Goal: Complete application form: Complete application form

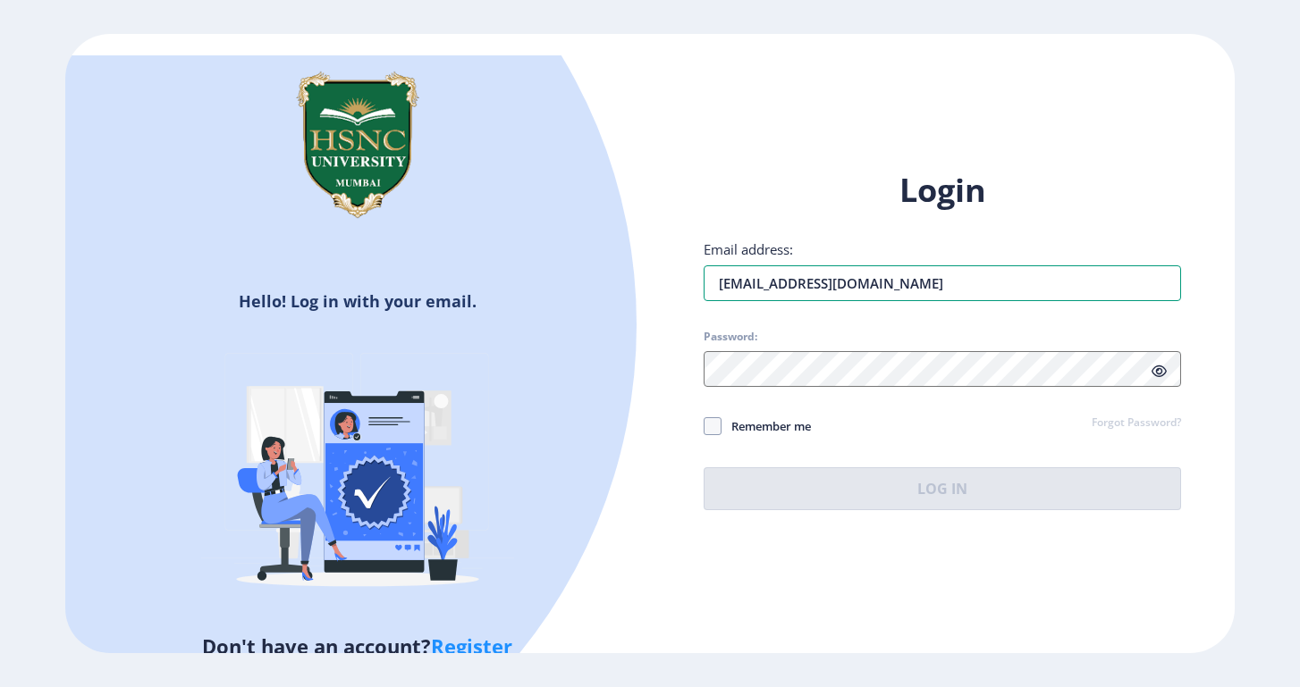
type input "[EMAIL_ADDRESS][DOMAIN_NAME]"
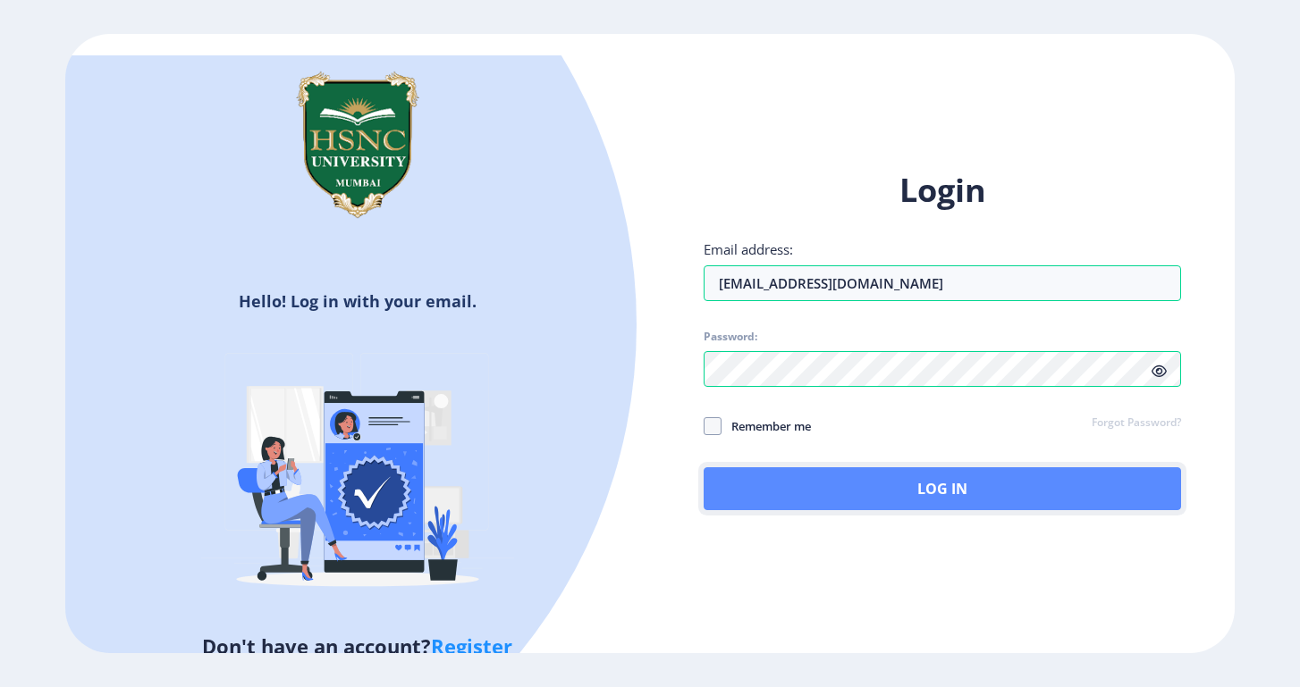
click at [997, 479] on button "Log In" at bounding box center [941, 488] width 477 height 43
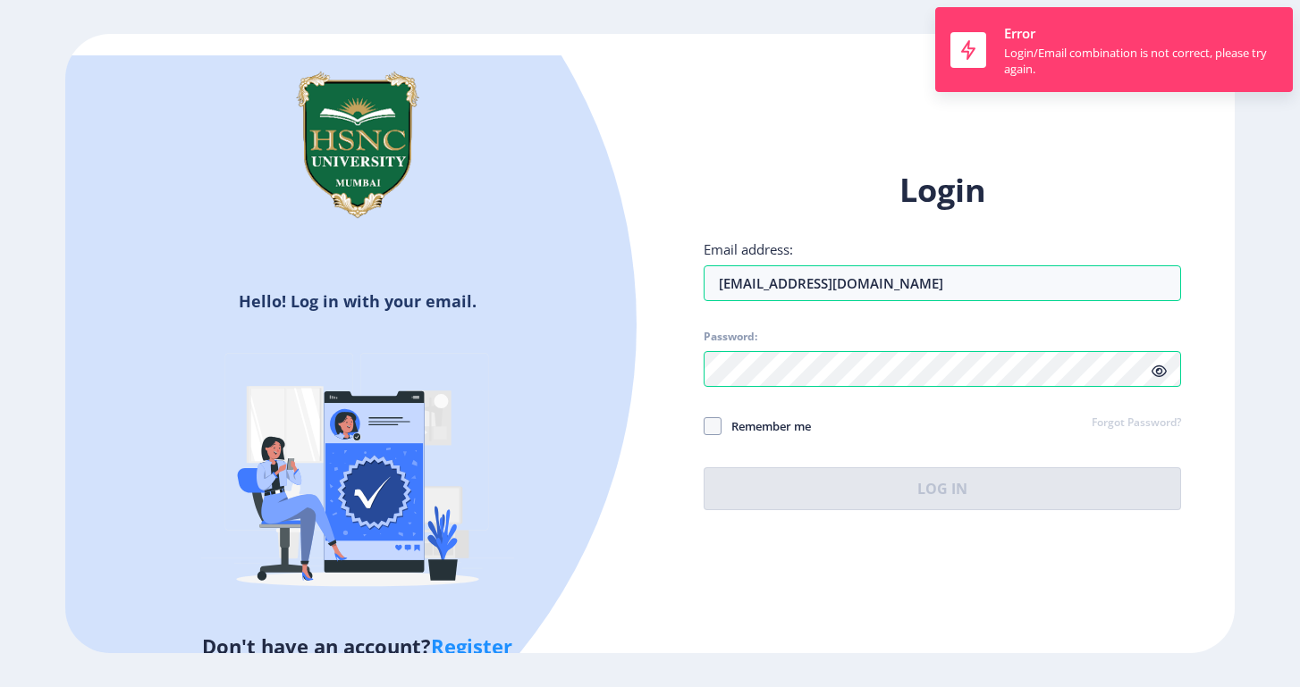
click at [1149, 416] on link "Forgot Password?" at bounding box center [1135, 424] width 89 height 16
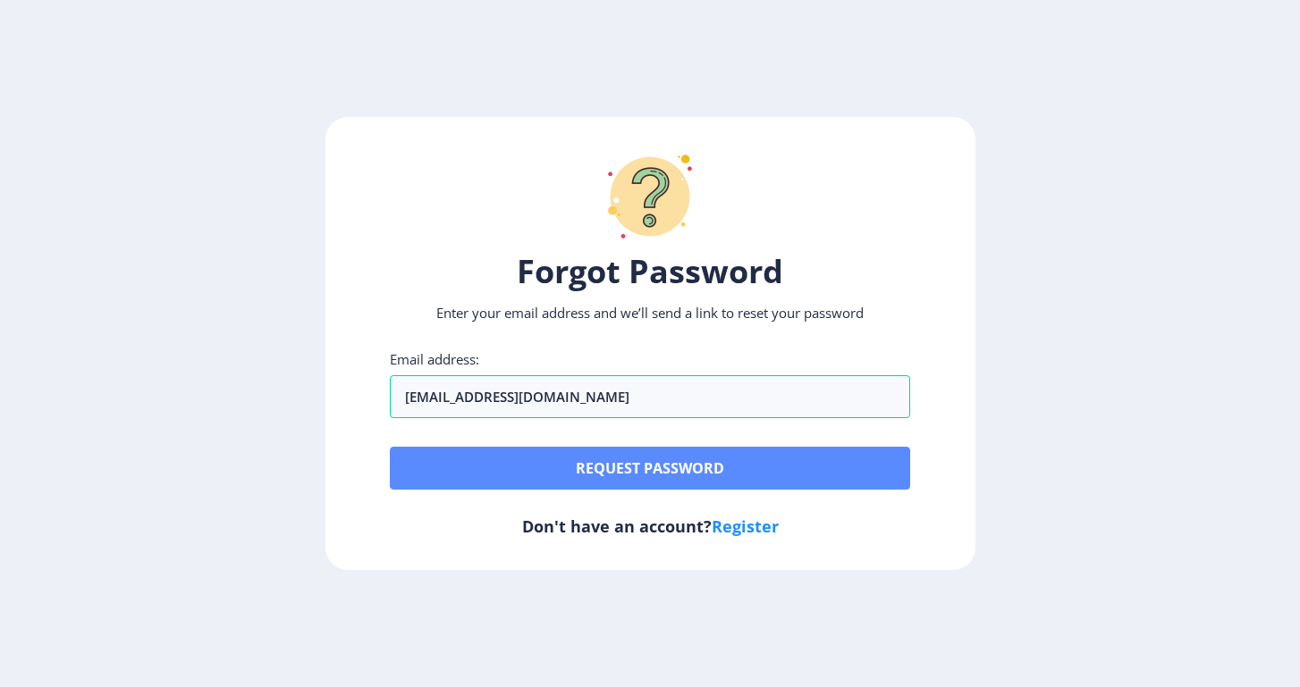
type input "[EMAIL_ADDRESS][DOMAIN_NAME]"
click at [659, 458] on button "Request password" at bounding box center [650, 468] width 520 height 43
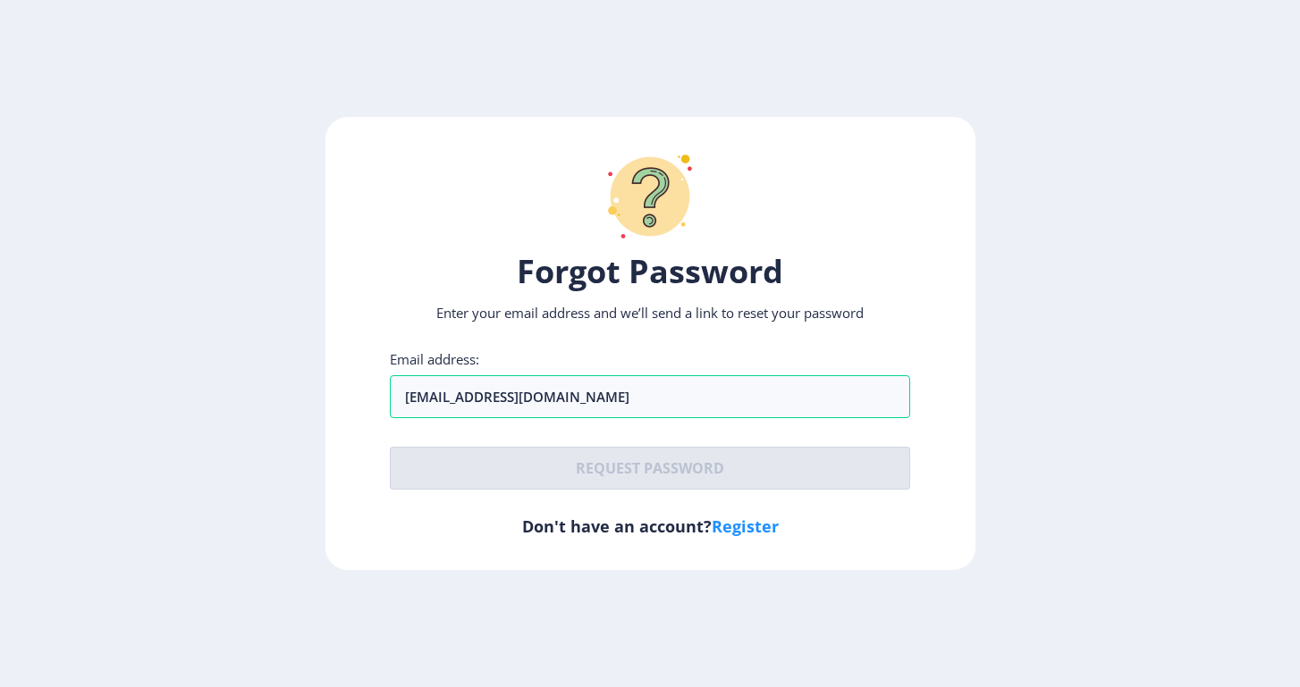
click at [751, 519] on link "Register" at bounding box center [744, 526] width 67 height 21
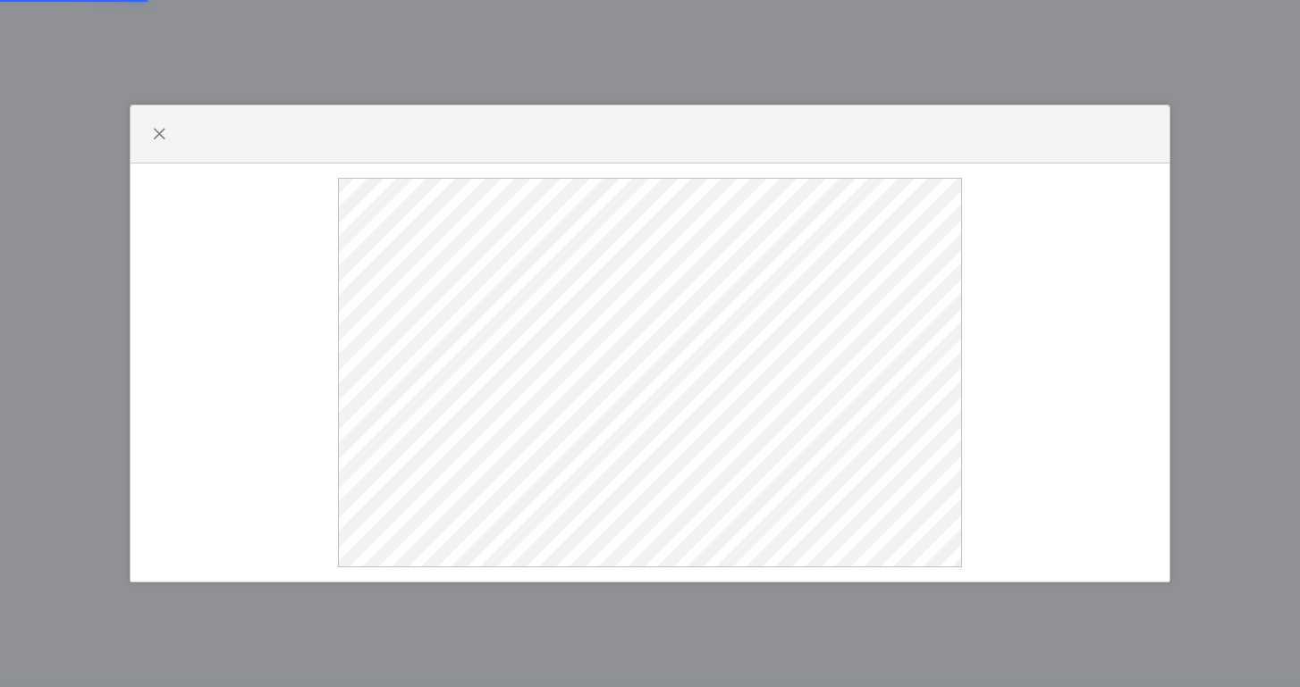
select select
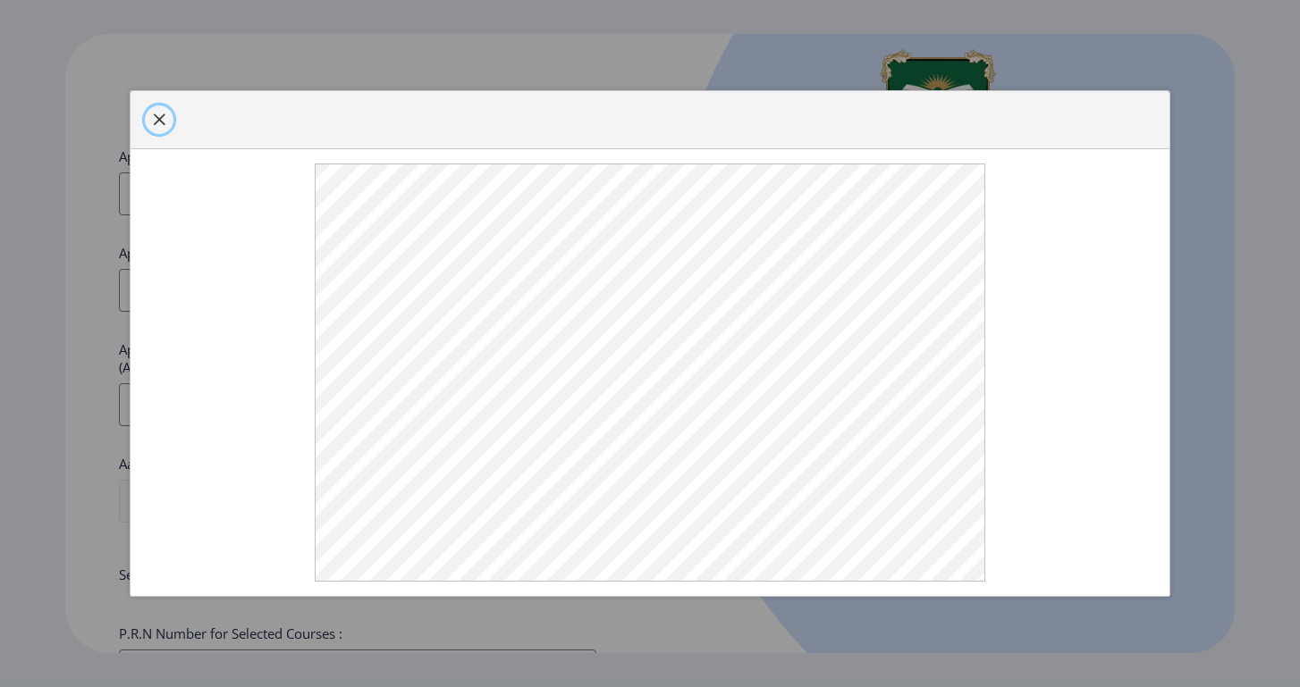
click at [164, 105] on button "button" at bounding box center [159, 119] width 29 height 29
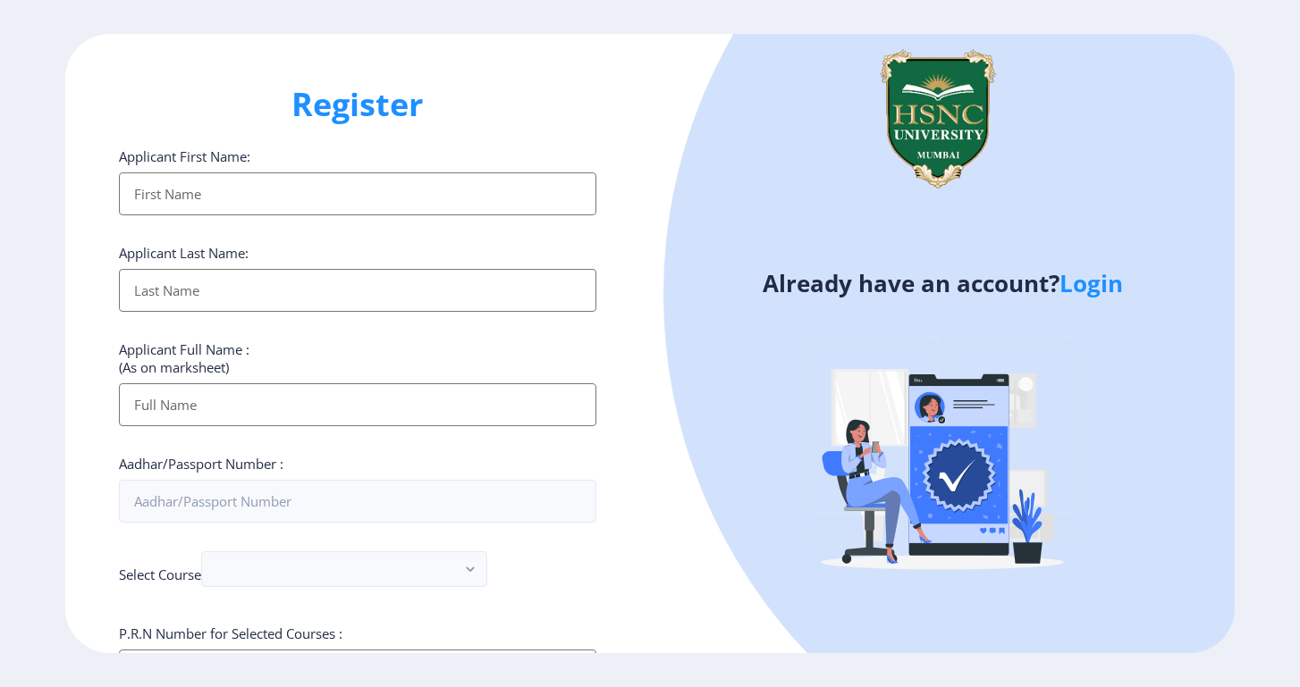
click at [198, 181] on input "Applicant First Name:" at bounding box center [357, 193] width 477 height 43
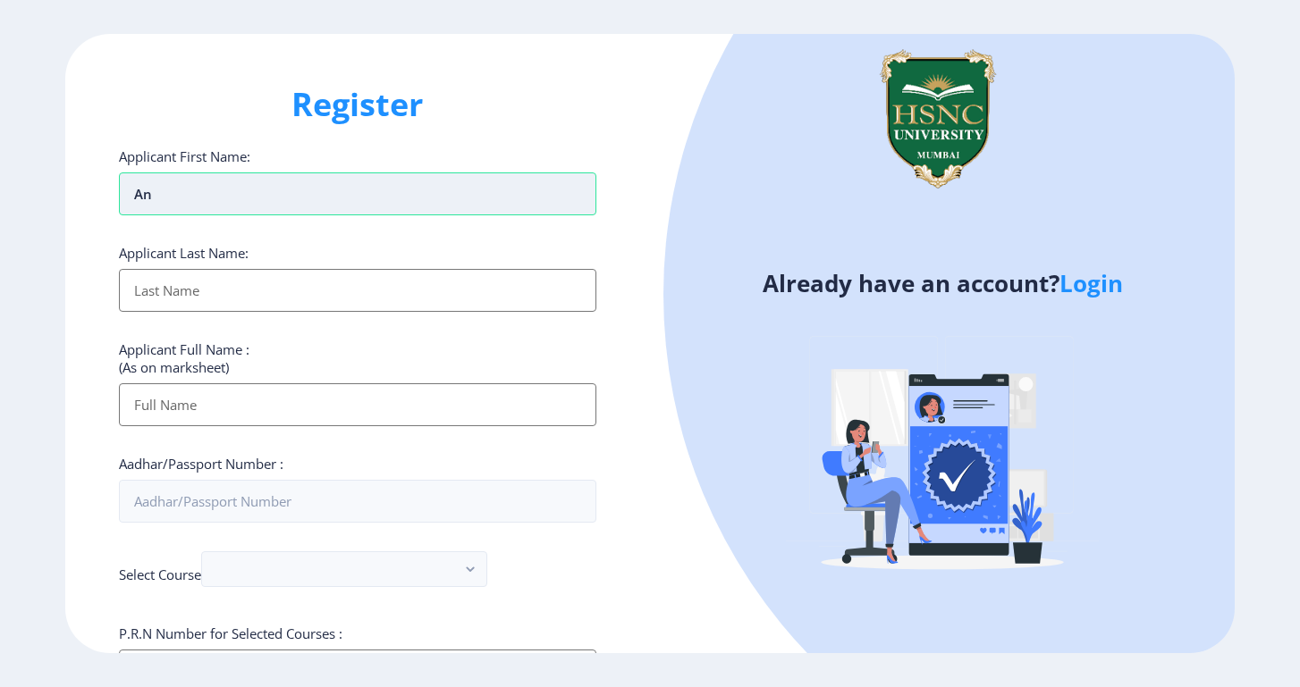
type input "a"
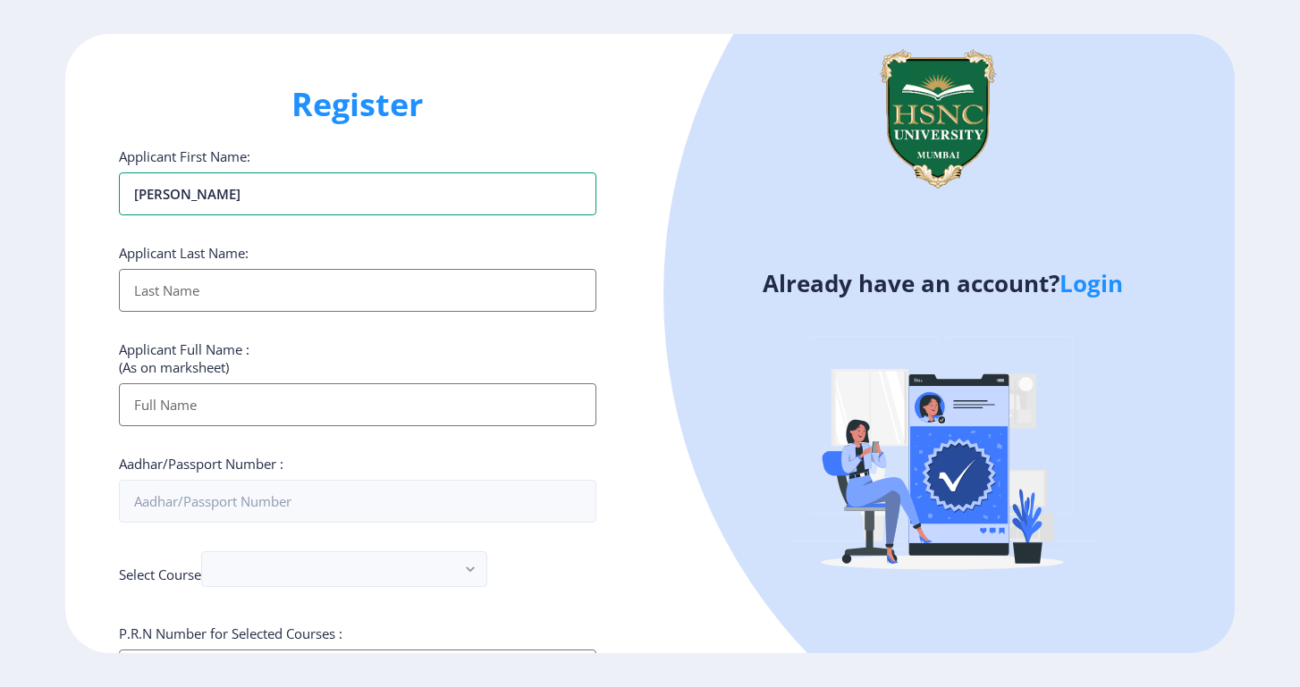
type input "[PERSON_NAME]"
click at [191, 279] on input "Applicant First Name:" at bounding box center [357, 290] width 477 height 43
type input "Rathi"
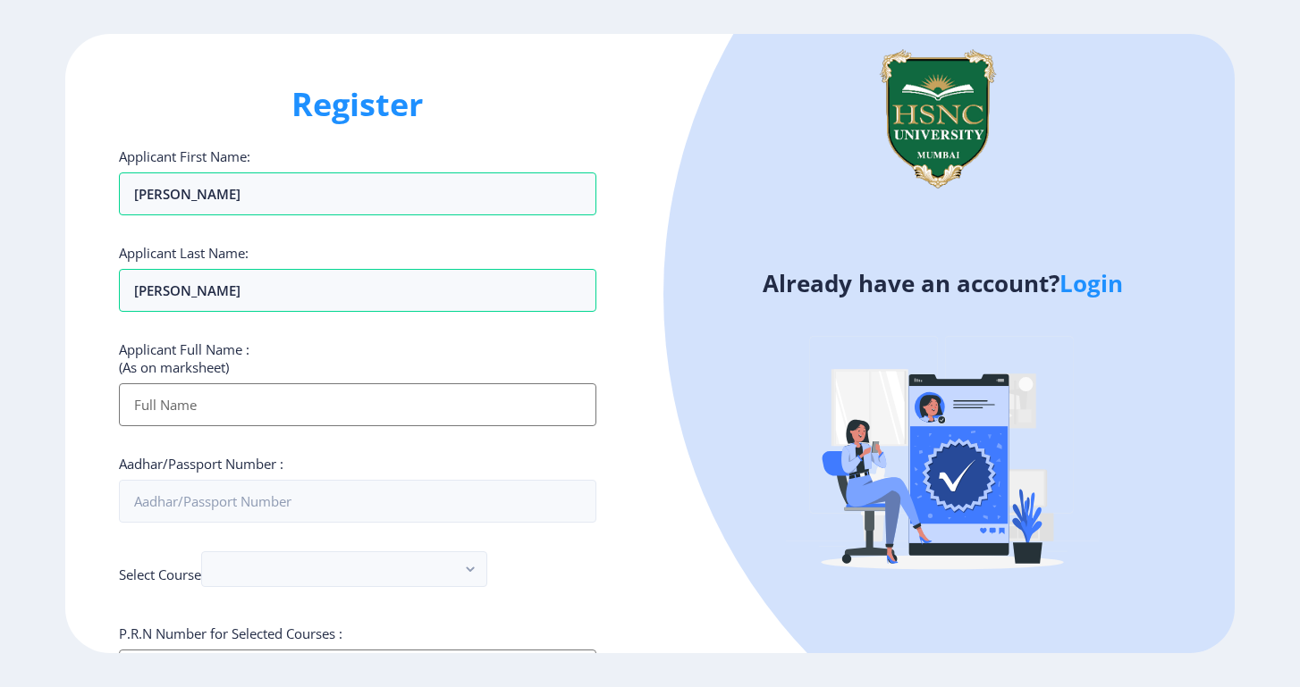
click at [185, 405] on input "Applicant First Name:" at bounding box center [357, 404] width 477 height 43
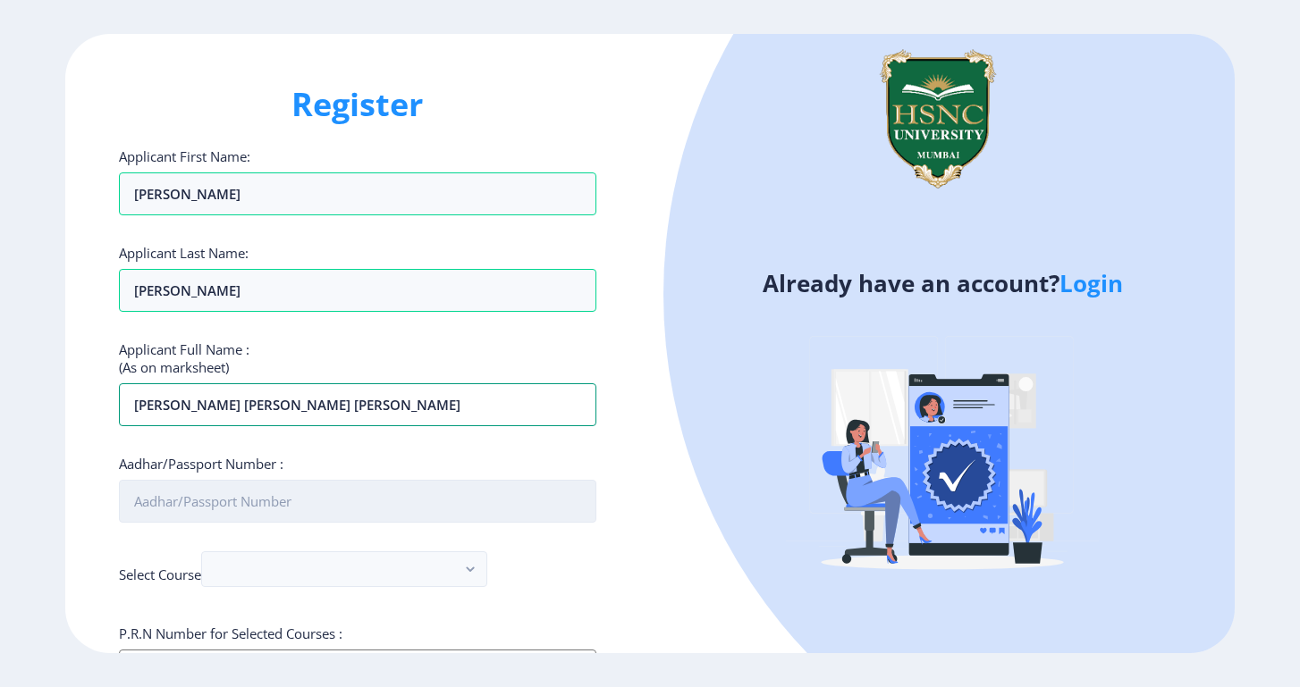
type input "Manvi Sharad Bhavna Rathi"
click at [180, 504] on input "Aadhar/Passport Number :" at bounding box center [357, 501] width 477 height 43
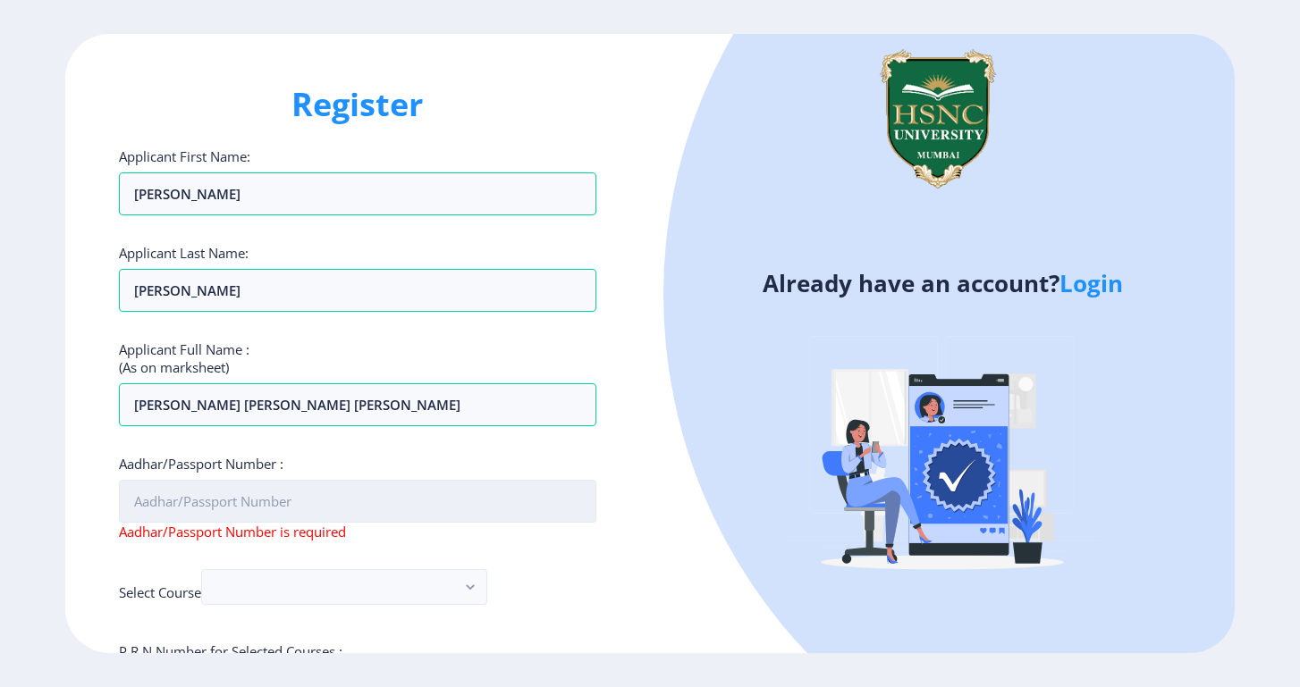
click at [170, 515] on input "Aadhar/Passport Number :" at bounding box center [357, 501] width 477 height 43
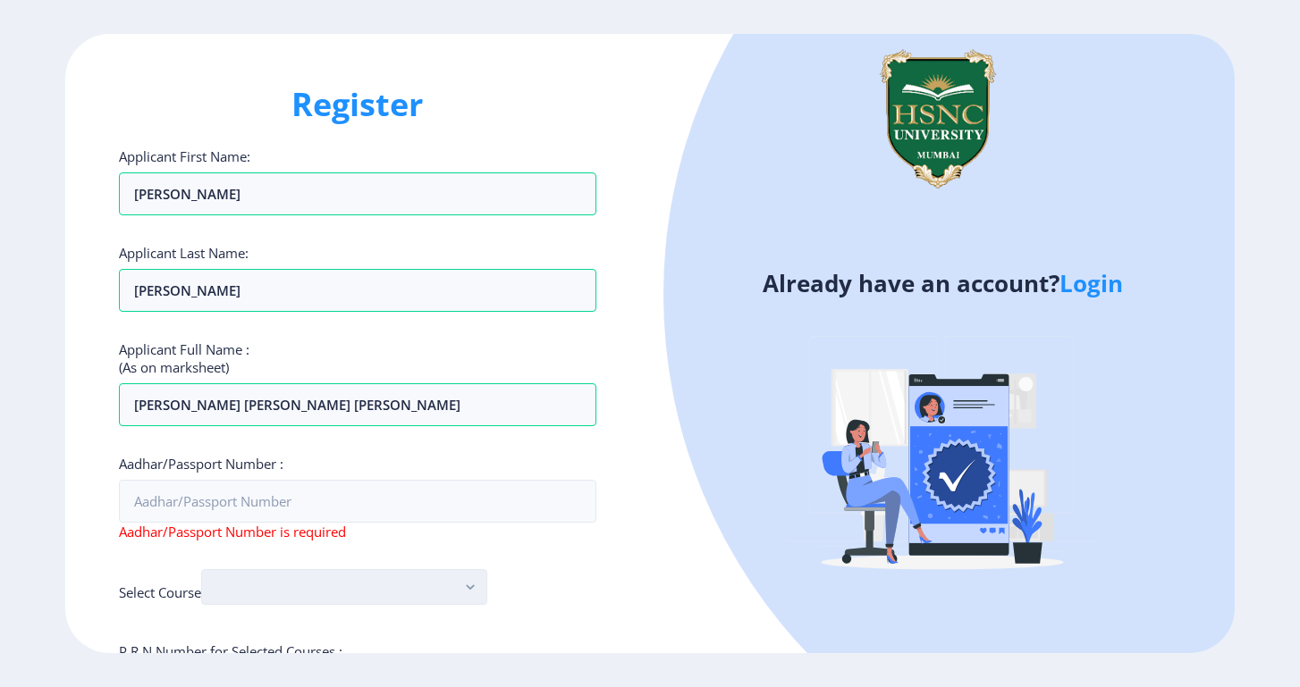
click at [284, 578] on button "button" at bounding box center [344, 587] width 286 height 36
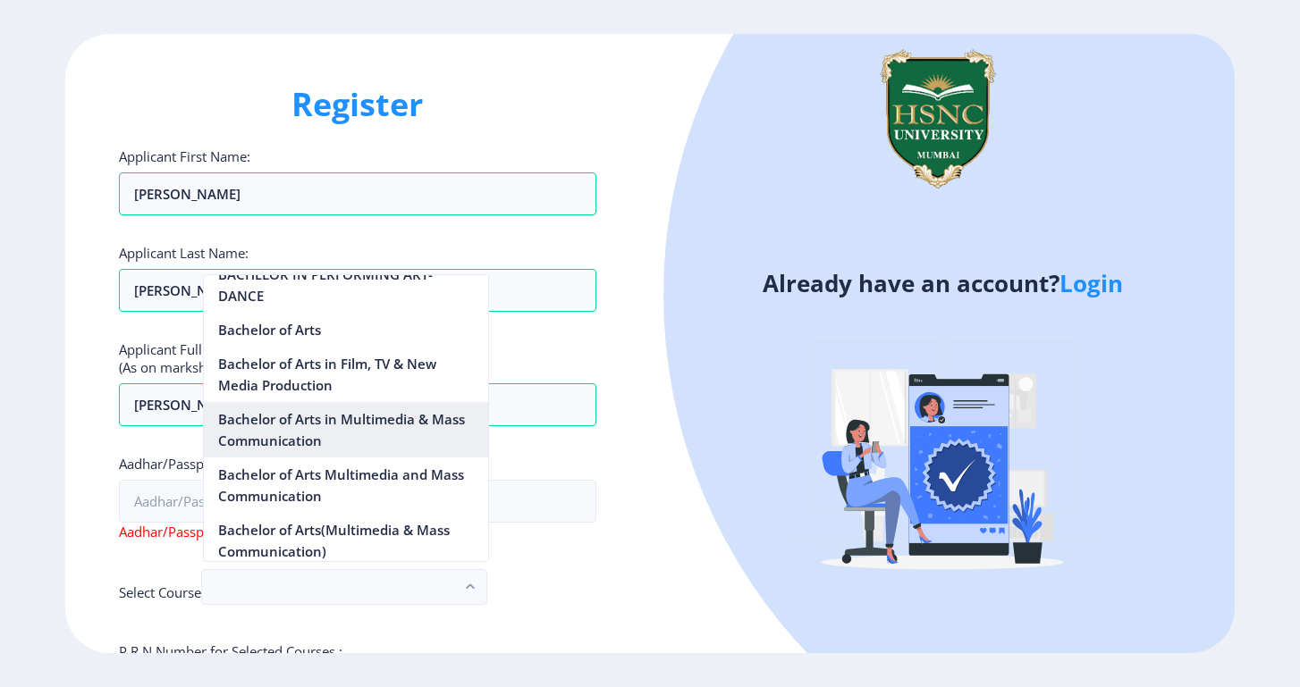
scroll to position [246, 0]
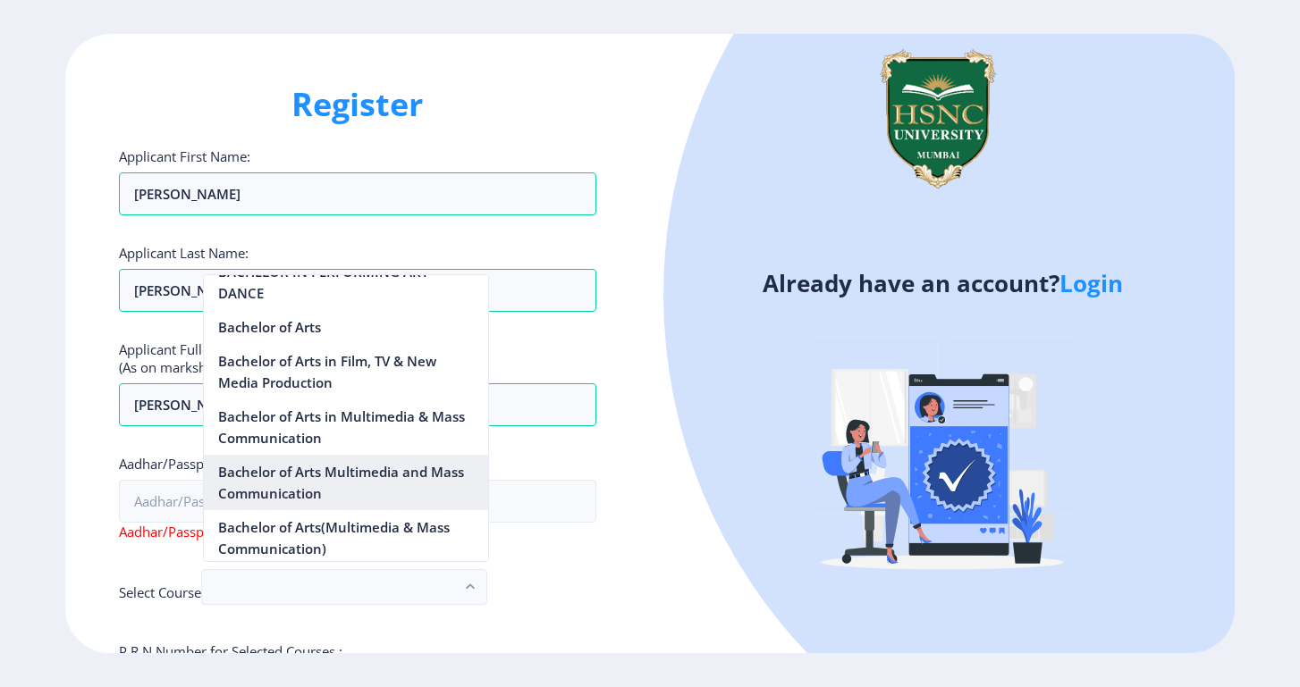
click at [326, 480] on nb-option "Bachelor of Arts Multimedia and Mass Communication" at bounding box center [346, 482] width 284 height 55
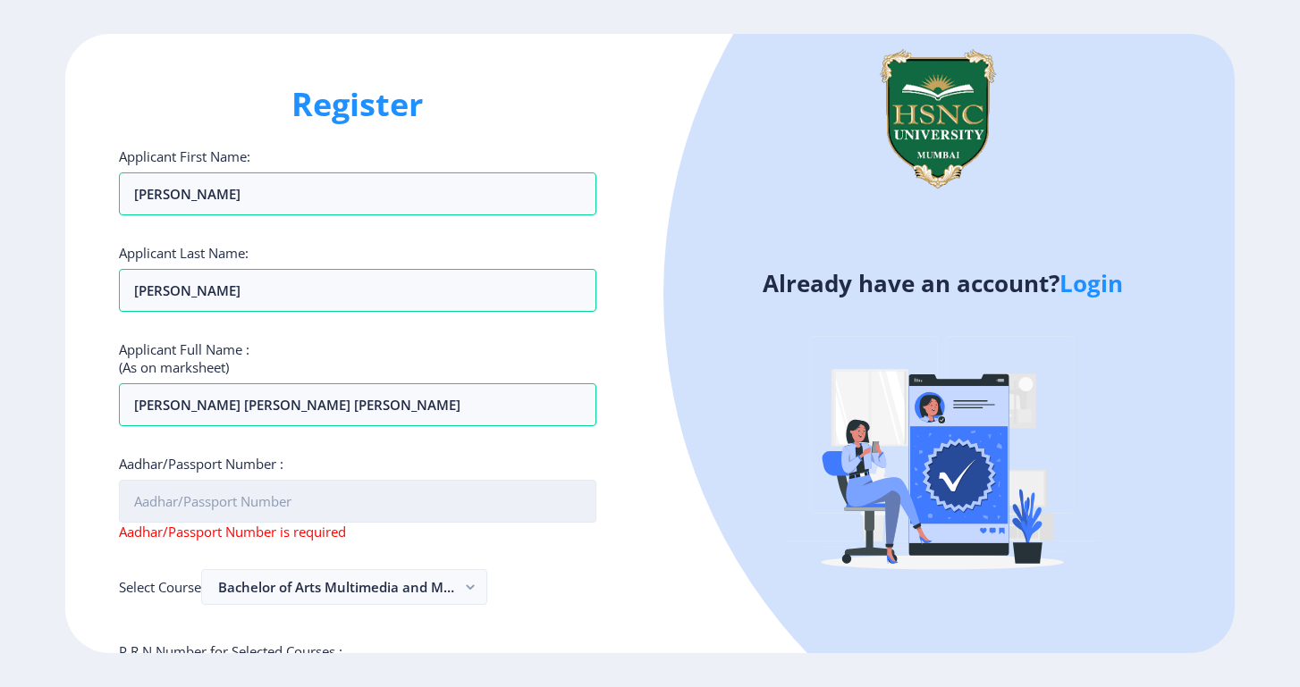
click at [285, 492] on input "Aadhar/Passport Number :" at bounding box center [357, 501] width 477 height 43
click at [292, 517] on input "Aadhar/Passport Number :" at bounding box center [357, 501] width 477 height 43
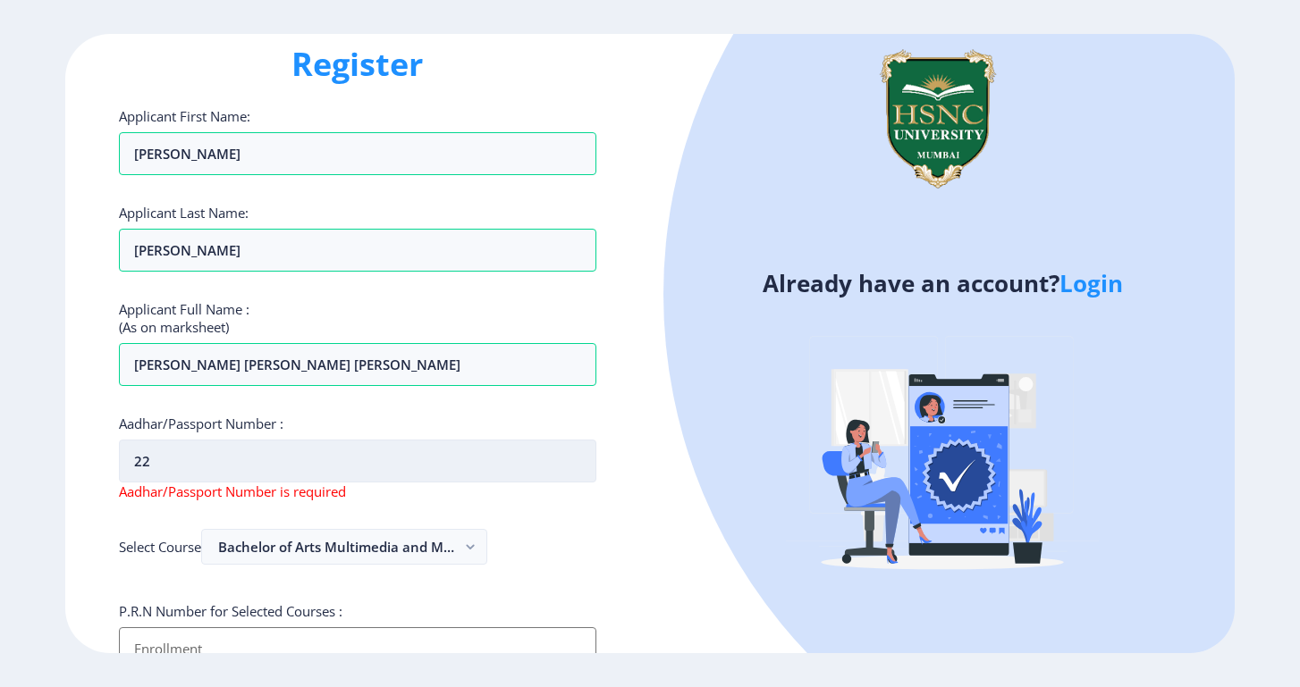
type input "2"
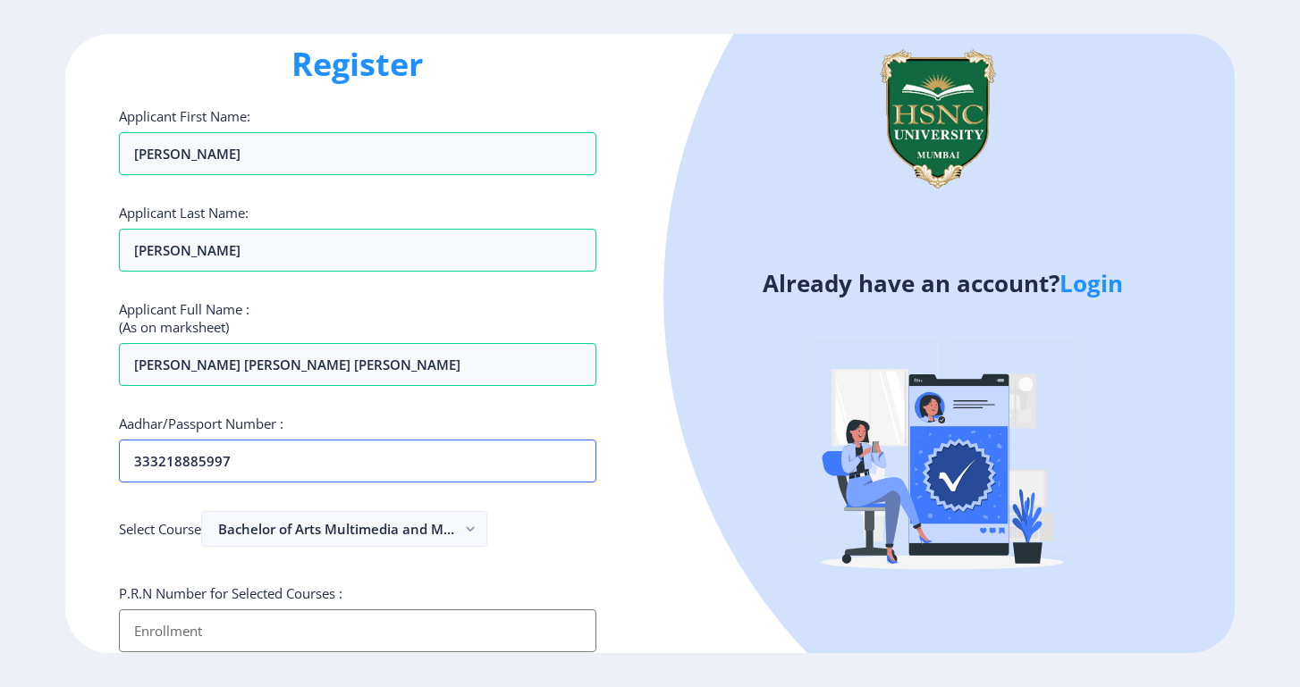
type input "333218885997"
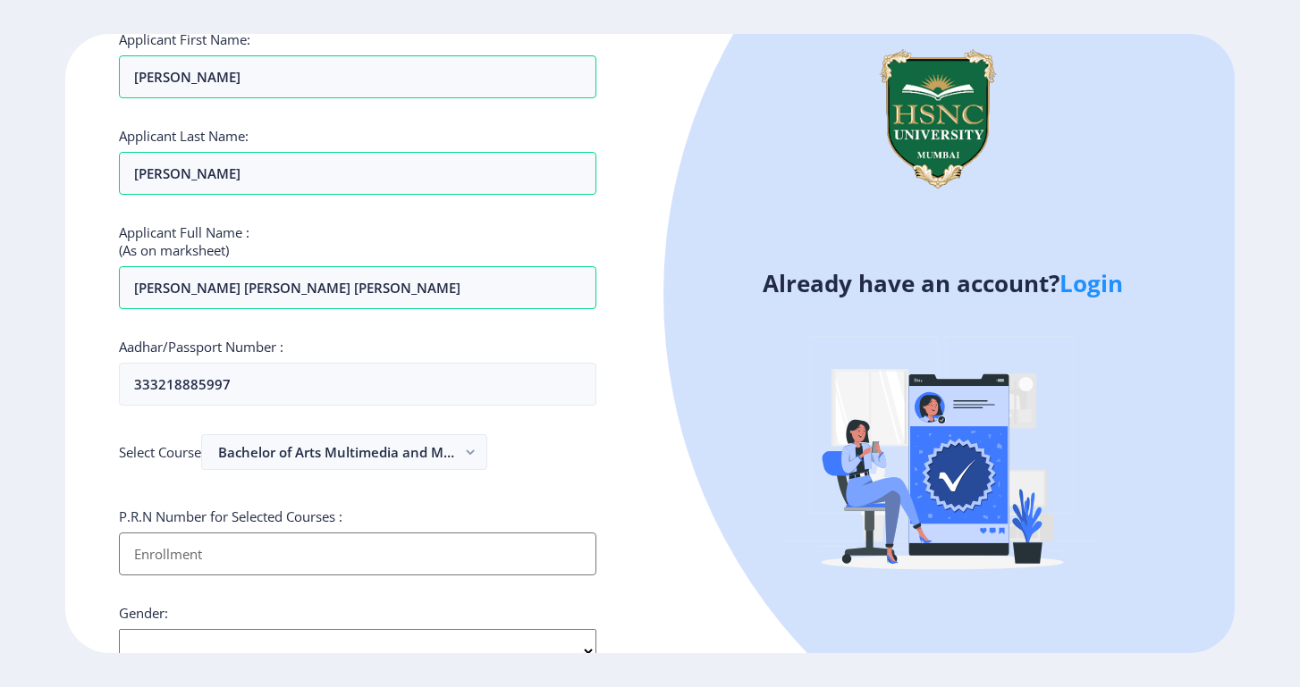
scroll to position [172, 0]
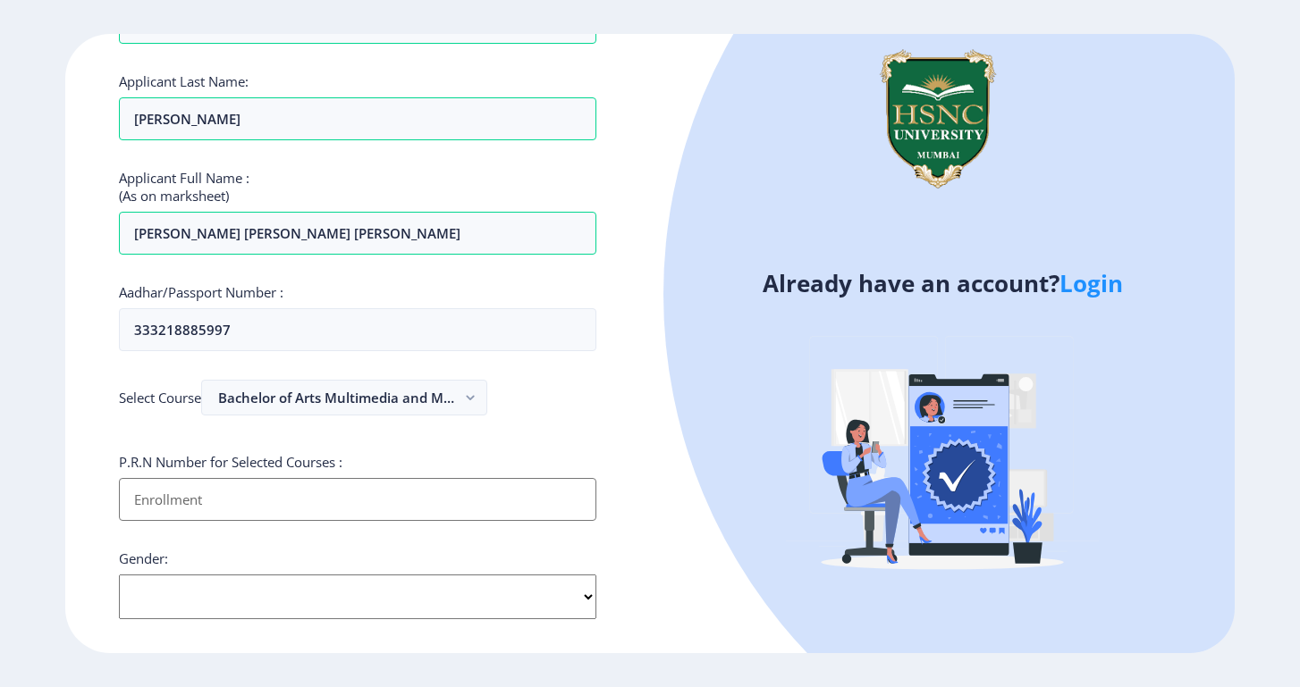
click at [576, 506] on input "Applicant First Name:" at bounding box center [357, 499] width 477 height 43
type input "2022230110060070"
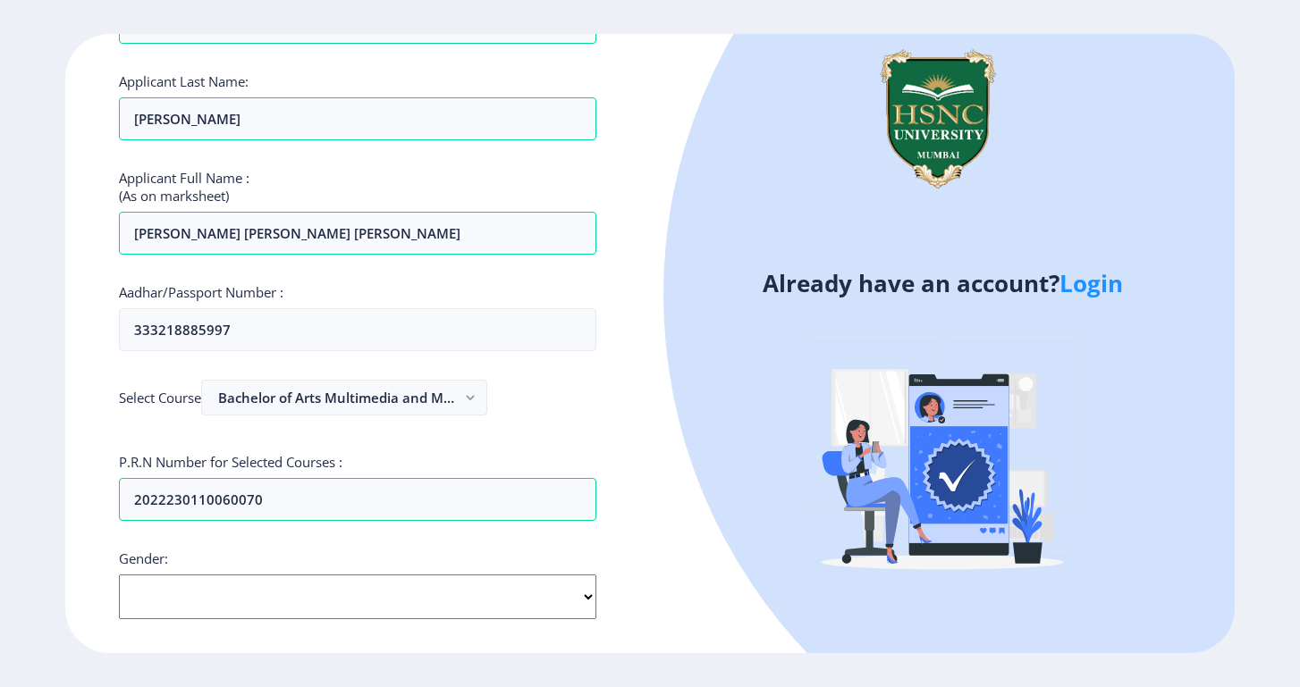
select select "Female"
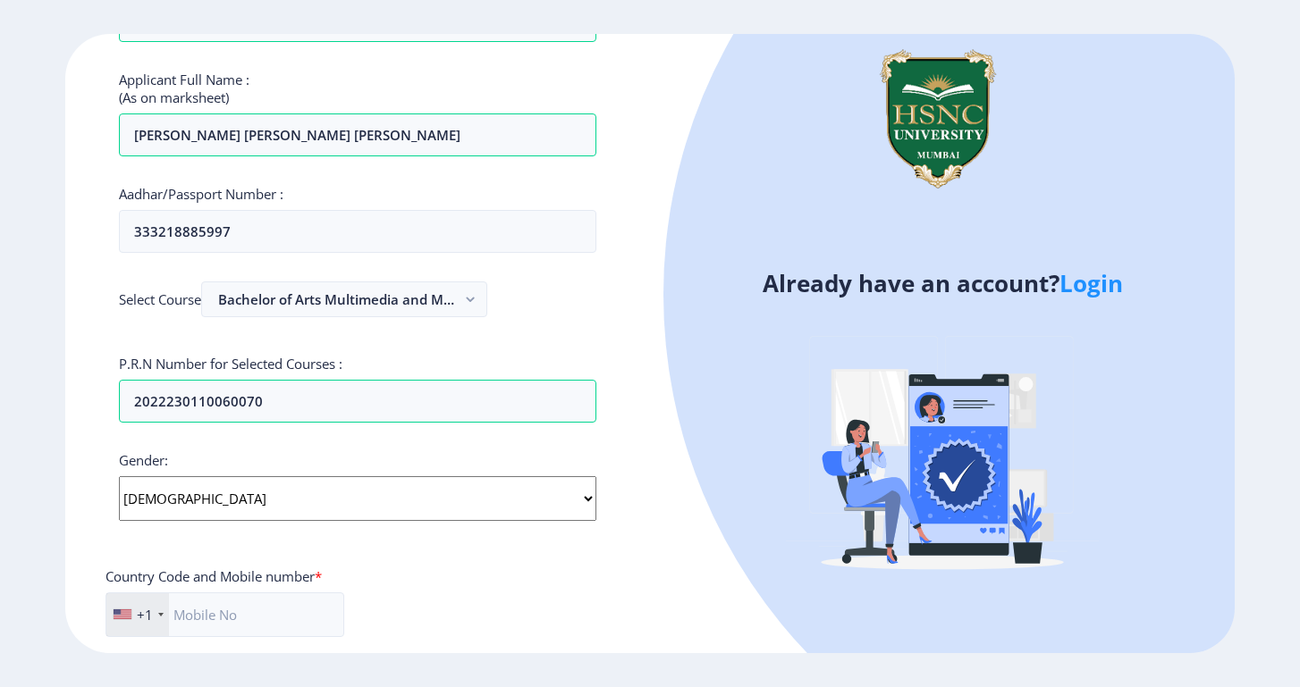
scroll to position [279, 0]
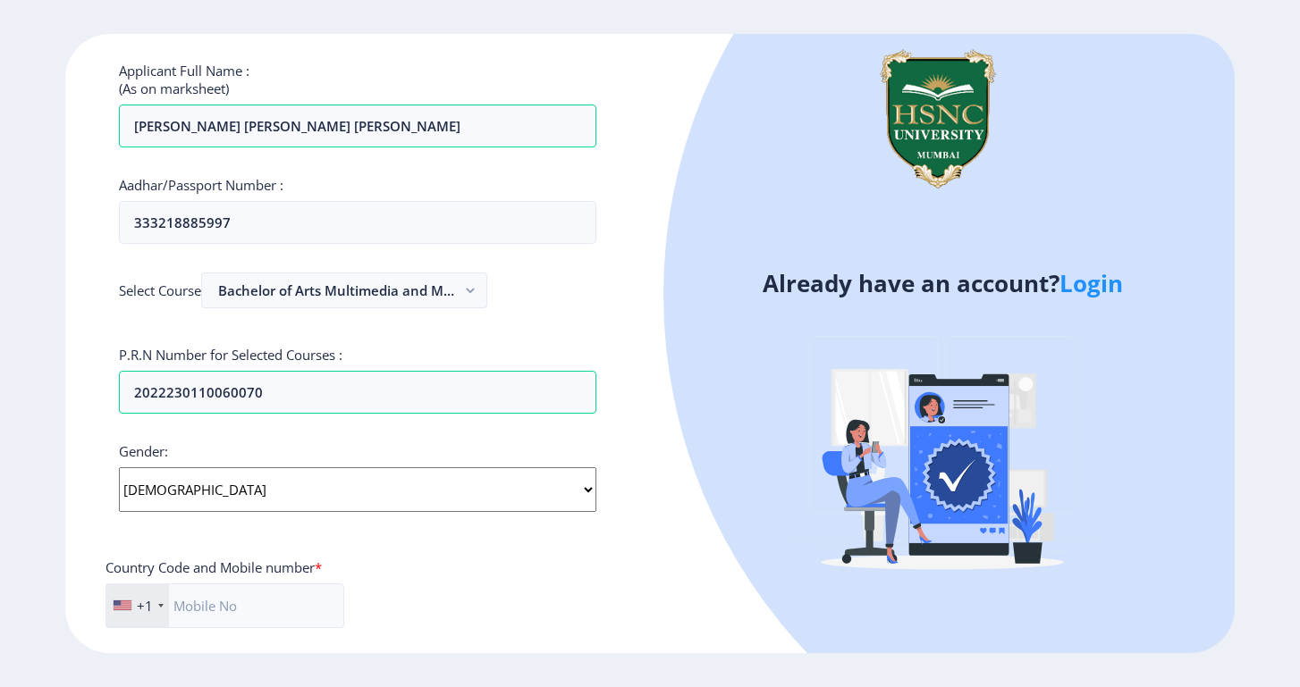
click at [156, 585] on div "+1" at bounding box center [137, 606] width 63 height 43
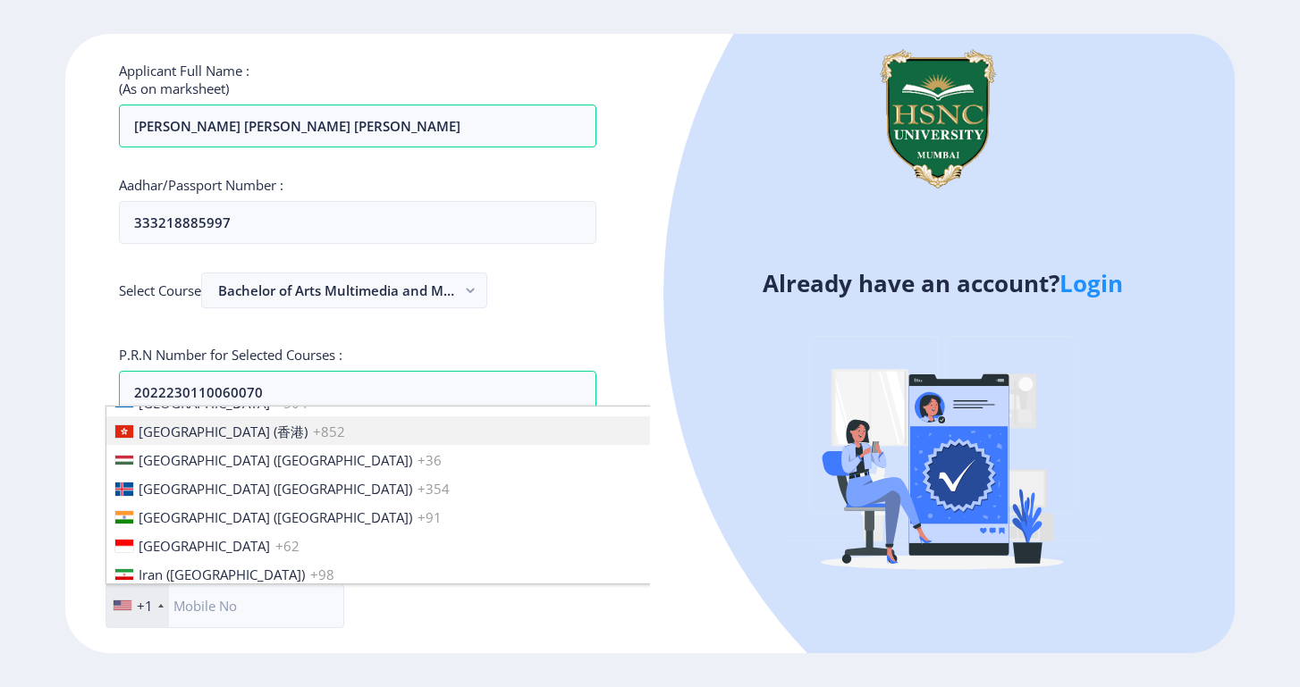
scroll to position [2768, 0]
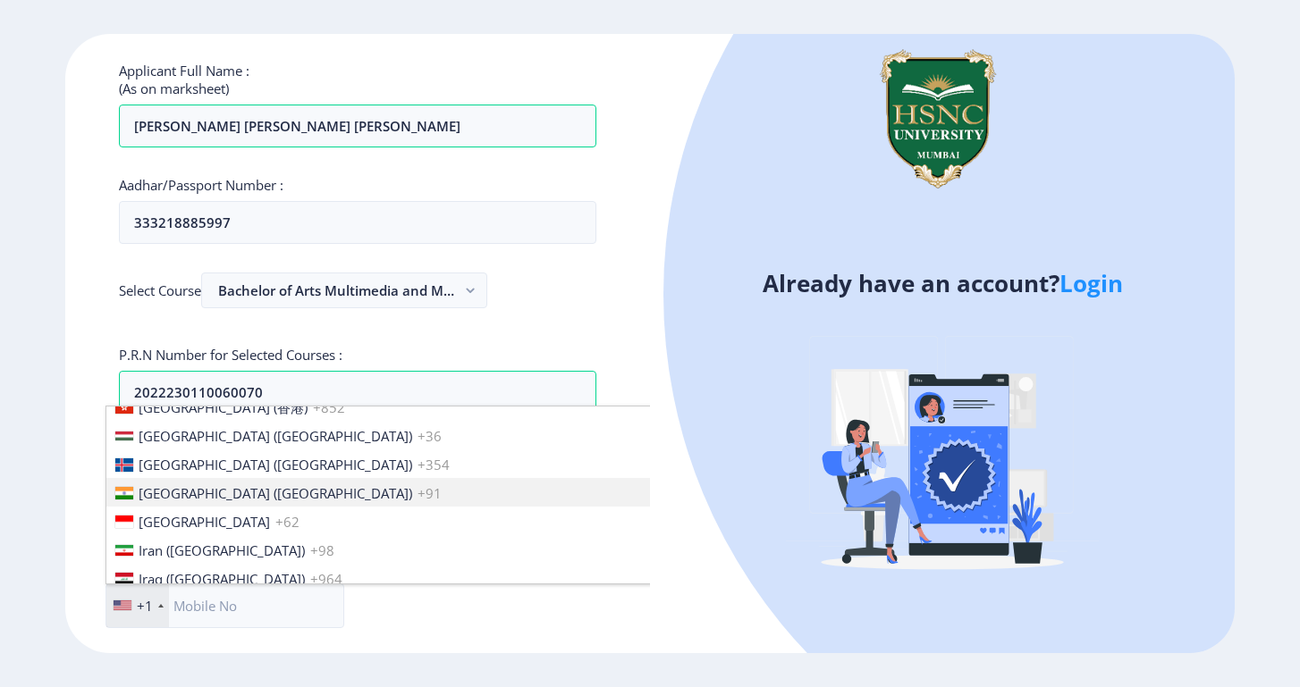
click at [169, 478] on li "India (भारत) +91" at bounding box center [389, 492] width 566 height 29
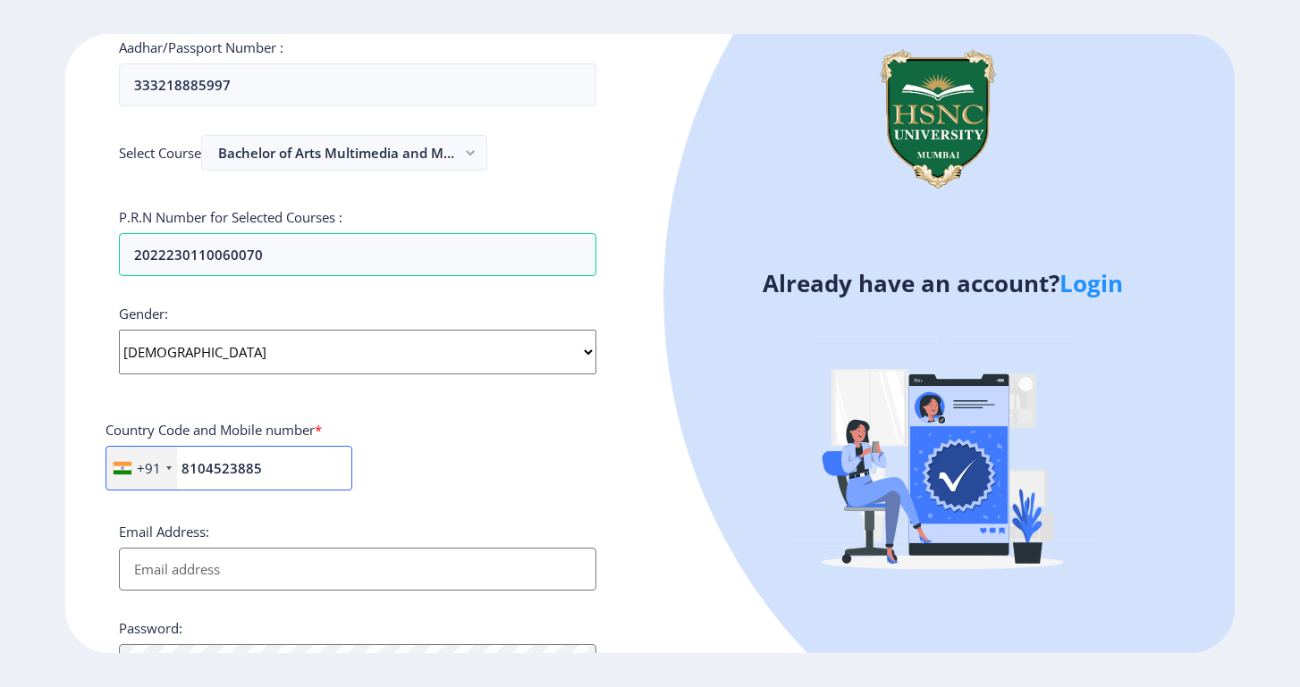
scroll to position [449, 0]
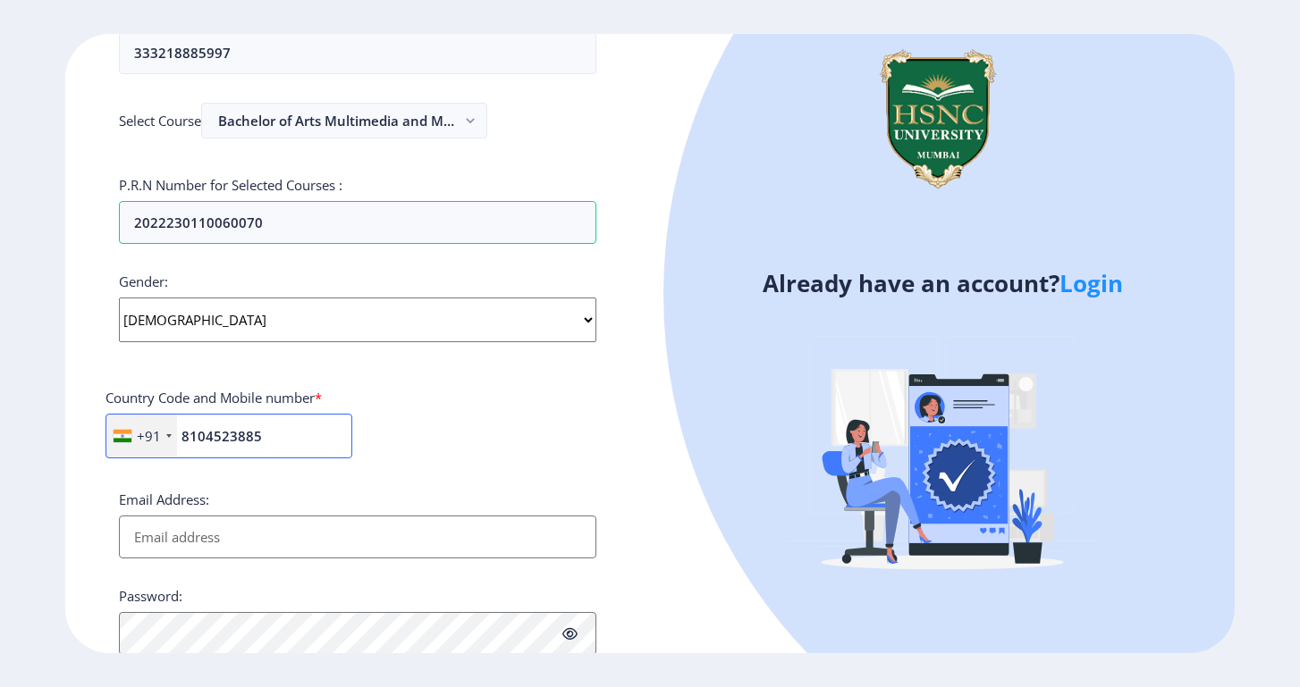
type input "8104523885"
type input "[EMAIL_ADDRESS][DOMAIN_NAME]"
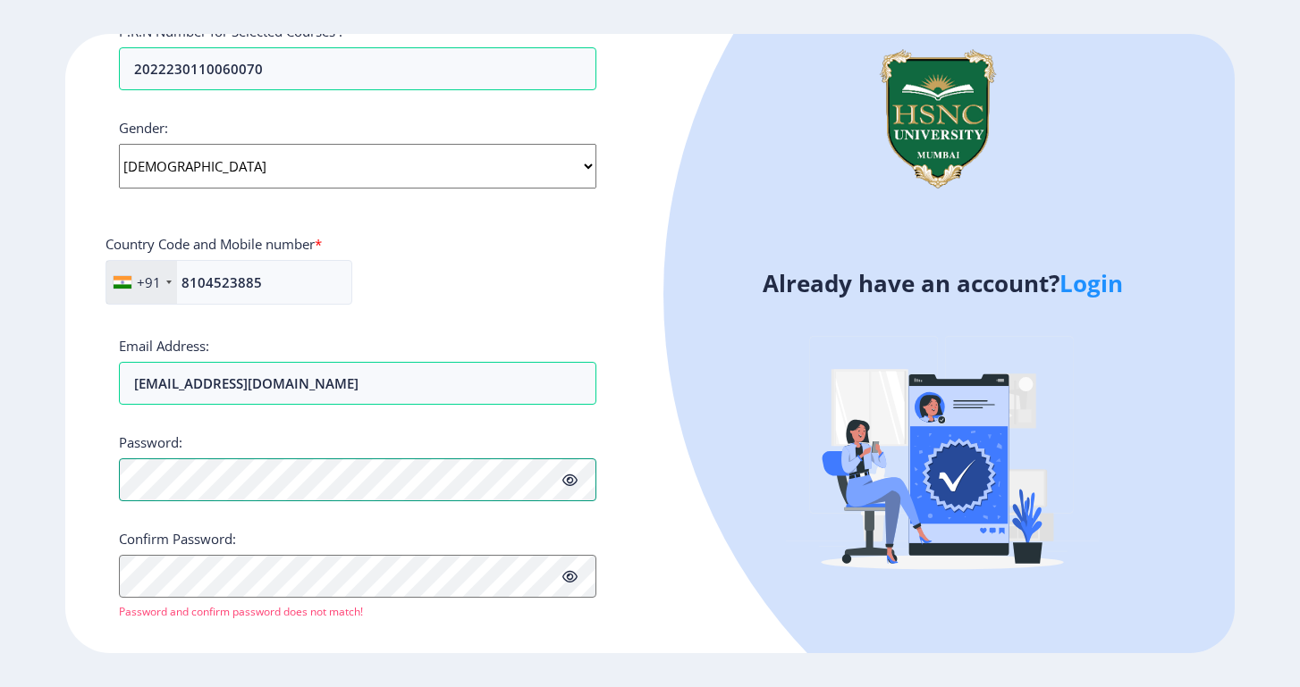
scroll to position [598, 0]
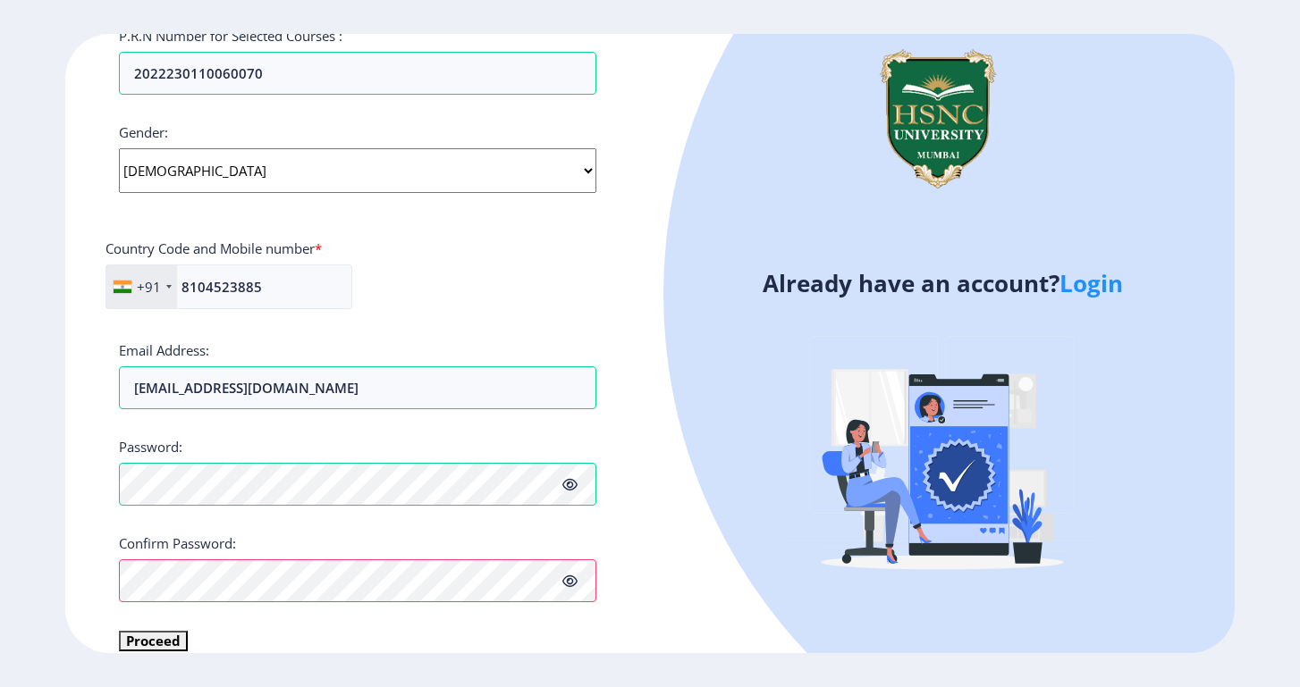
click at [165, 631] on button "Proceed" at bounding box center [153, 641] width 69 height 21
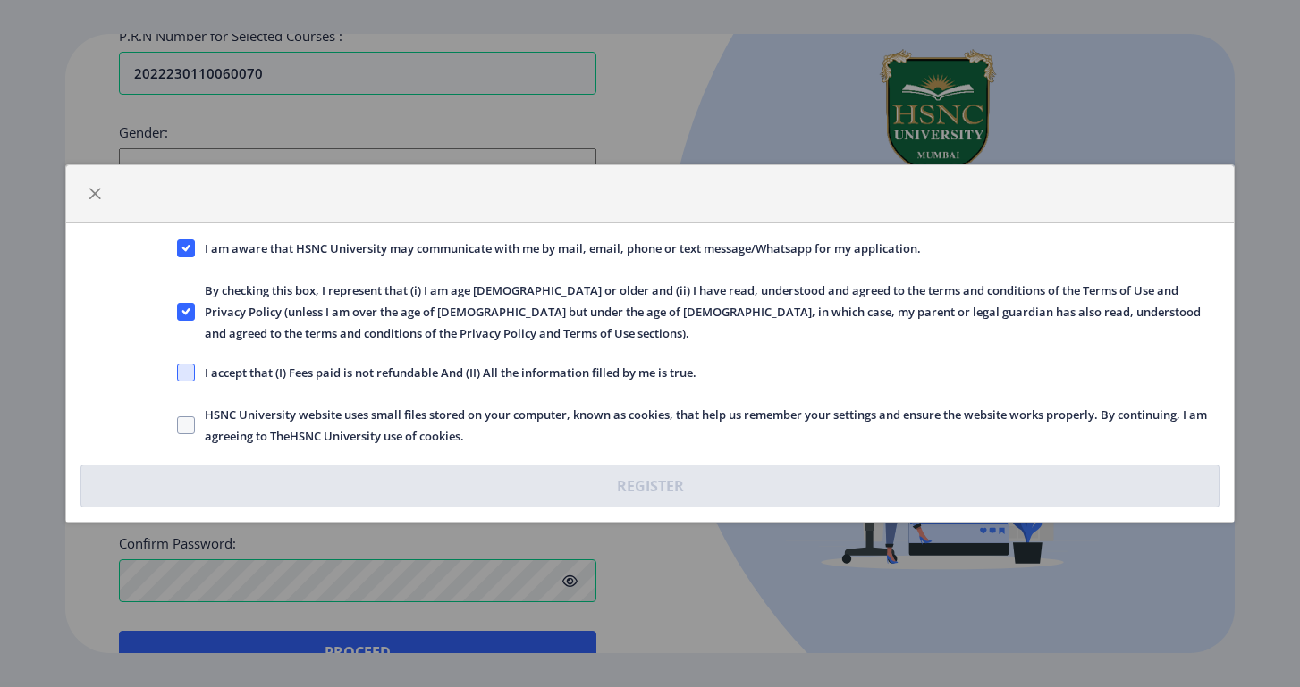
click at [187, 366] on span at bounding box center [186, 373] width 18 height 18
click at [178, 373] on input "I accept that (I) Fees paid is not refundable And (II) All the information fill…" at bounding box center [177, 373] width 1 height 1
checkbox input "true"
click at [189, 418] on span at bounding box center [186, 425] width 18 height 18
click at [178, 425] on input "HSNC University website uses small files stored on your computer, known as cook…" at bounding box center [177, 425] width 1 height 1
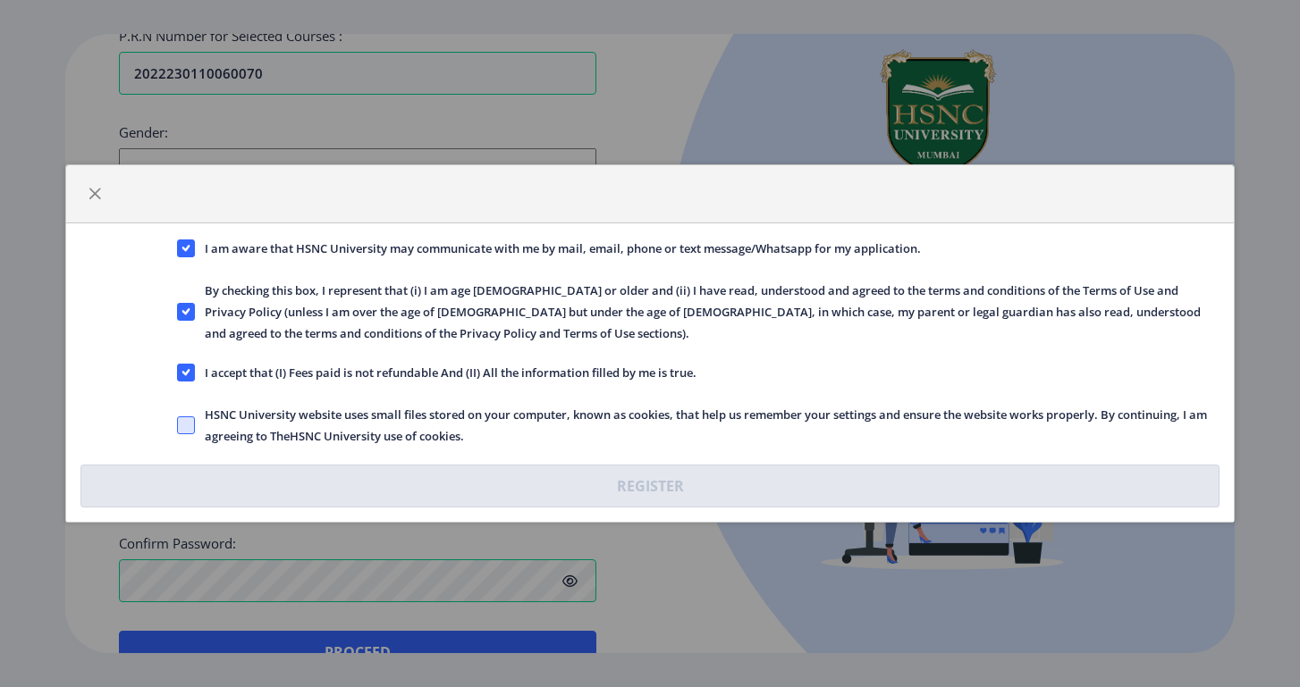
checkbox input "true"
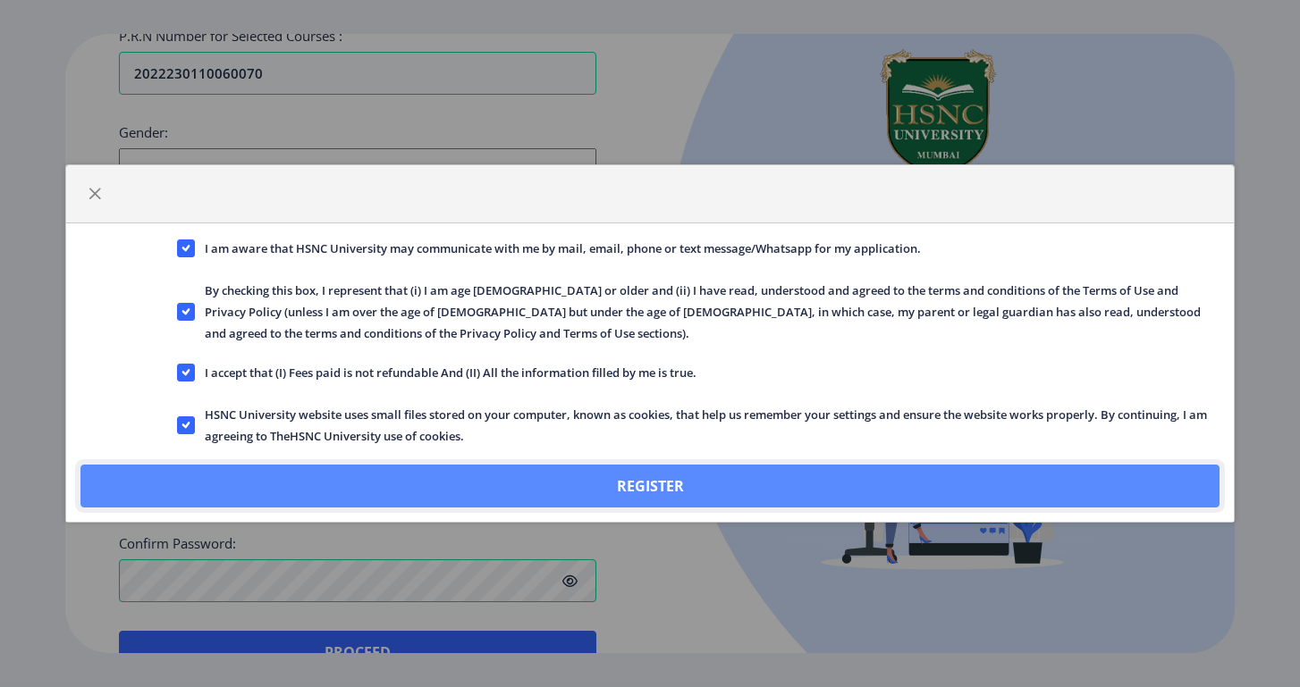
click at [361, 471] on button "Register" at bounding box center [650, 486] width 1140 height 43
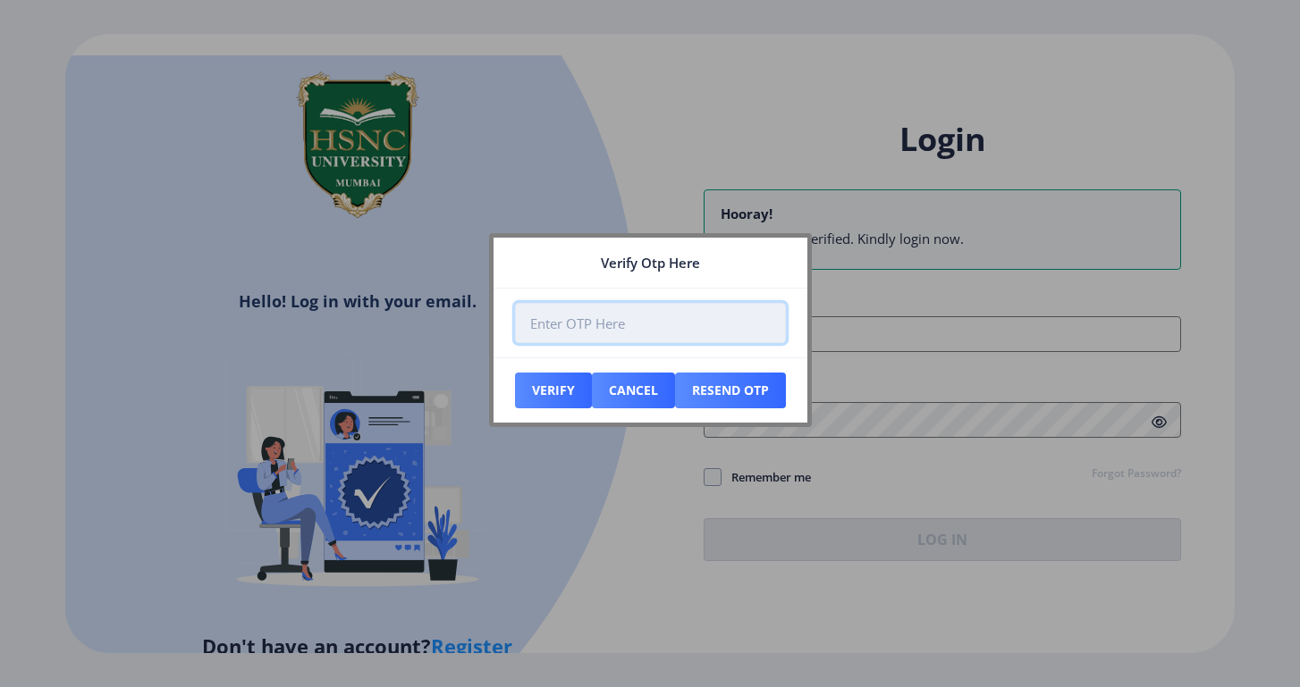
paste input "656385"
type input "656385"
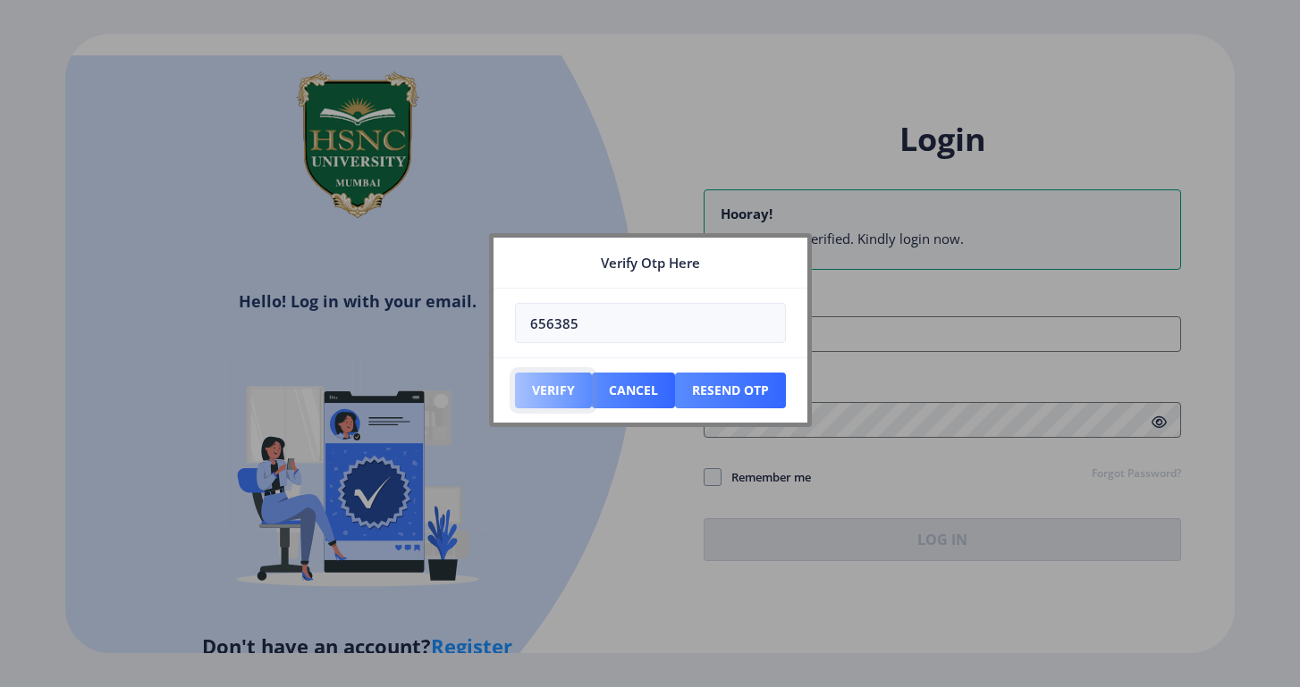
click at [559, 394] on button "Verify" at bounding box center [553, 391] width 77 height 36
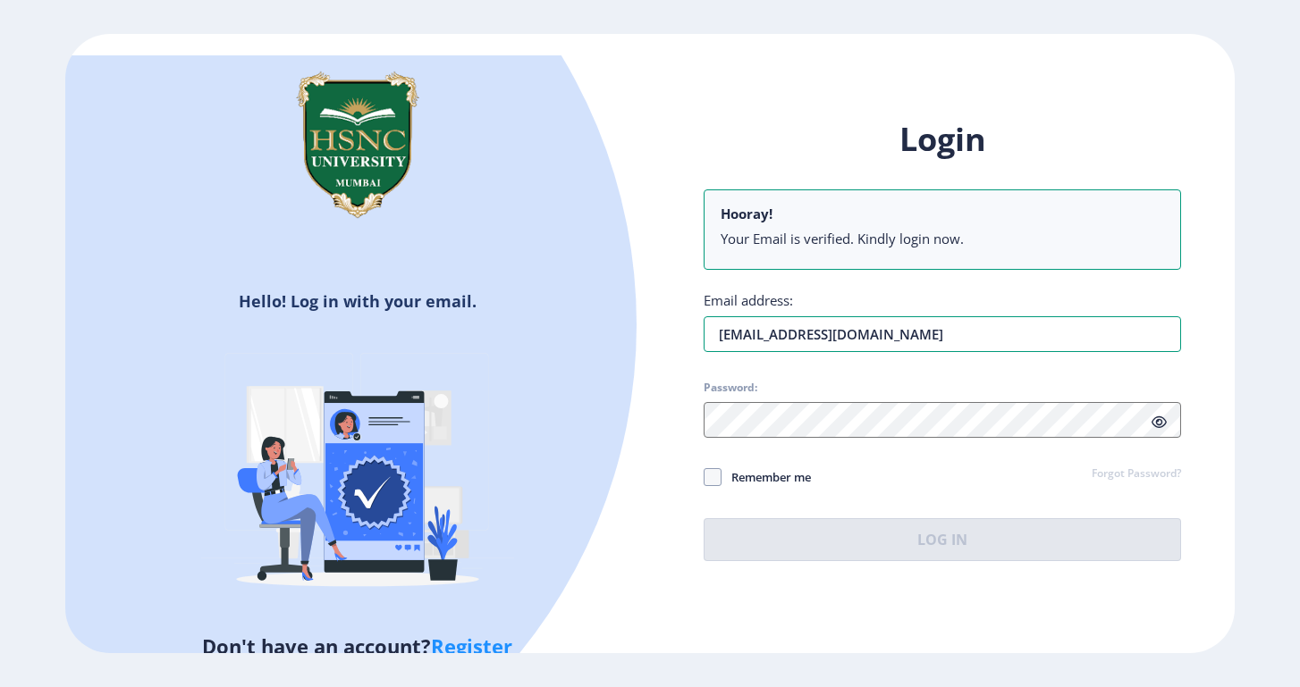
type input "[EMAIL_ADDRESS][DOMAIN_NAME]"
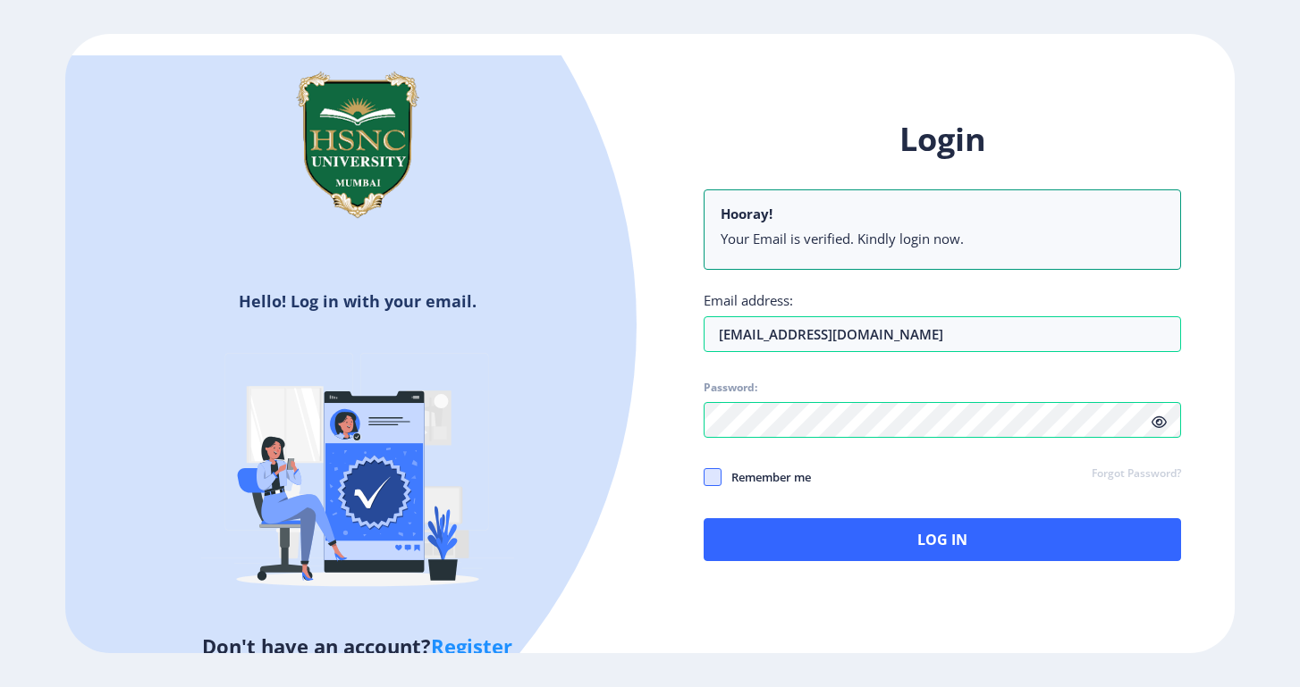
click at [710, 468] on span at bounding box center [712, 477] width 18 height 18
click at [704, 477] on input "Remember me" at bounding box center [703, 477] width 1 height 1
checkbox input "true"
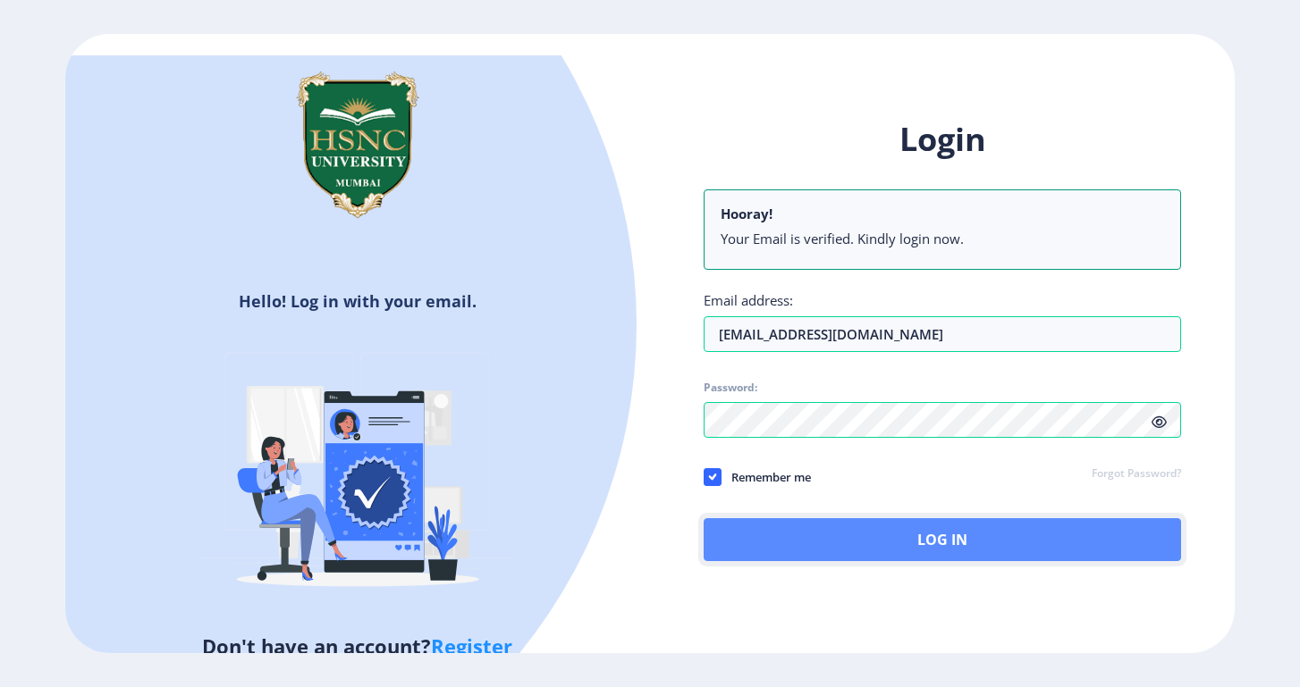
click at [794, 518] on button "Log In" at bounding box center [941, 539] width 477 height 43
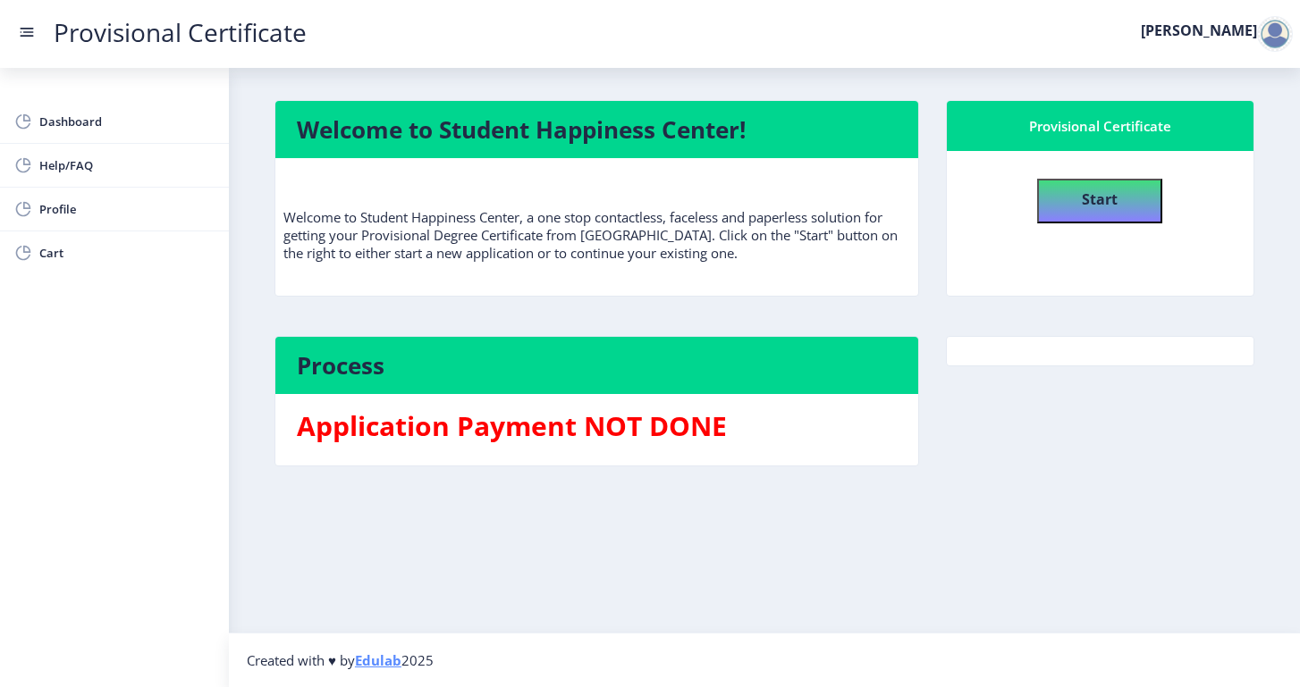
click at [1062, 218] on button "Start" at bounding box center [1099, 201] width 125 height 45
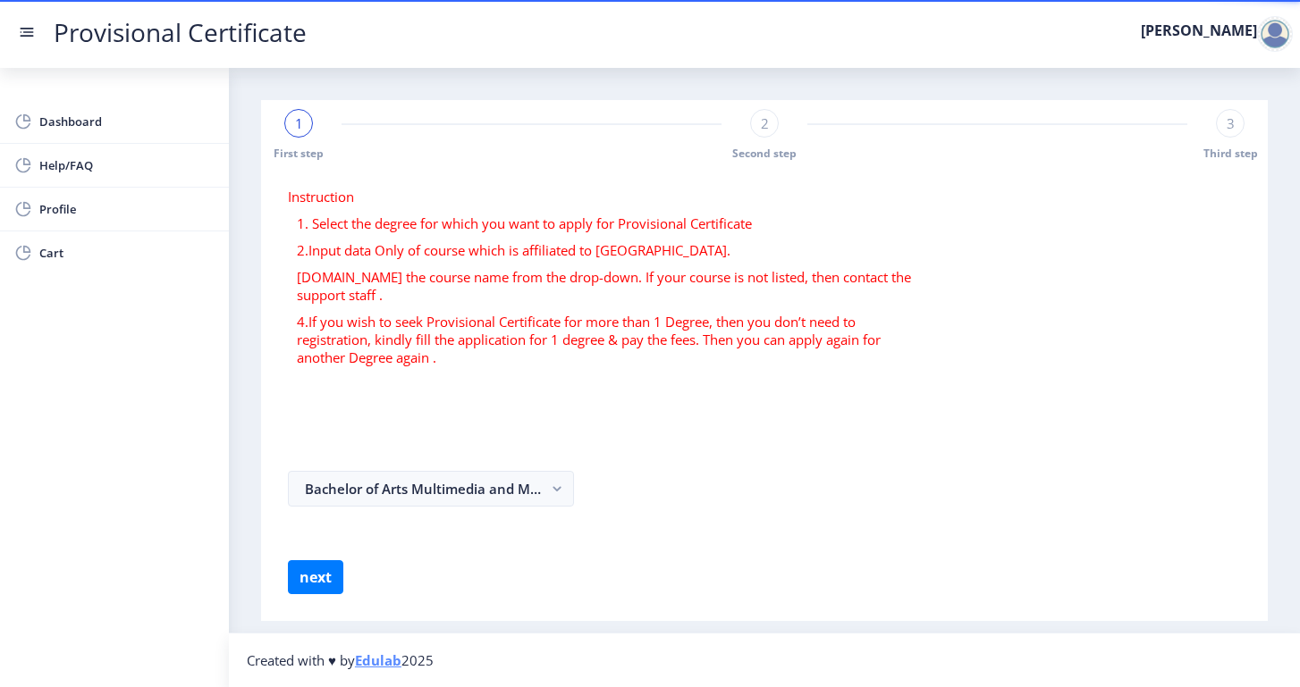
select select
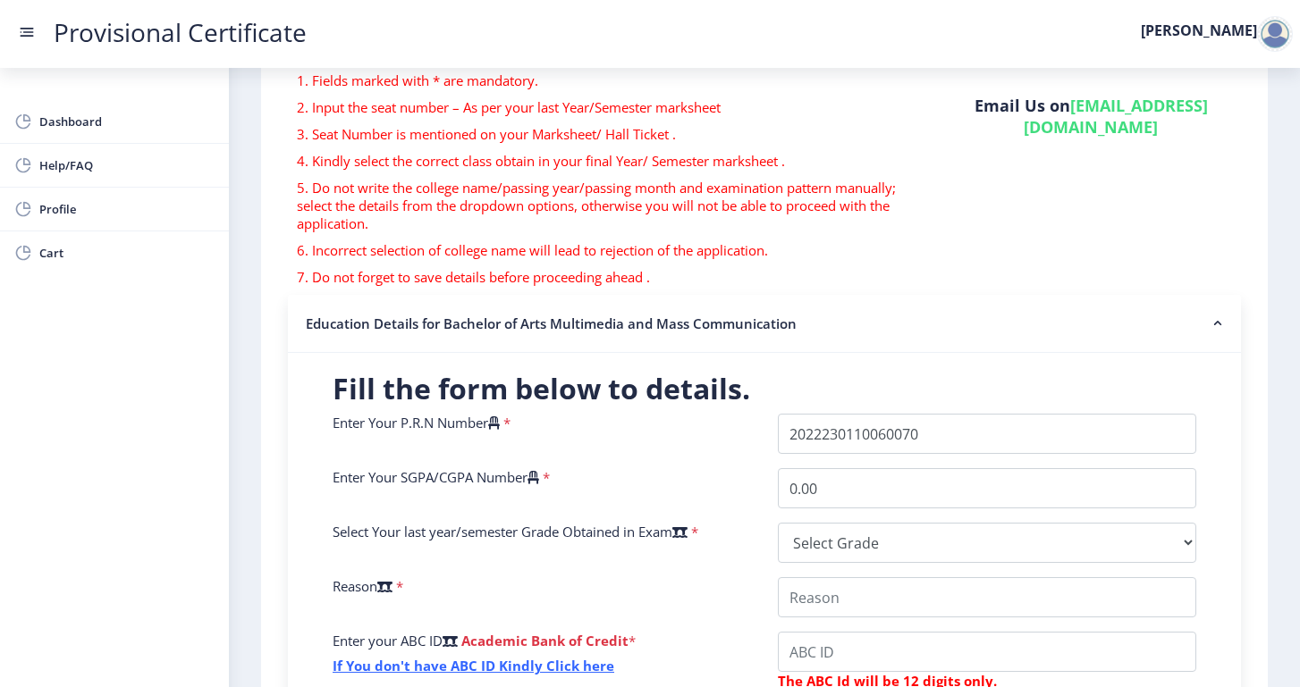
scroll to position [150, 0]
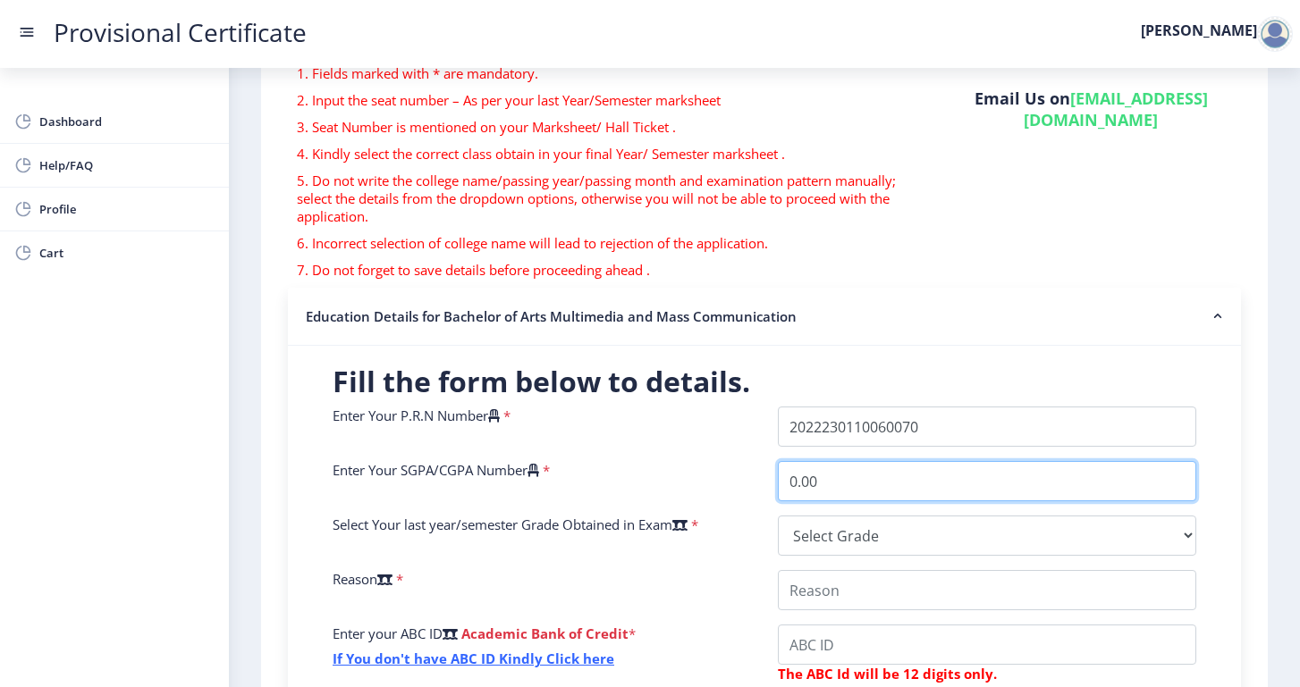
click at [817, 481] on input "0.00" at bounding box center [987, 481] width 418 height 40
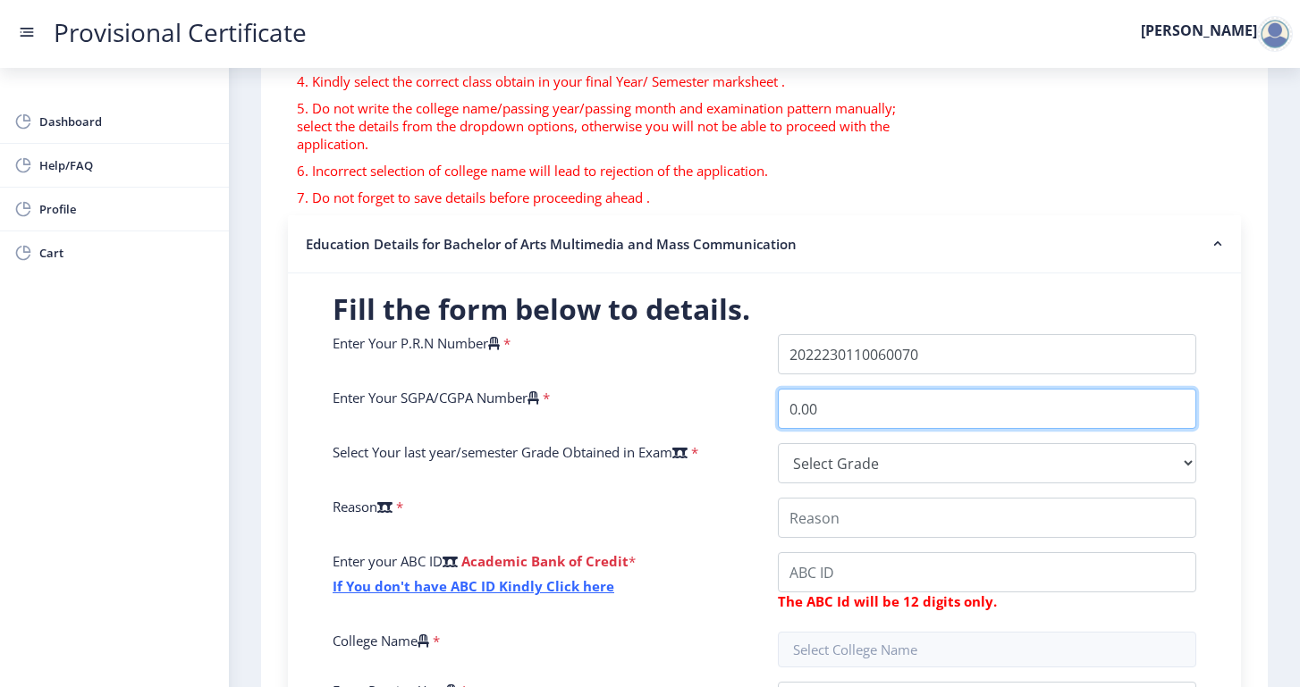
scroll to position [225, 0]
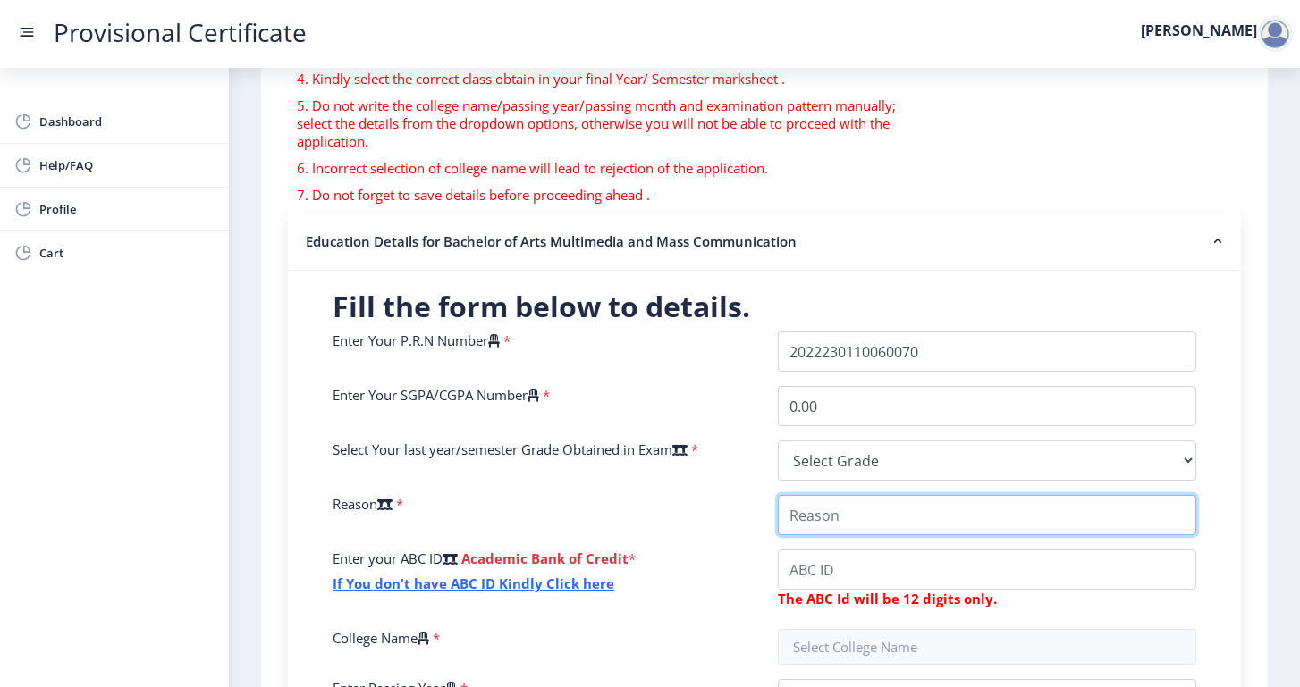
click at [839, 510] on input "College Name" at bounding box center [987, 515] width 418 height 40
type input "Masters and Higher Studies"
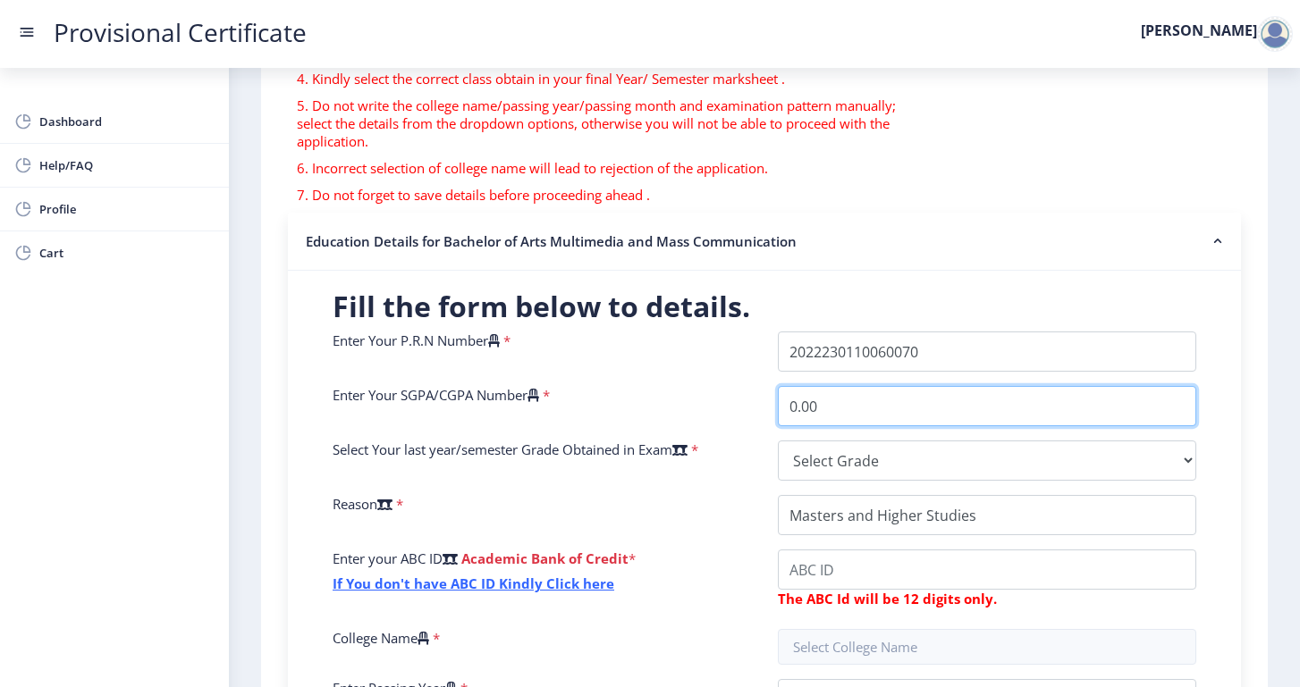
click at [830, 412] on input "0.00" at bounding box center [987, 406] width 418 height 40
type input "0"
type input "9.70"
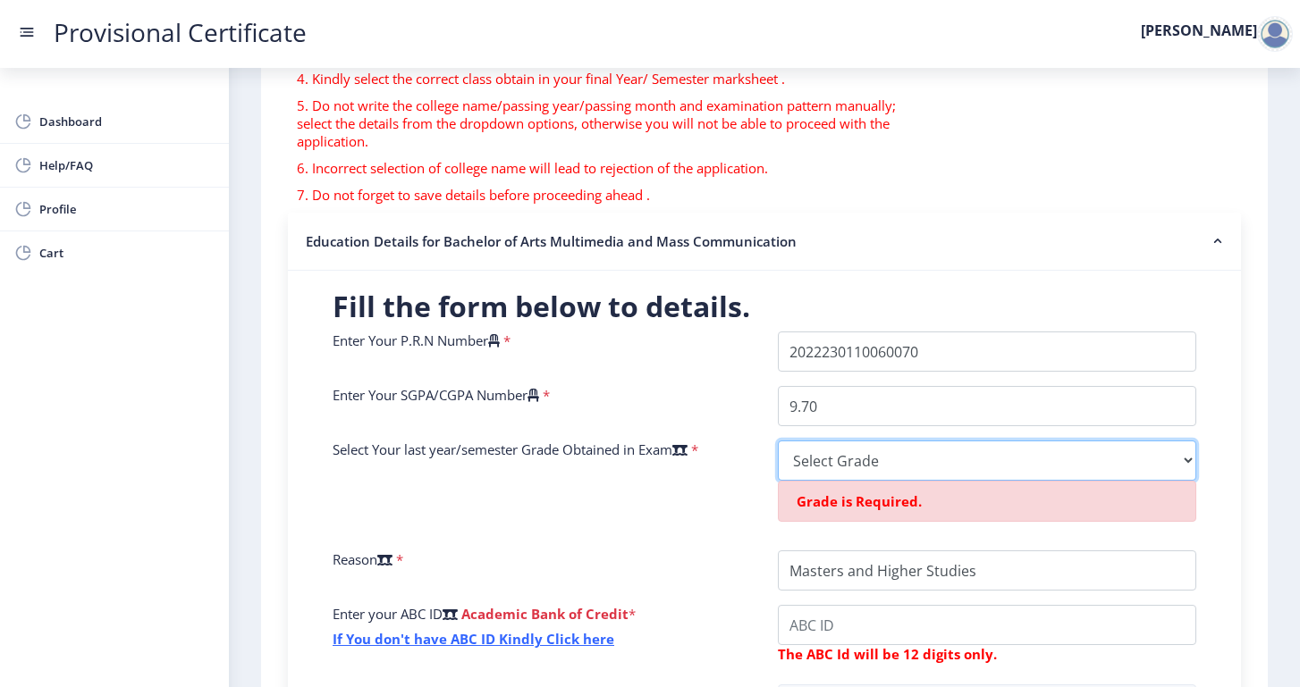
select select "A+"
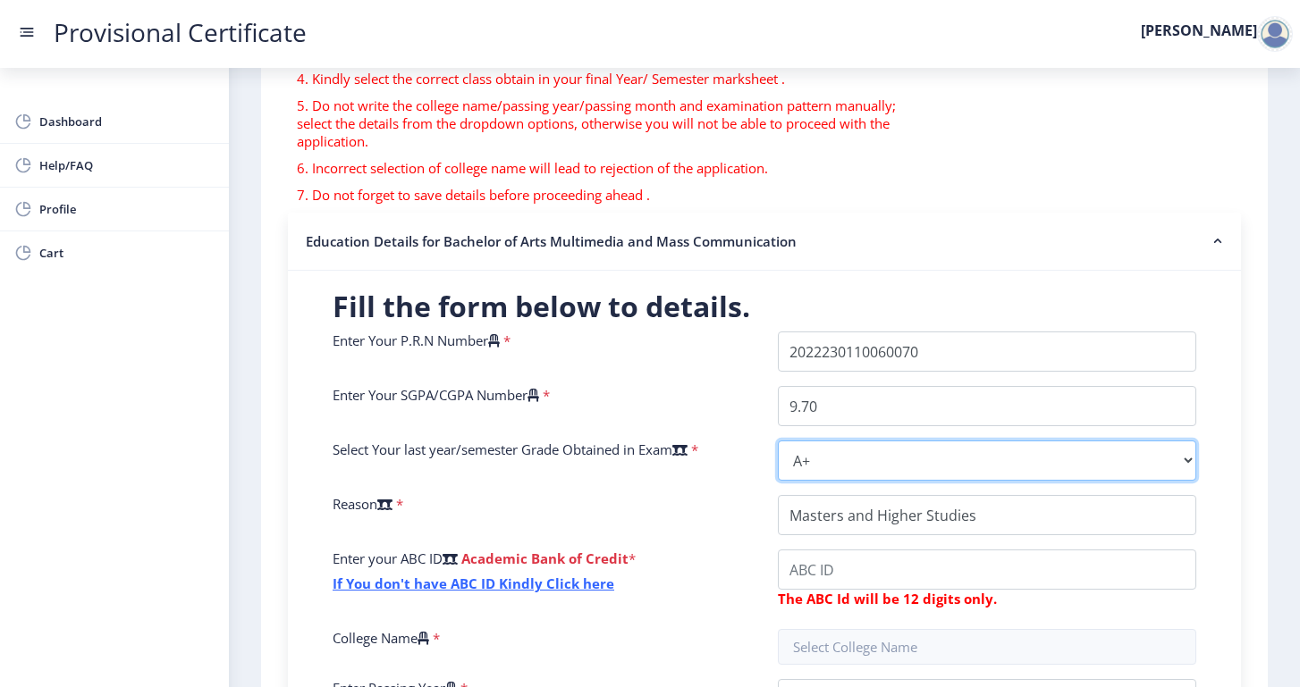
scroll to position [248, 0]
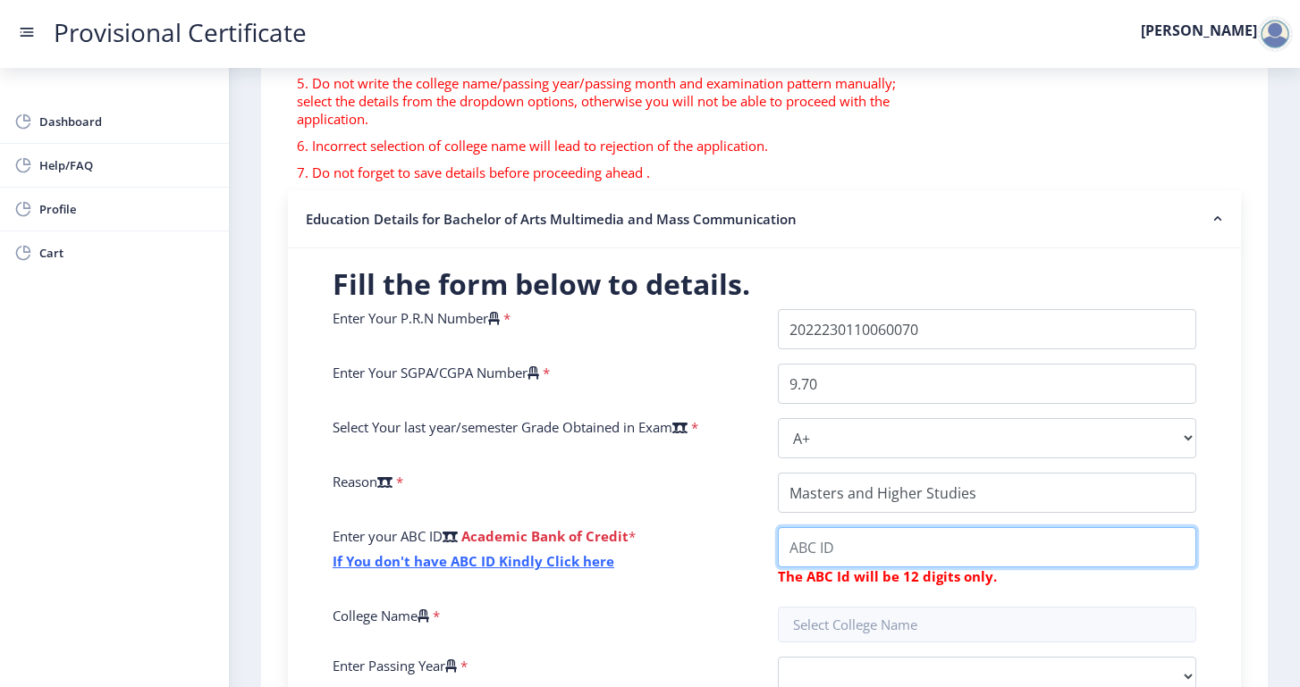
click at [854, 555] on input "College Name" at bounding box center [987, 547] width 418 height 40
type input "370534631386"
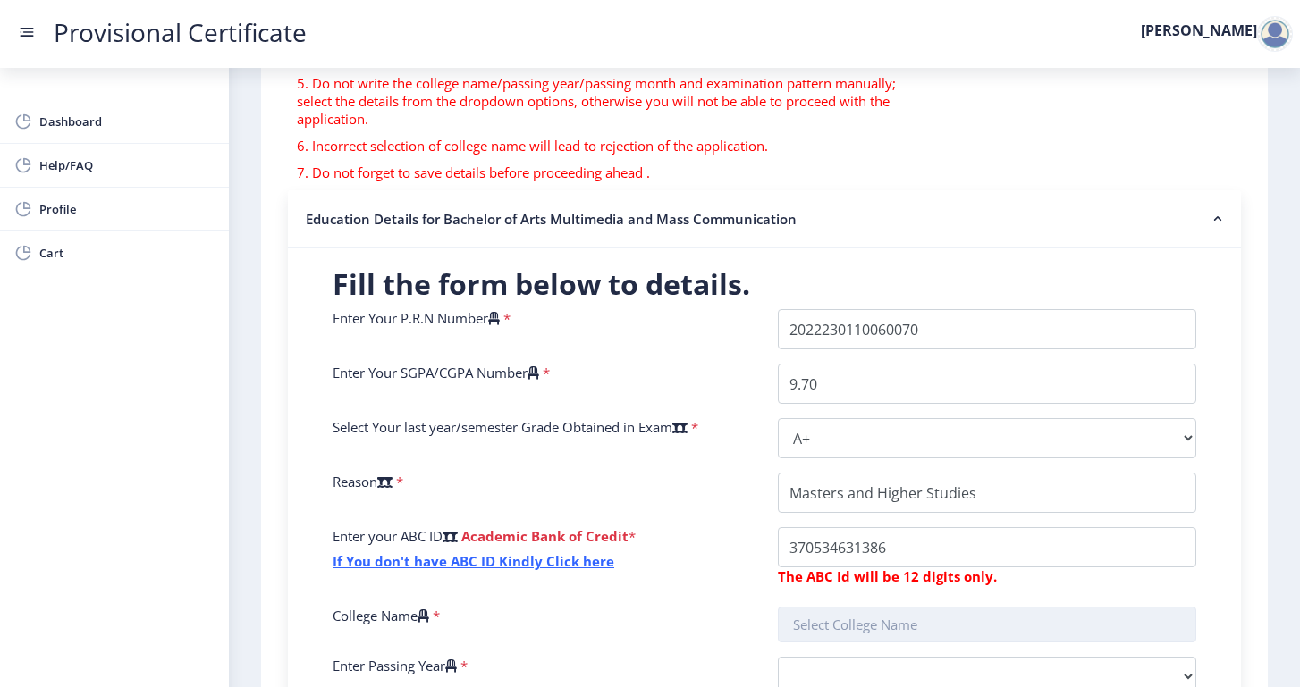
click at [902, 625] on input "text" at bounding box center [987, 625] width 418 height 36
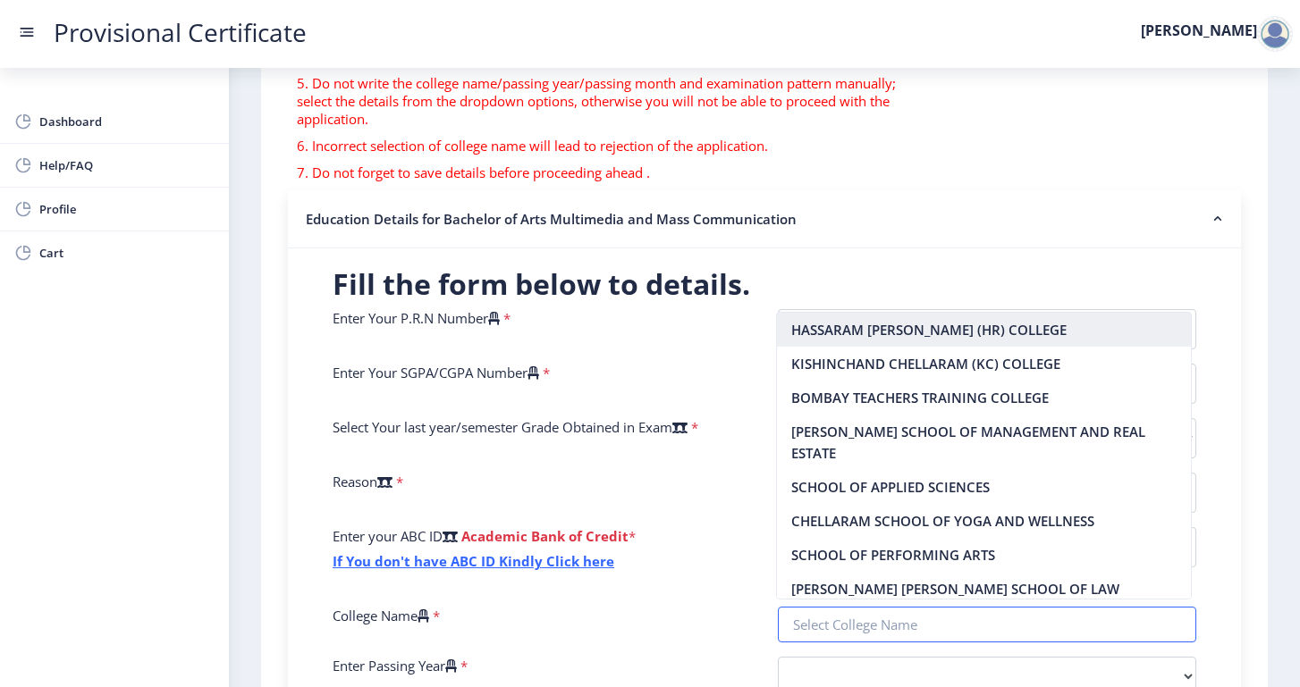
scroll to position [0, 0]
click at [896, 327] on nb-option "HASSARAM RIJHUMAL (HR) COLLEGE" at bounding box center [984, 330] width 415 height 34
type input "HASSARAM RIJHUMAL (HR) COLLEGE"
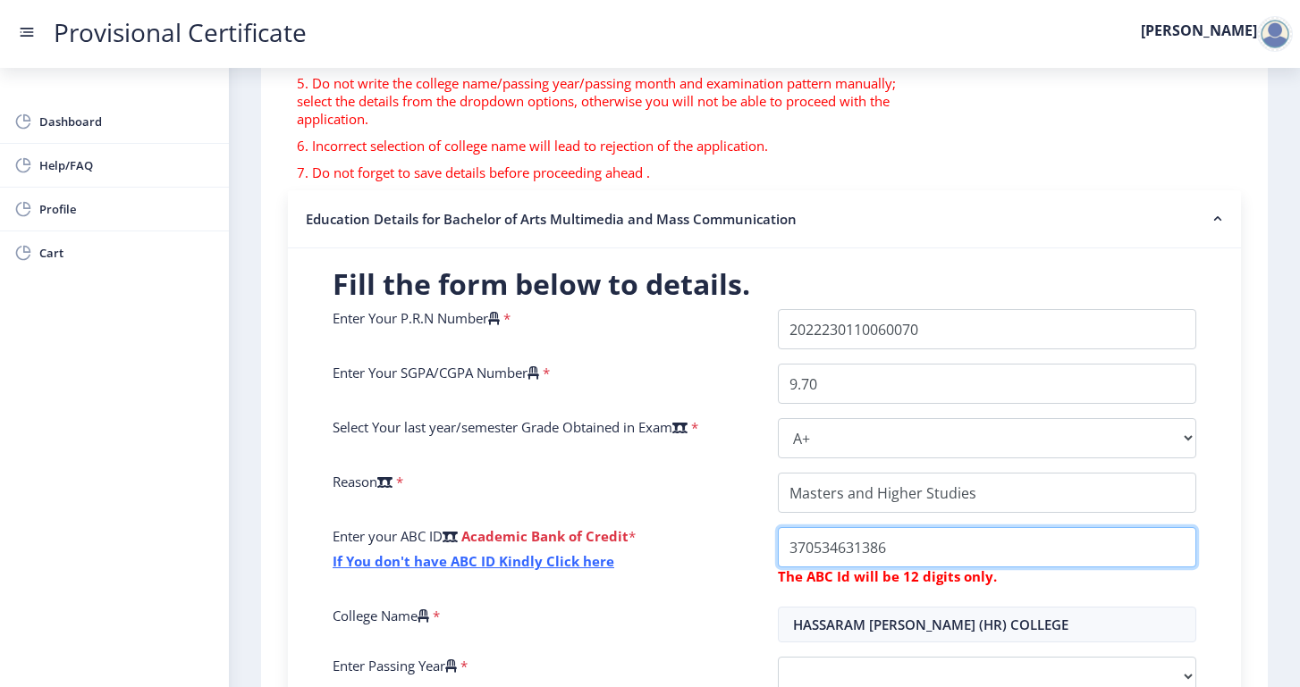
click at [895, 556] on input "College Name" at bounding box center [987, 547] width 418 height 40
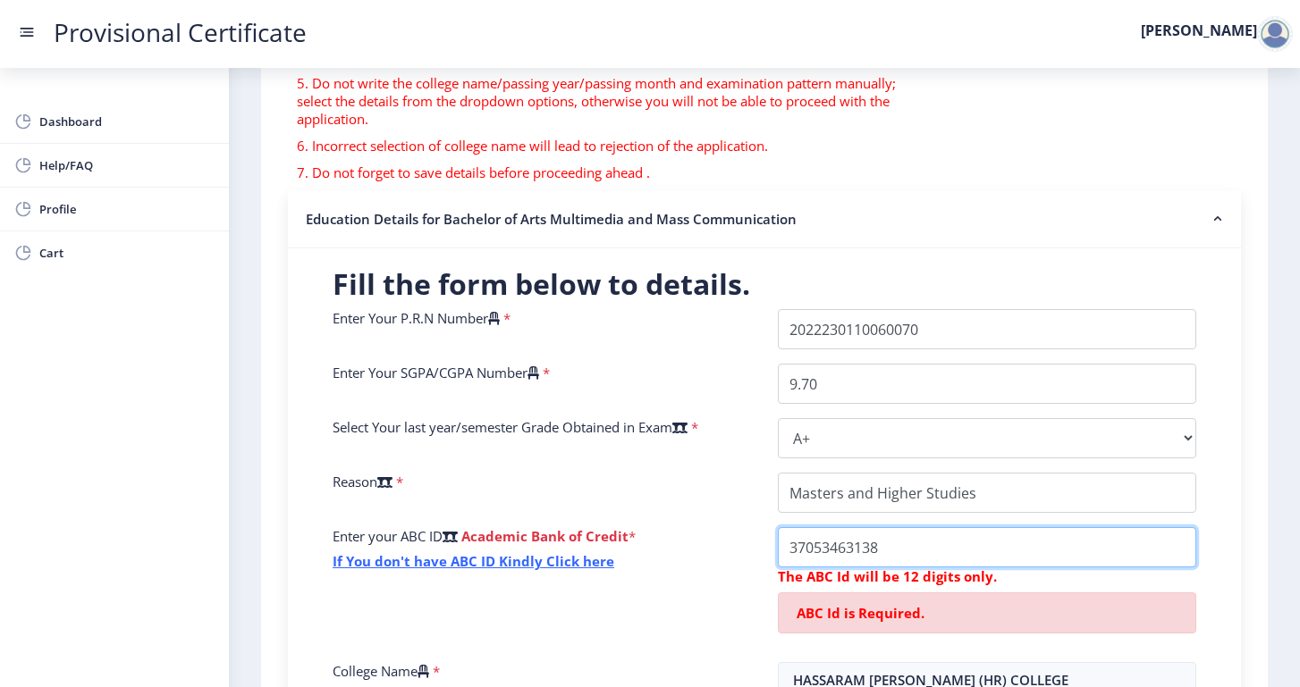
type input "370534631386"
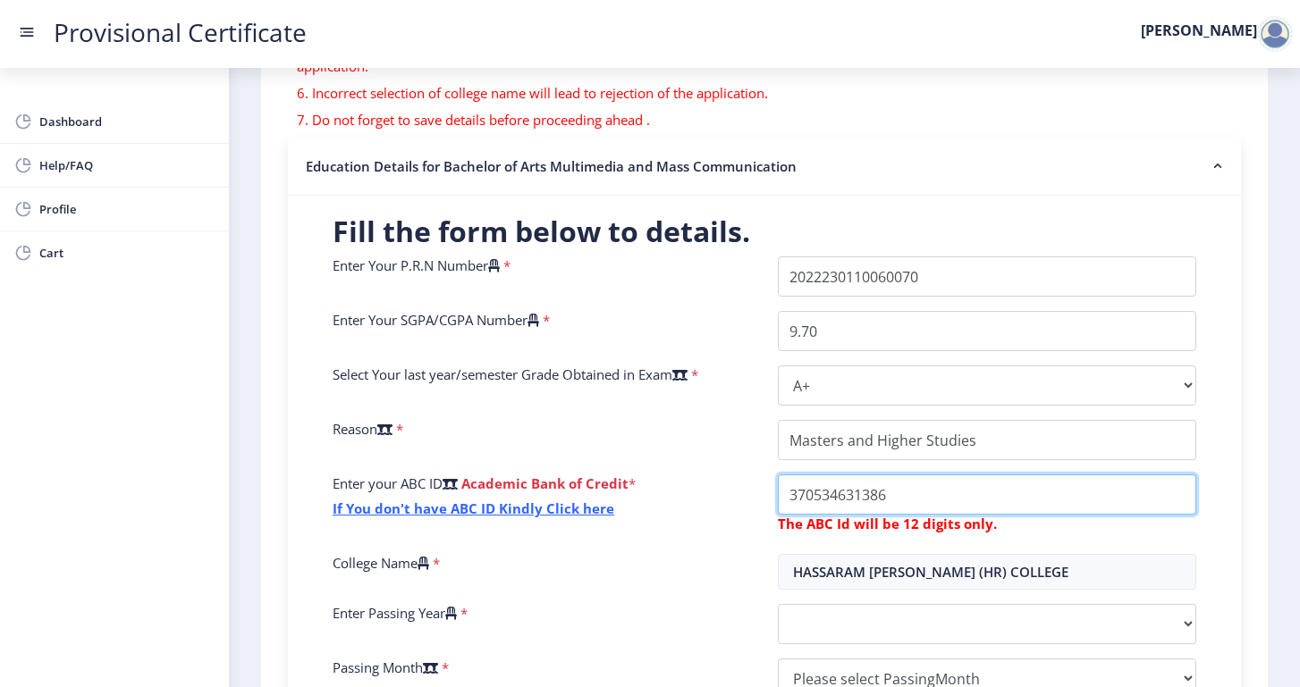
scroll to position [308, 0]
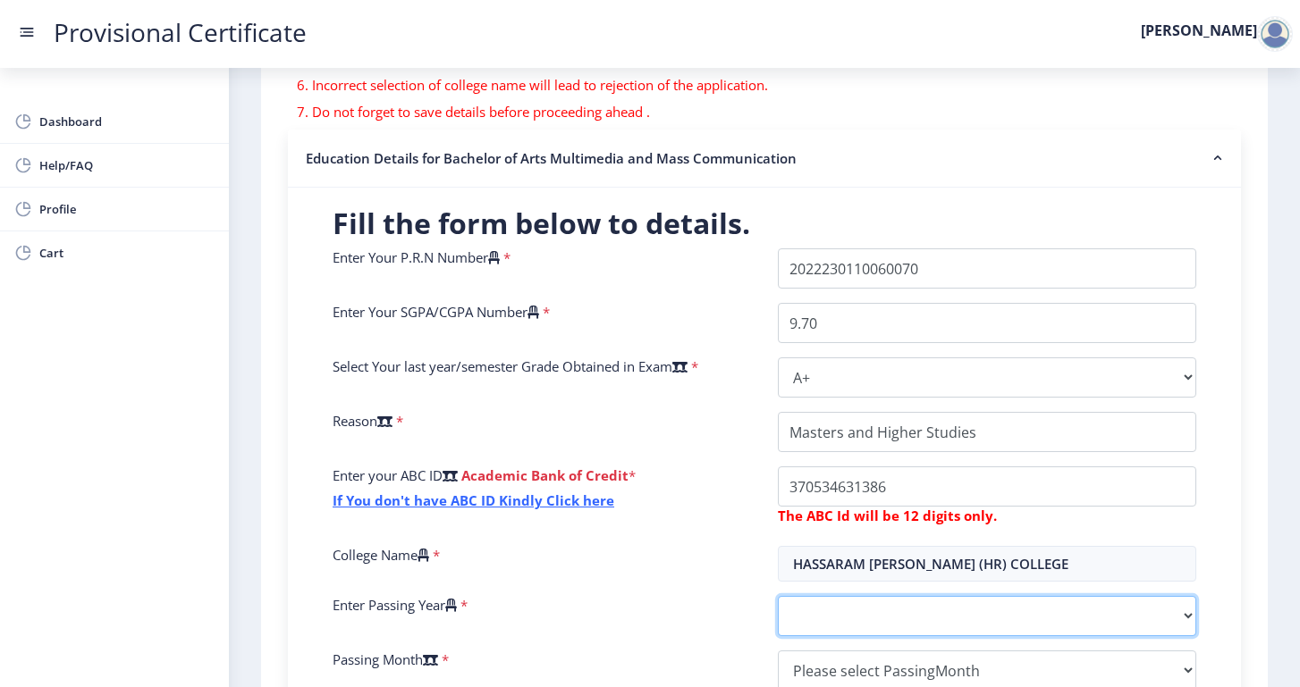
select select "2025"
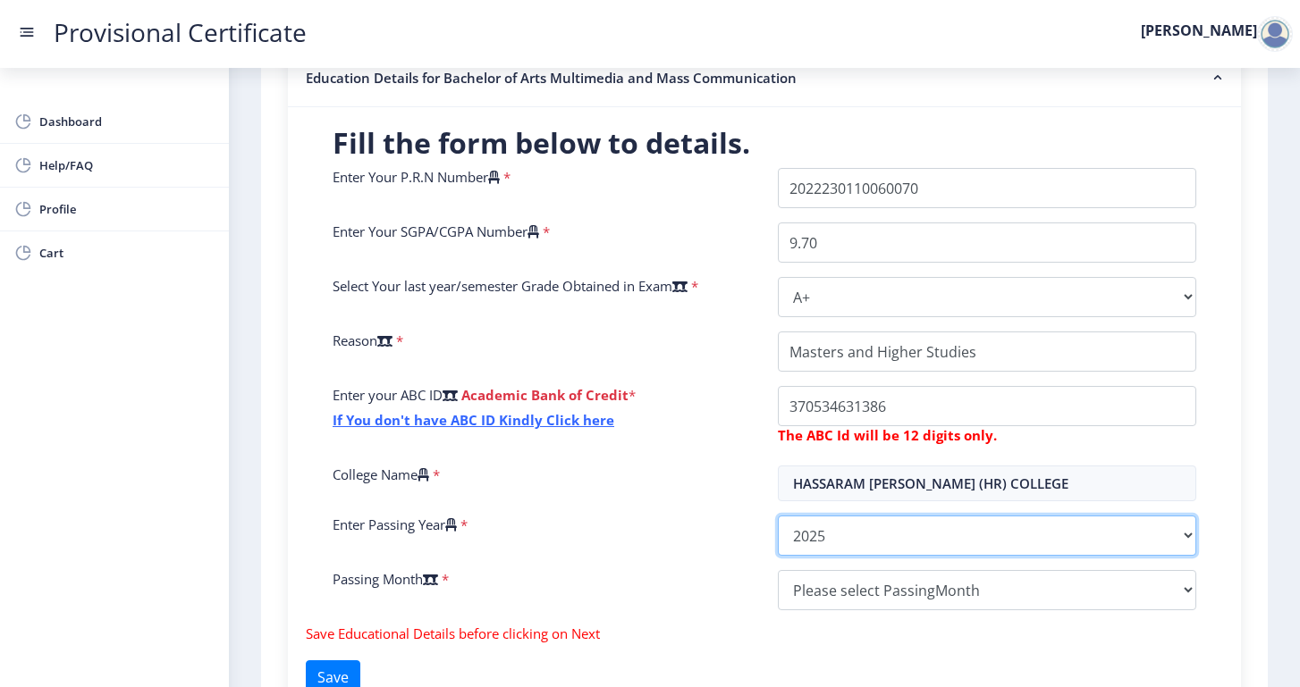
scroll to position [395, 0]
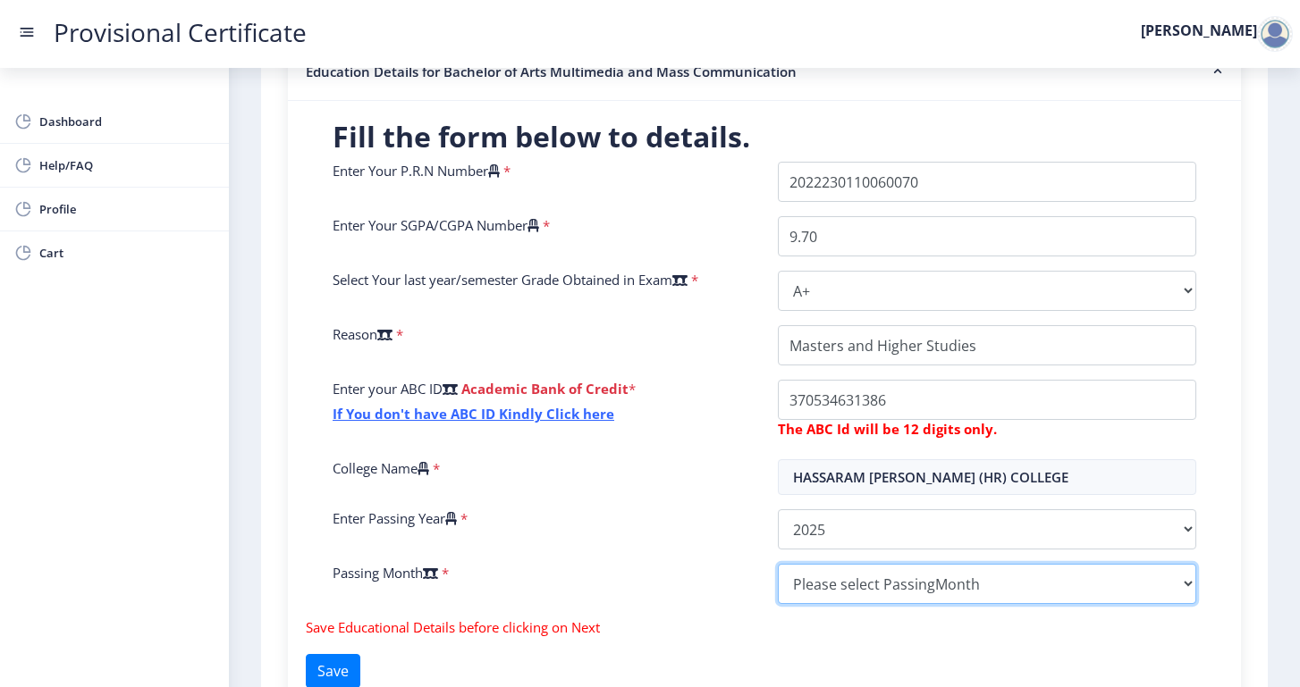
select select "March"
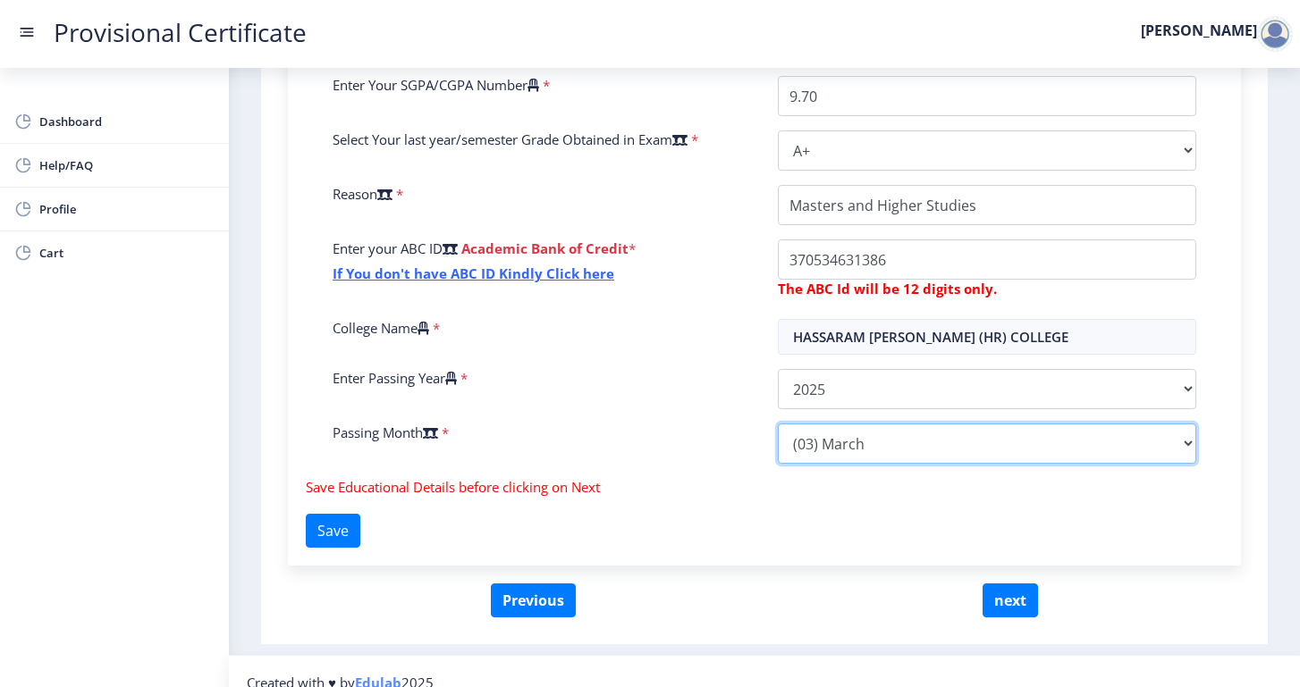
scroll to position [536, 0]
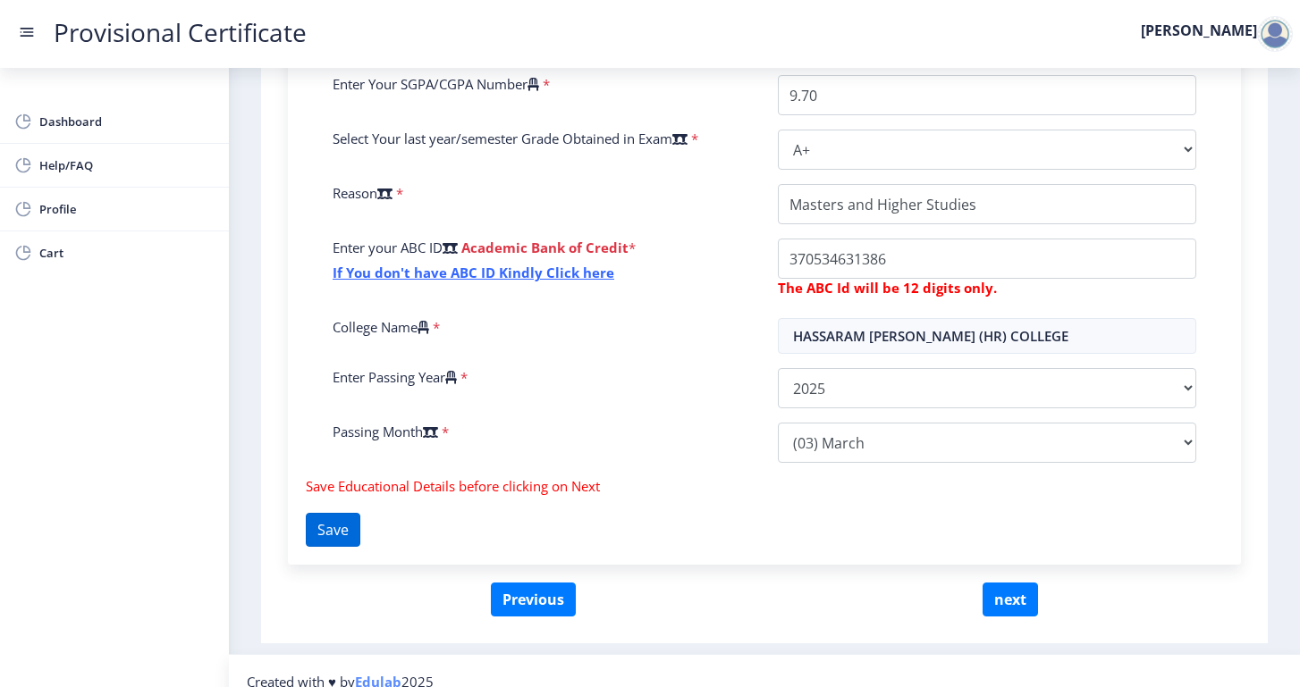
click at [336, 531] on button "Save" at bounding box center [333, 530] width 55 height 34
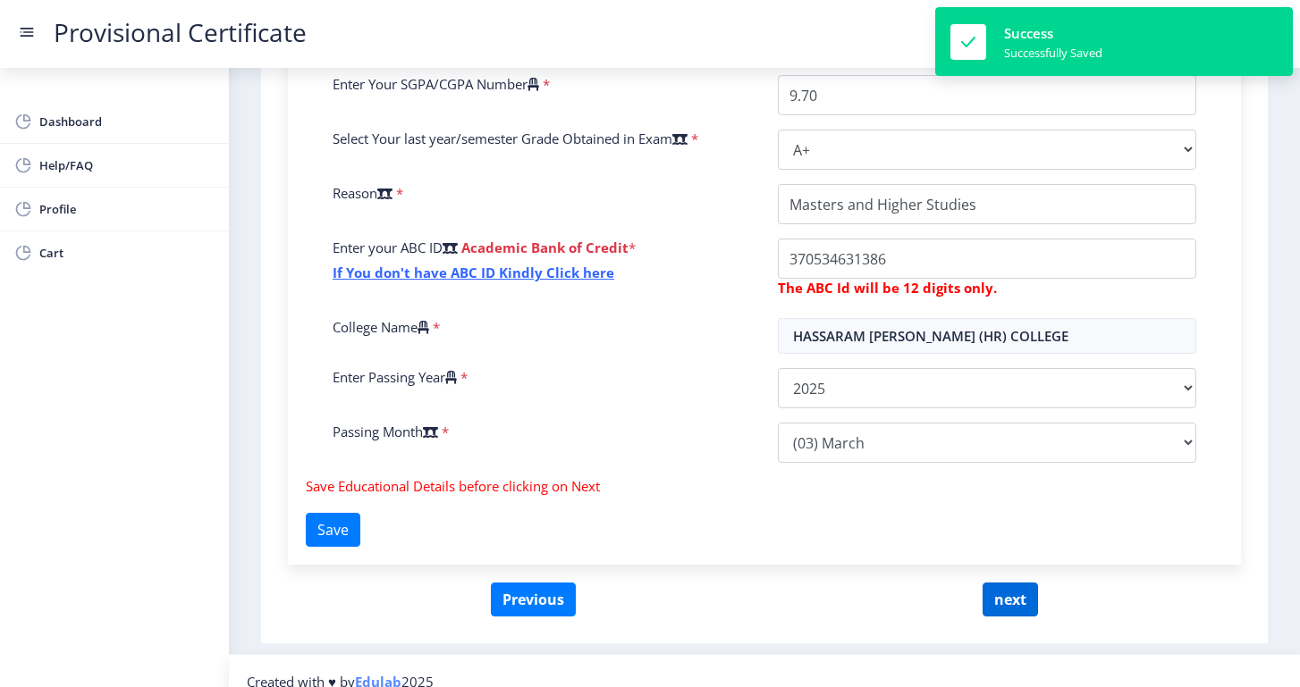
click at [1004, 596] on button "next" at bounding box center [1009, 600] width 55 height 34
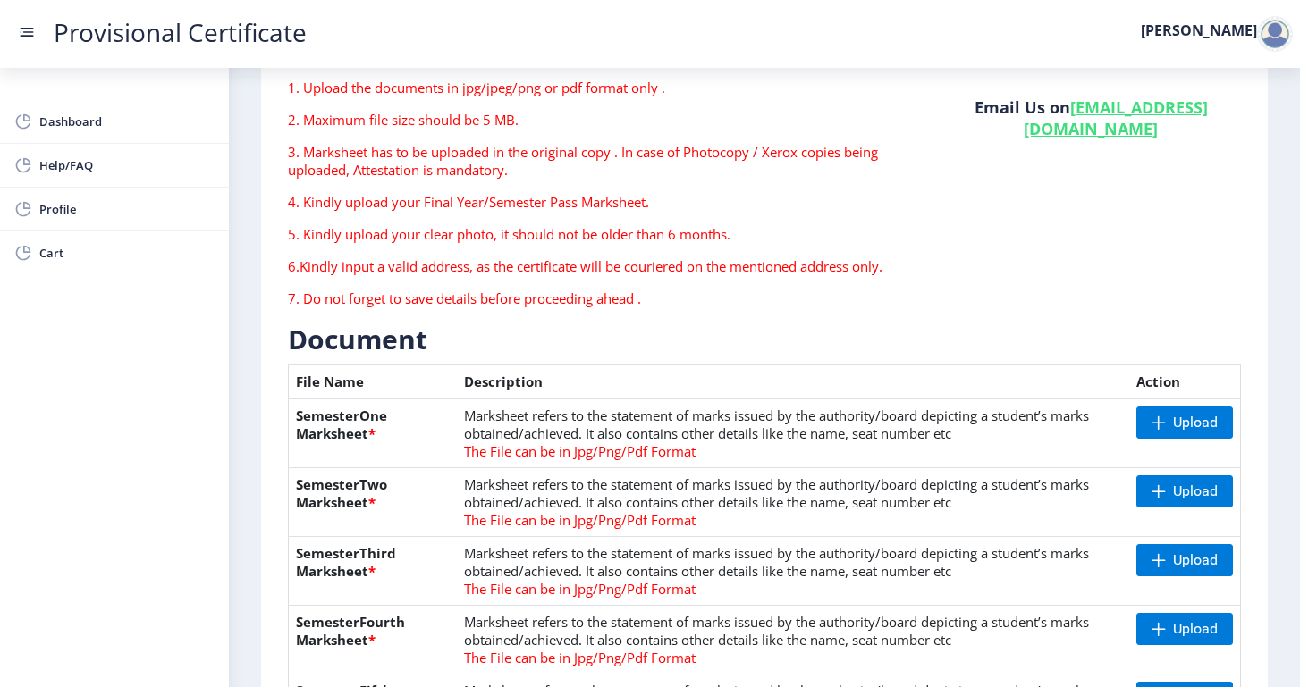
scroll to position [149, 0]
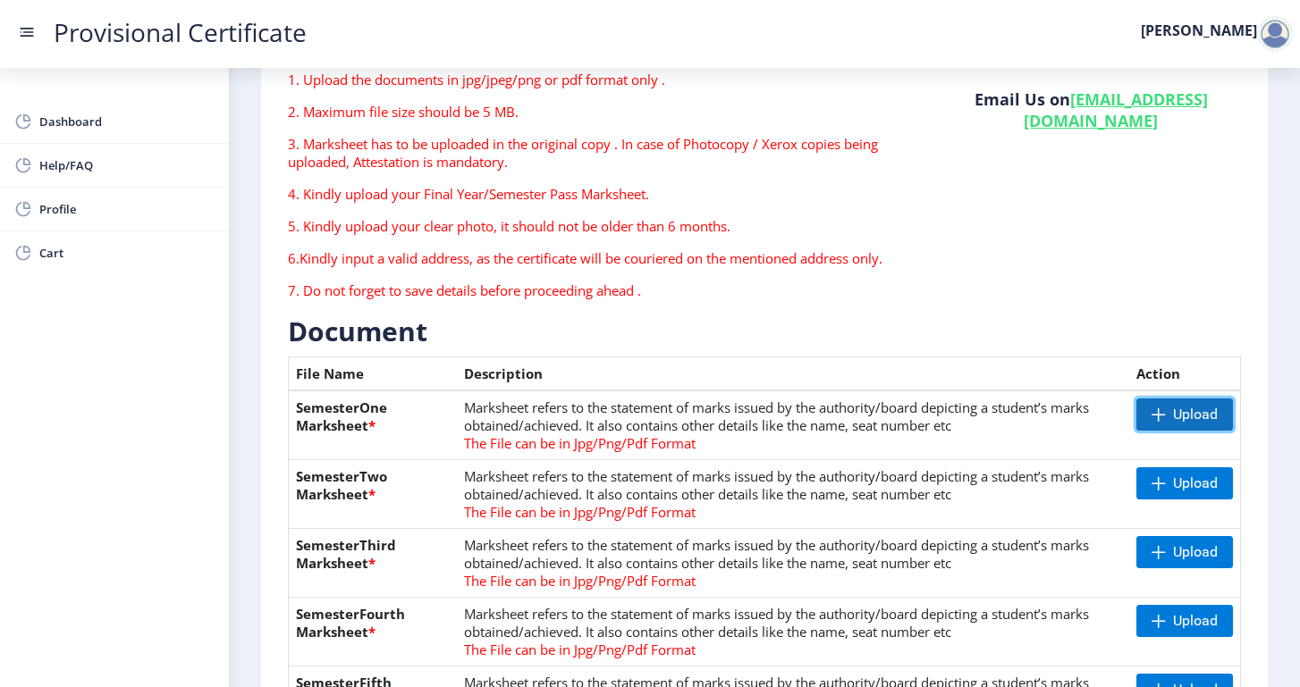
click at [1157, 419] on span at bounding box center [1158, 415] width 14 height 14
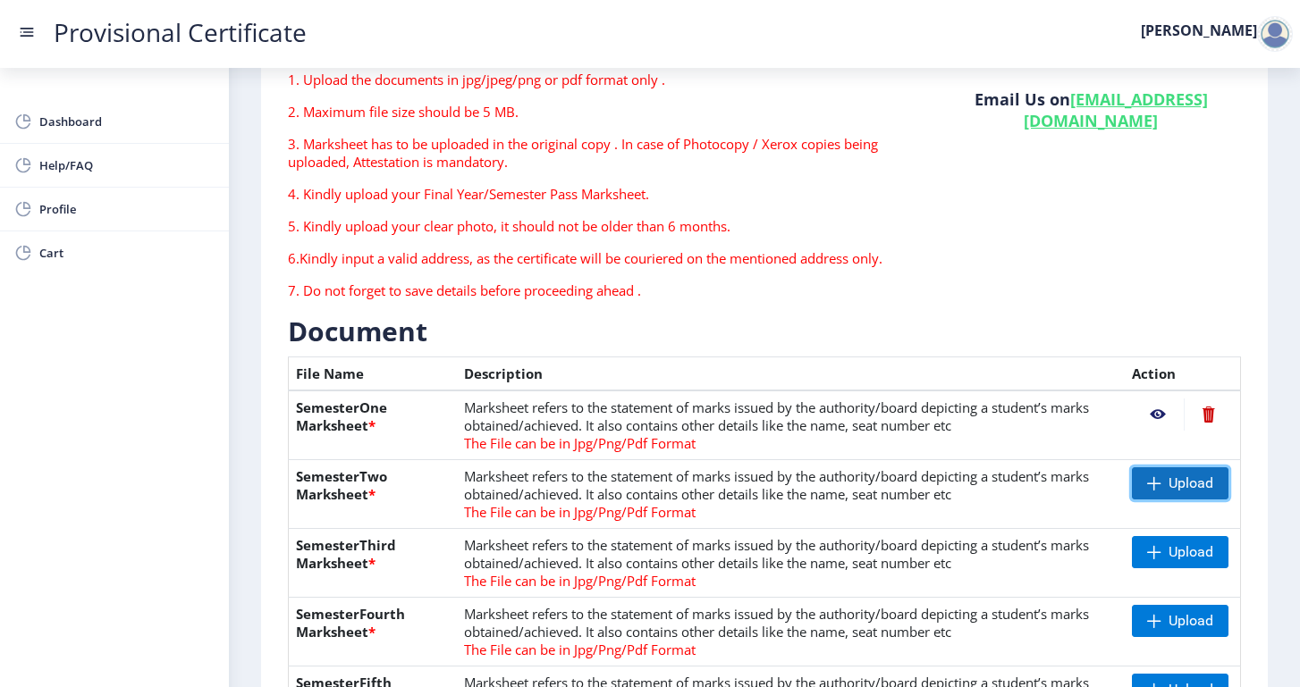
click at [1180, 484] on span "Upload" at bounding box center [1190, 484] width 45 height 18
click at [1174, 549] on span "Upload" at bounding box center [1190, 552] width 45 height 18
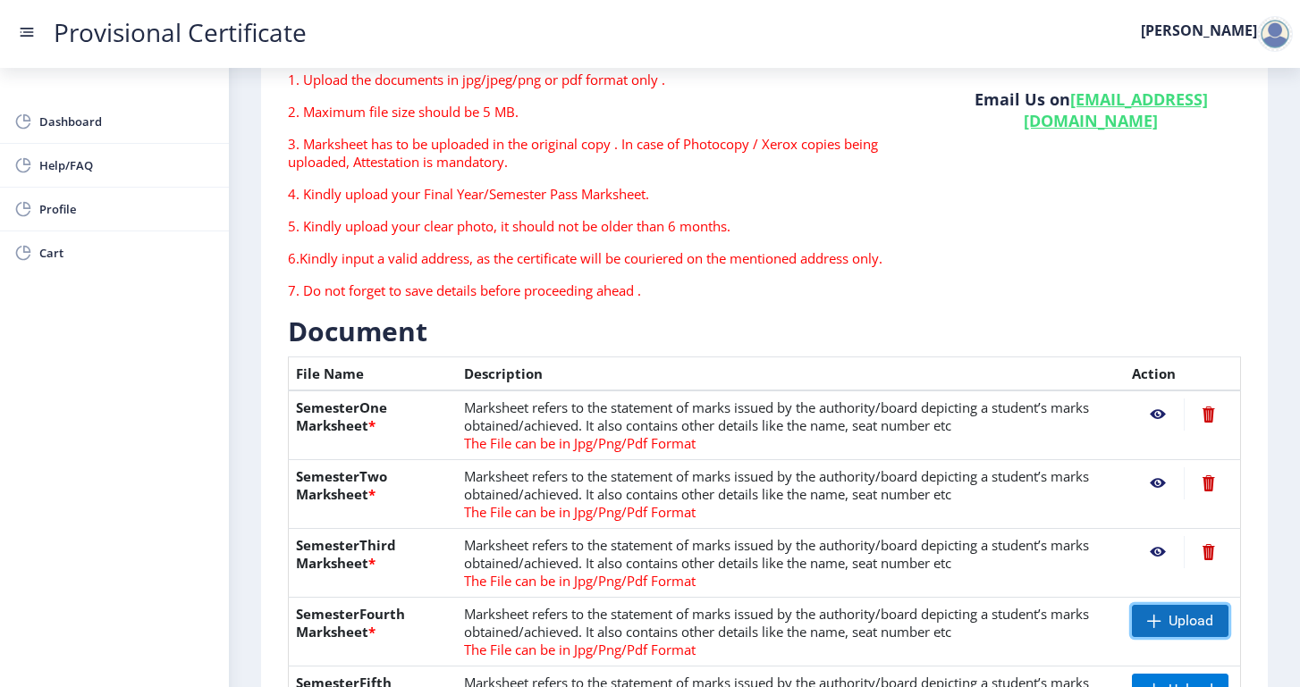
click at [1182, 621] on span "Upload" at bounding box center [1190, 621] width 45 height 18
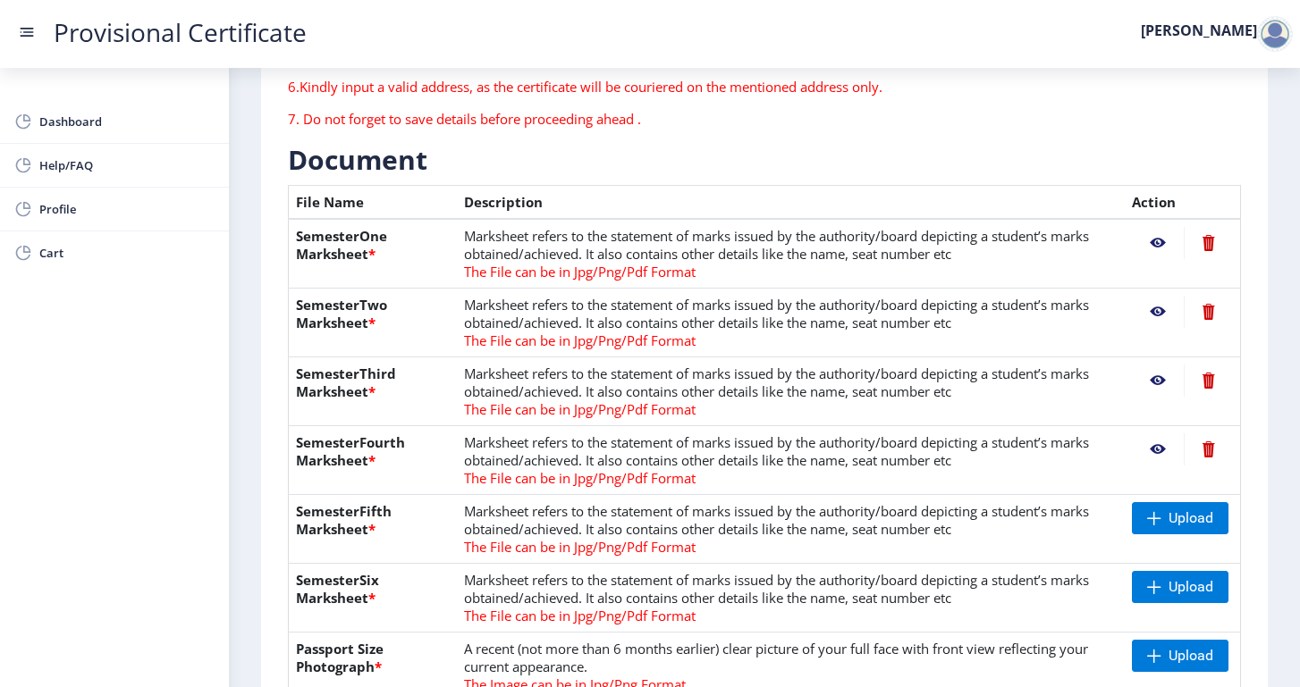
scroll to position [322, 0]
click at [1178, 509] on span "Upload" at bounding box center [1190, 518] width 45 height 18
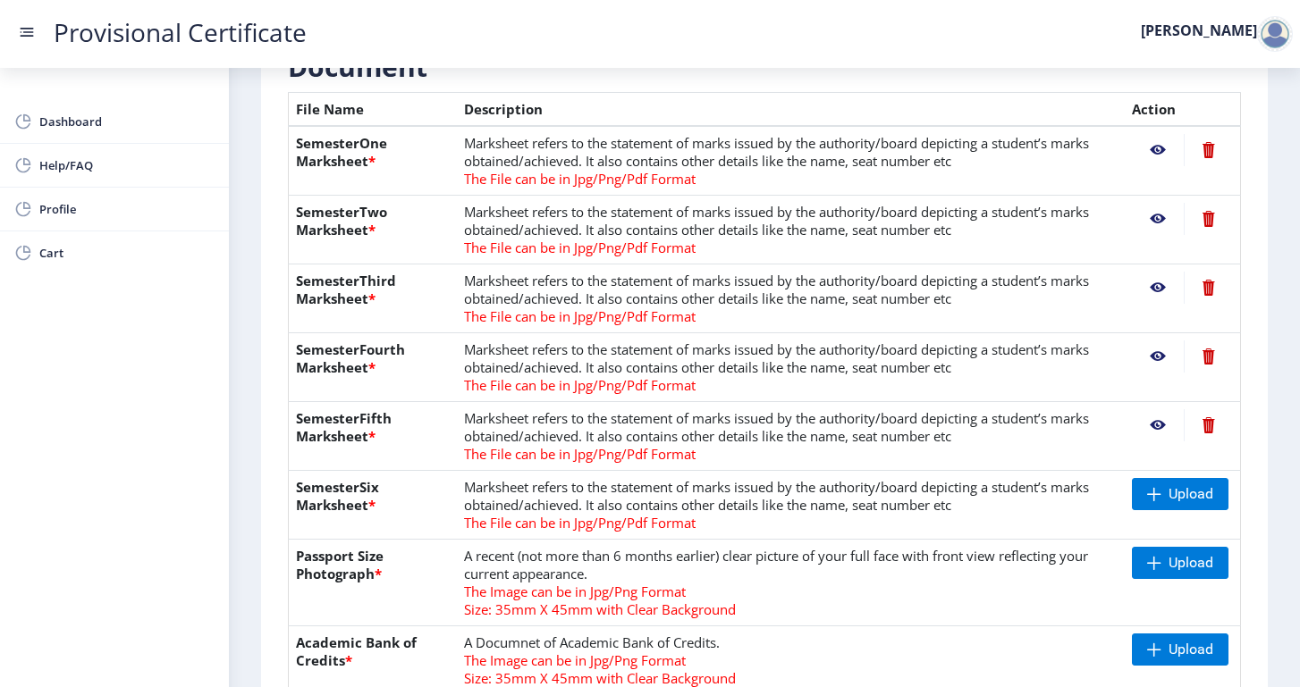
scroll to position [421, 0]
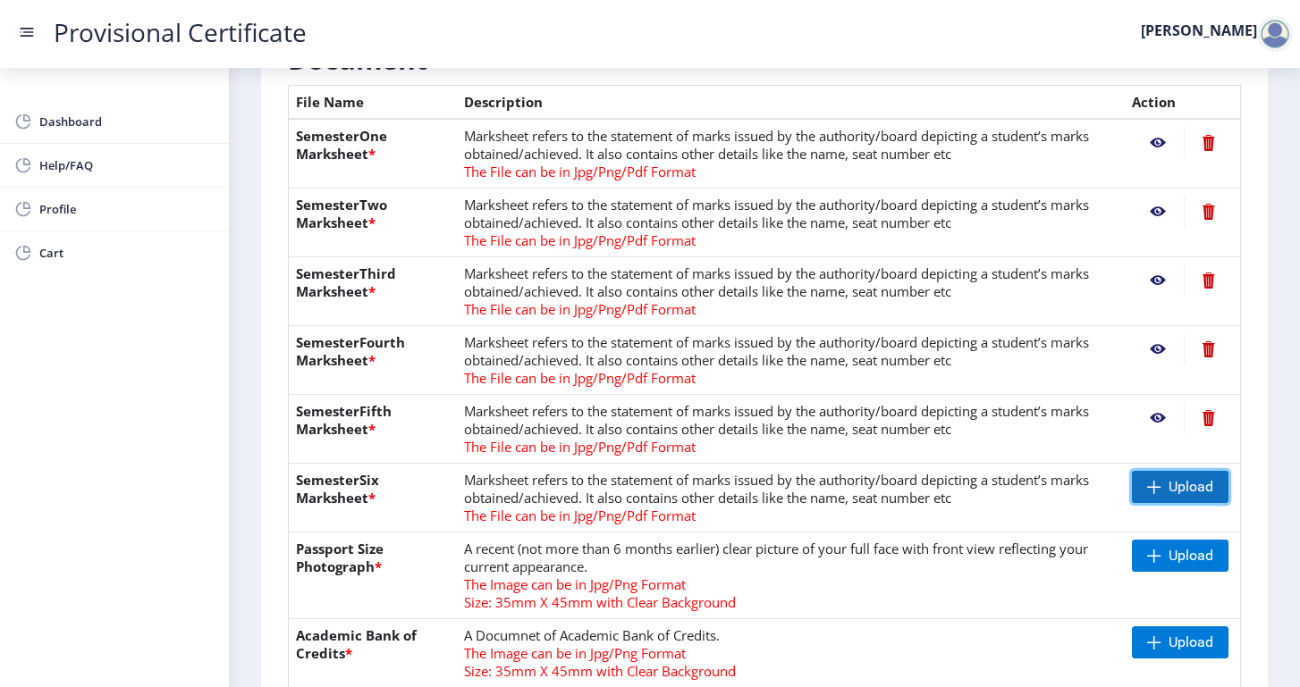
click at [1159, 489] on span "Upload" at bounding box center [1180, 487] width 97 height 32
click at [1141, 473] on span "Upload" at bounding box center [1180, 487] width 97 height 32
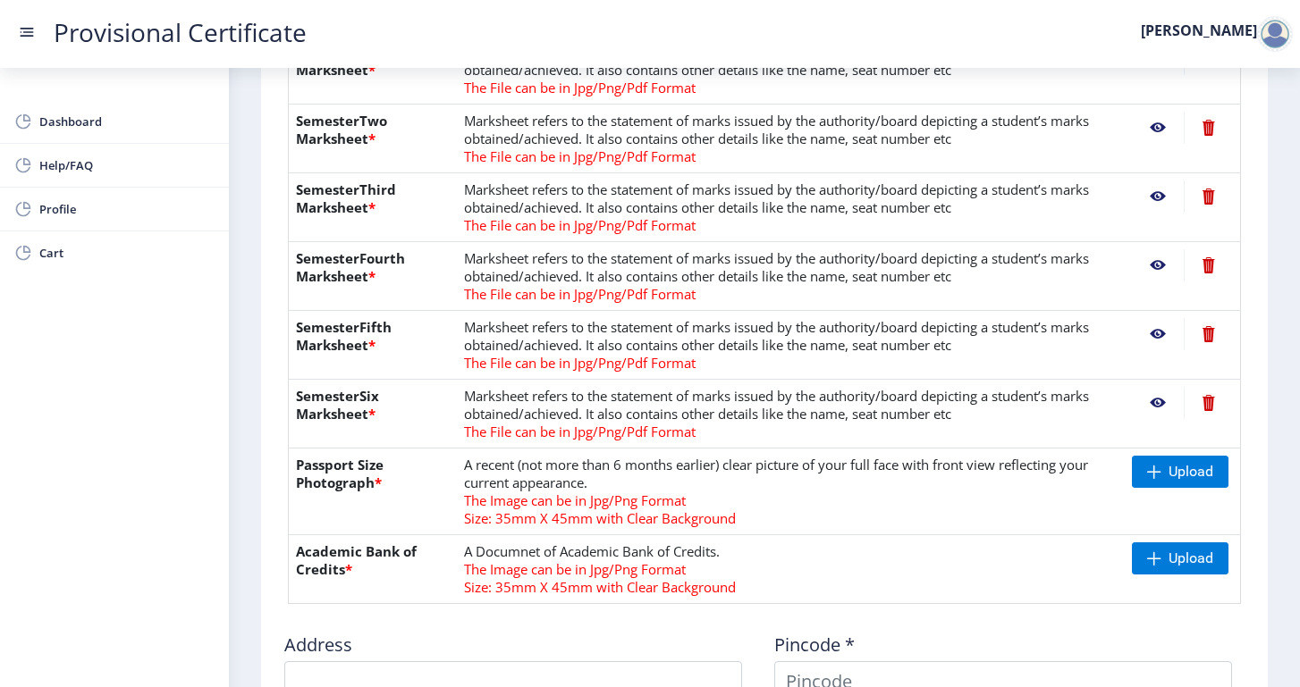
scroll to position [506, 0]
click at [1168, 465] on span "Upload" at bounding box center [1190, 471] width 45 height 18
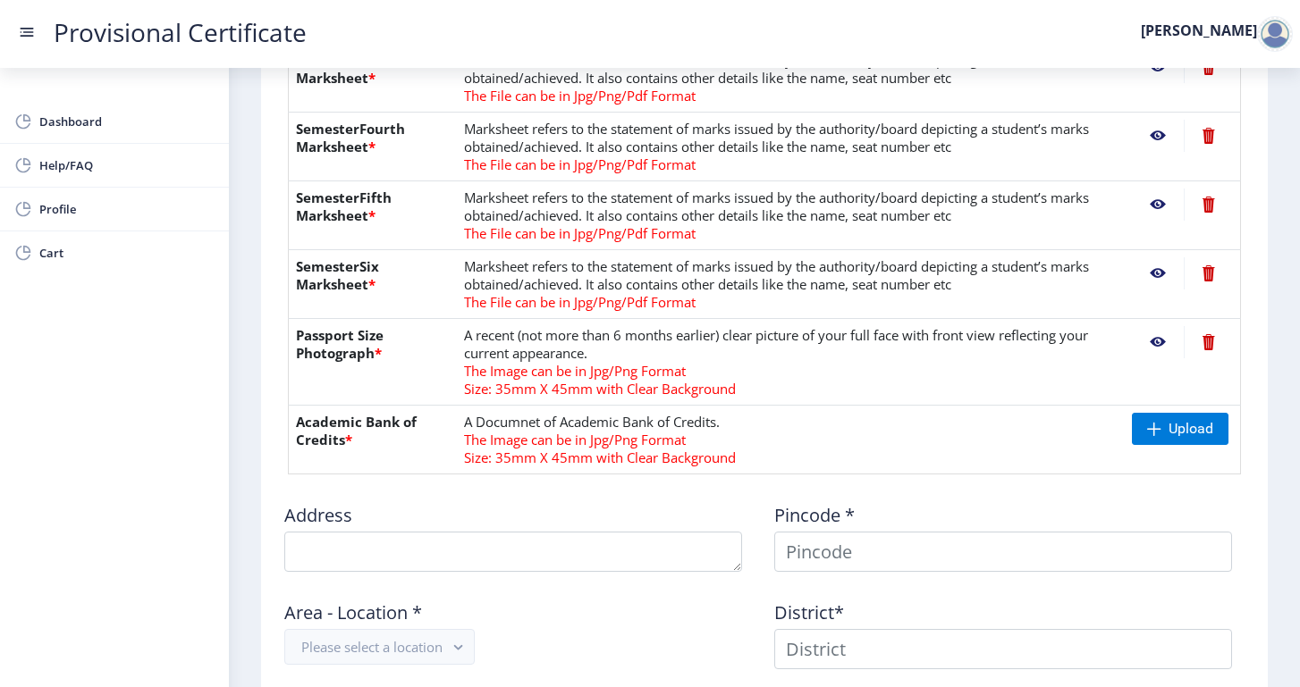
scroll to position [666, 0]
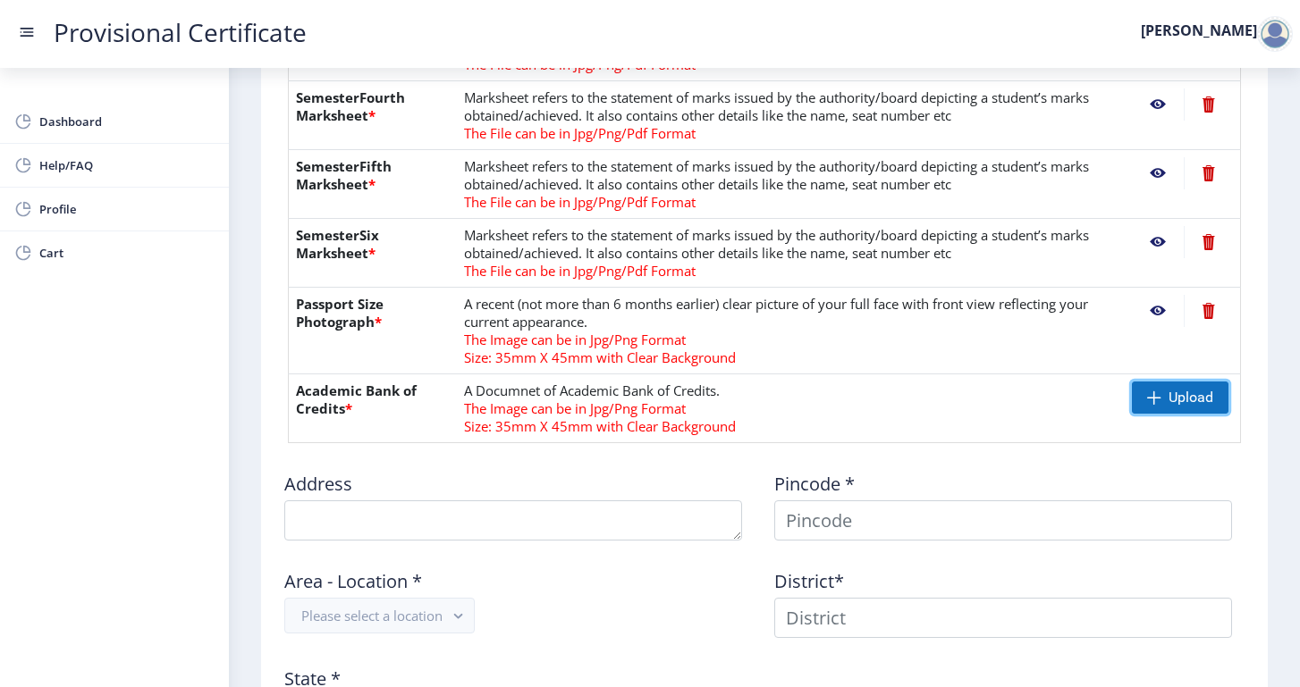
click at [1147, 402] on span at bounding box center [1154, 398] width 14 height 14
click at [1194, 392] on span "Upload" at bounding box center [1190, 398] width 45 height 18
click at [1171, 389] on span "Upload" at bounding box center [1190, 398] width 45 height 18
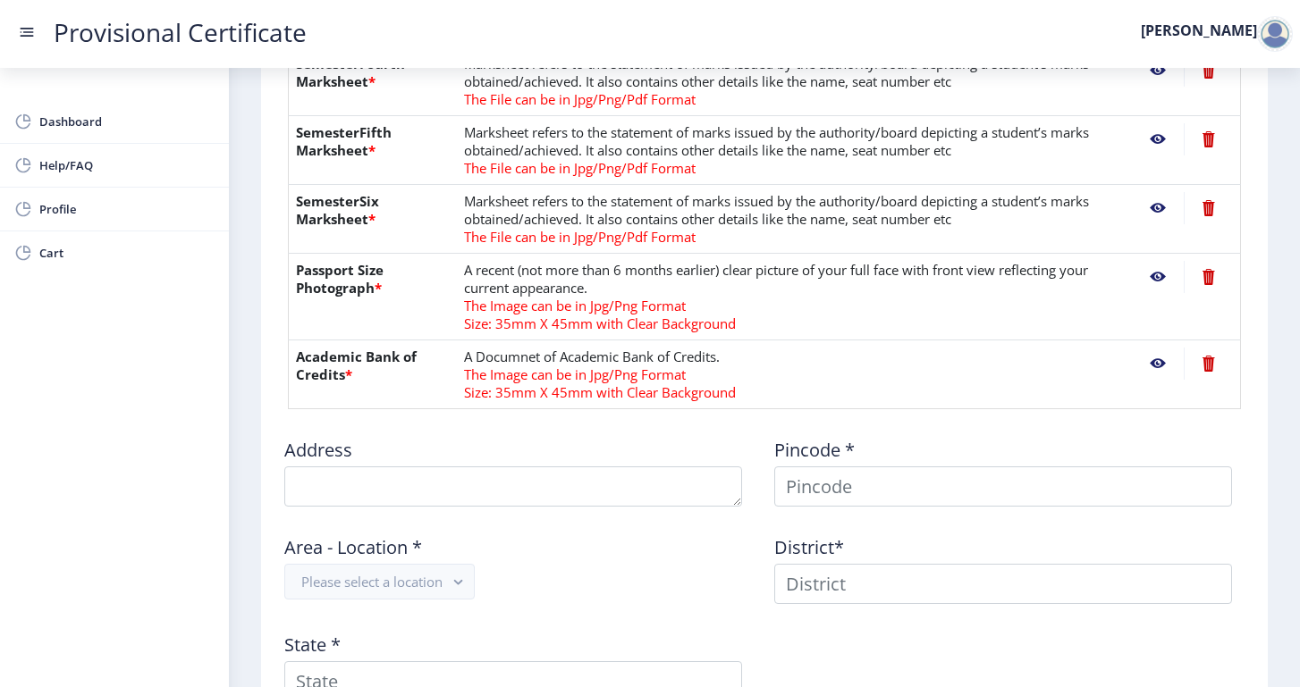
scroll to position [701, 0]
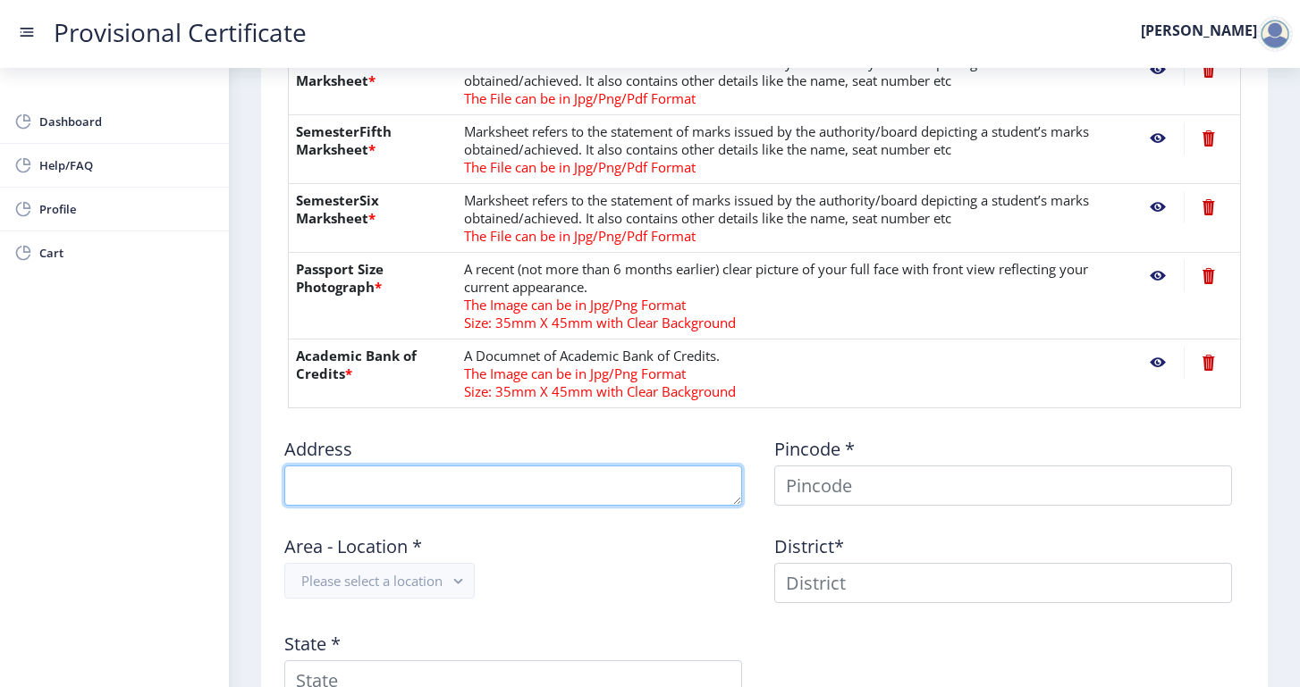
click at [485, 480] on textarea at bounding box center [513, 486] width 458 height 40
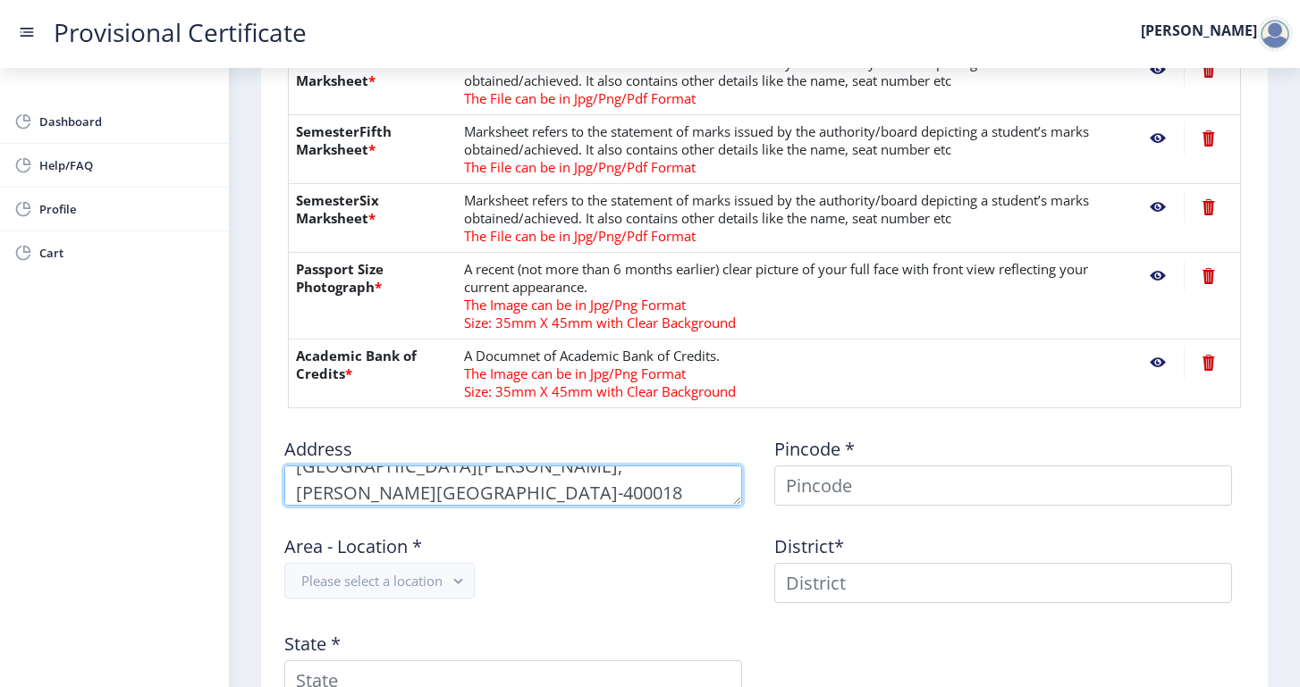
type textarea "14th floor Victoria towers,worli naka,mumbai-400018"
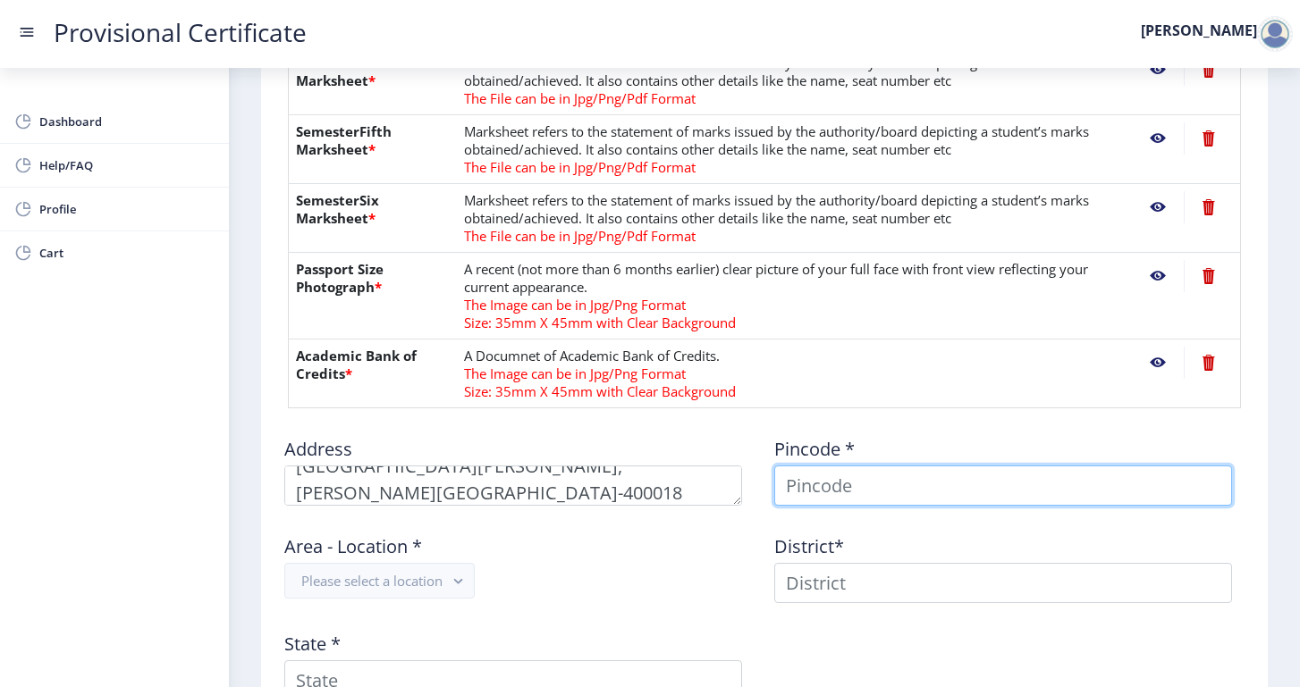
click at [823, 485] on input at bounding box center [1003, 486] width 458 height 40
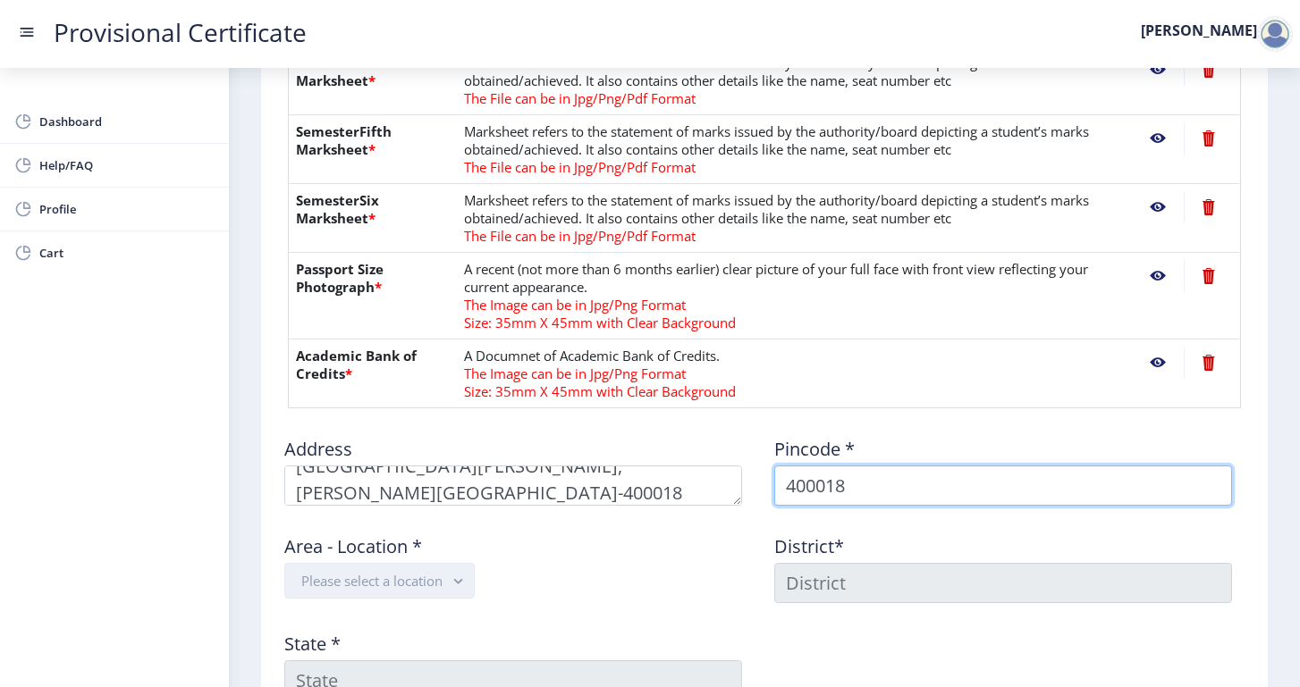
type input "400018"
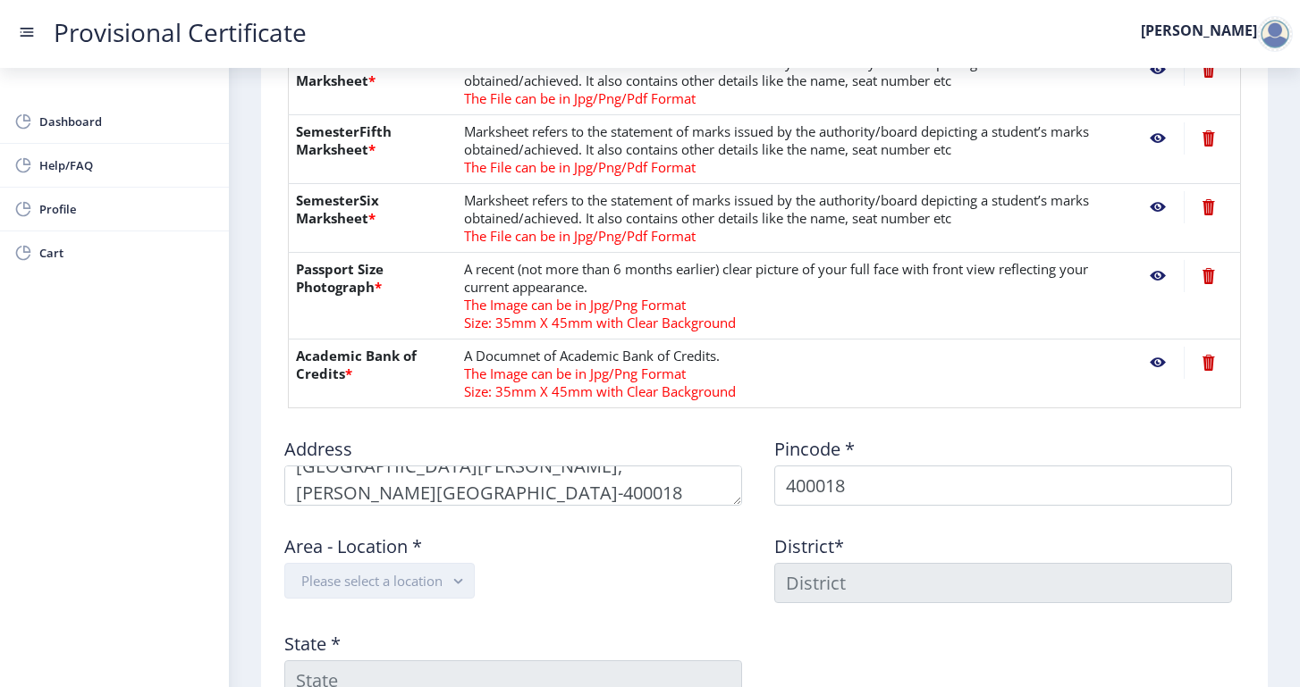
click at [427, 575] on button "Please select a location" at bounding box center [379, 581] width 190 height 36
click at [394, 619] on nb-option "Worli Naka S.O" at bounding box center [380, 624] width 191 height 34
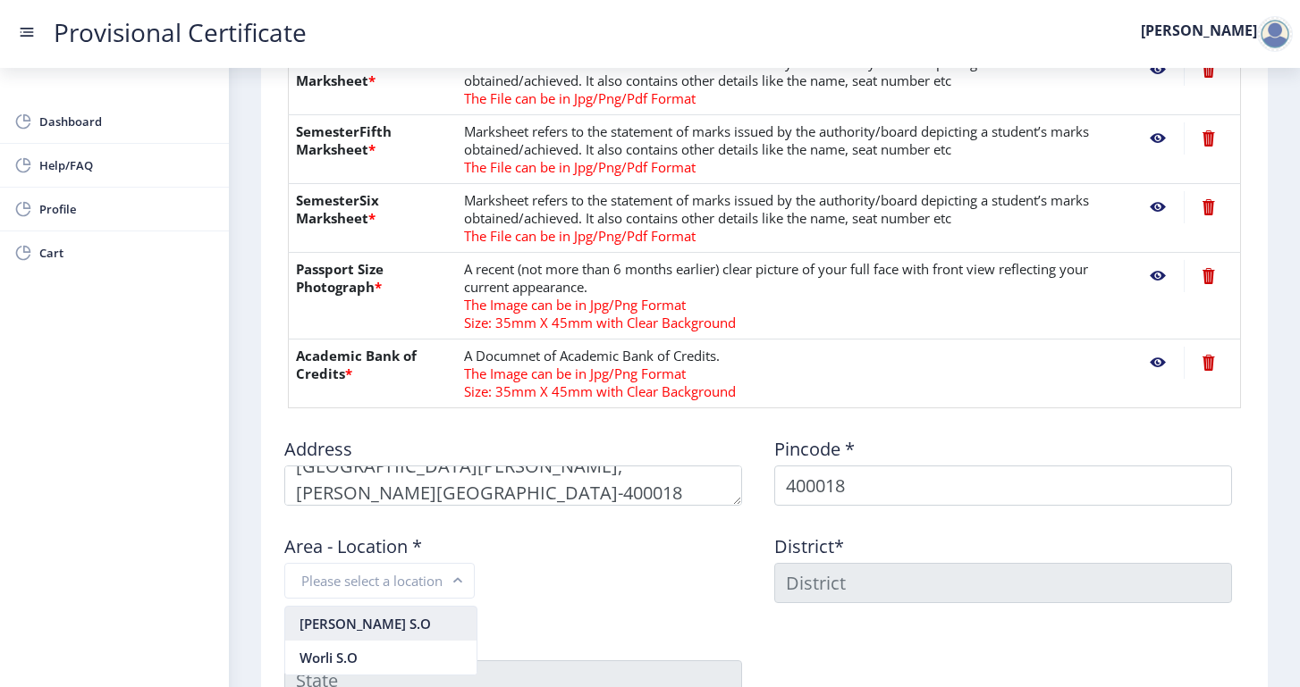
type input "MUMBAI"
type input "Maharashtra"
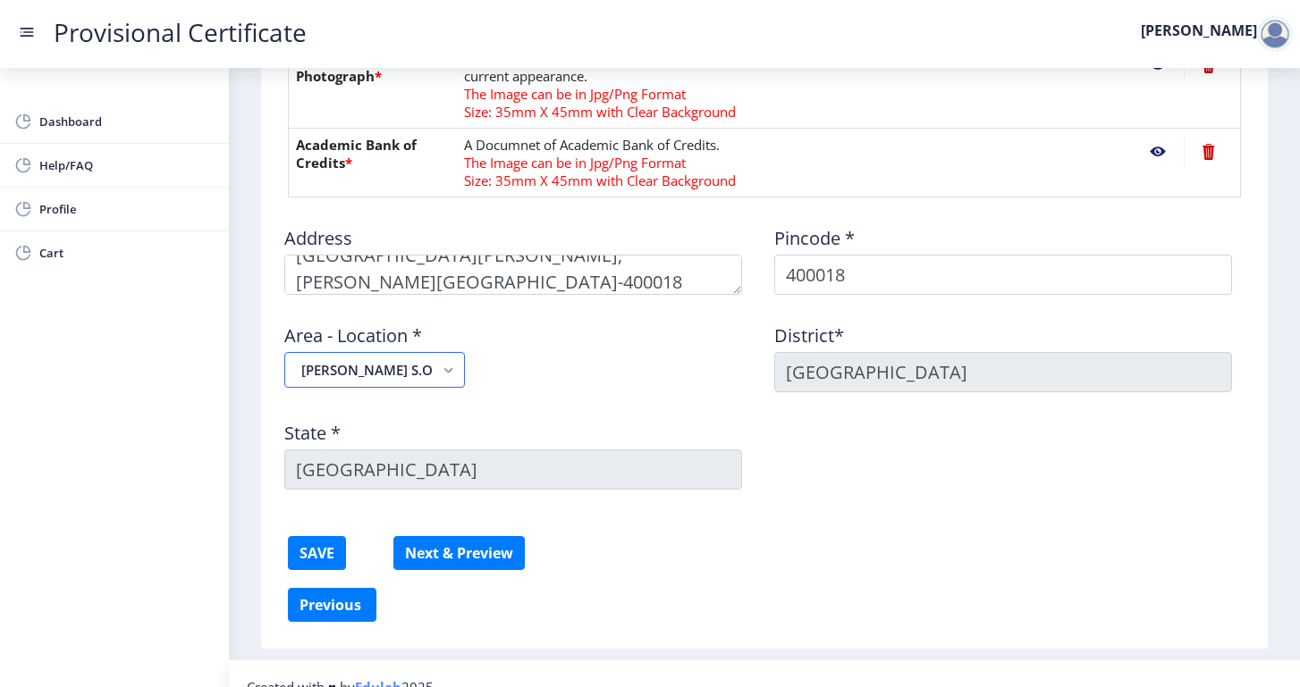
scroll to position [923, 0]
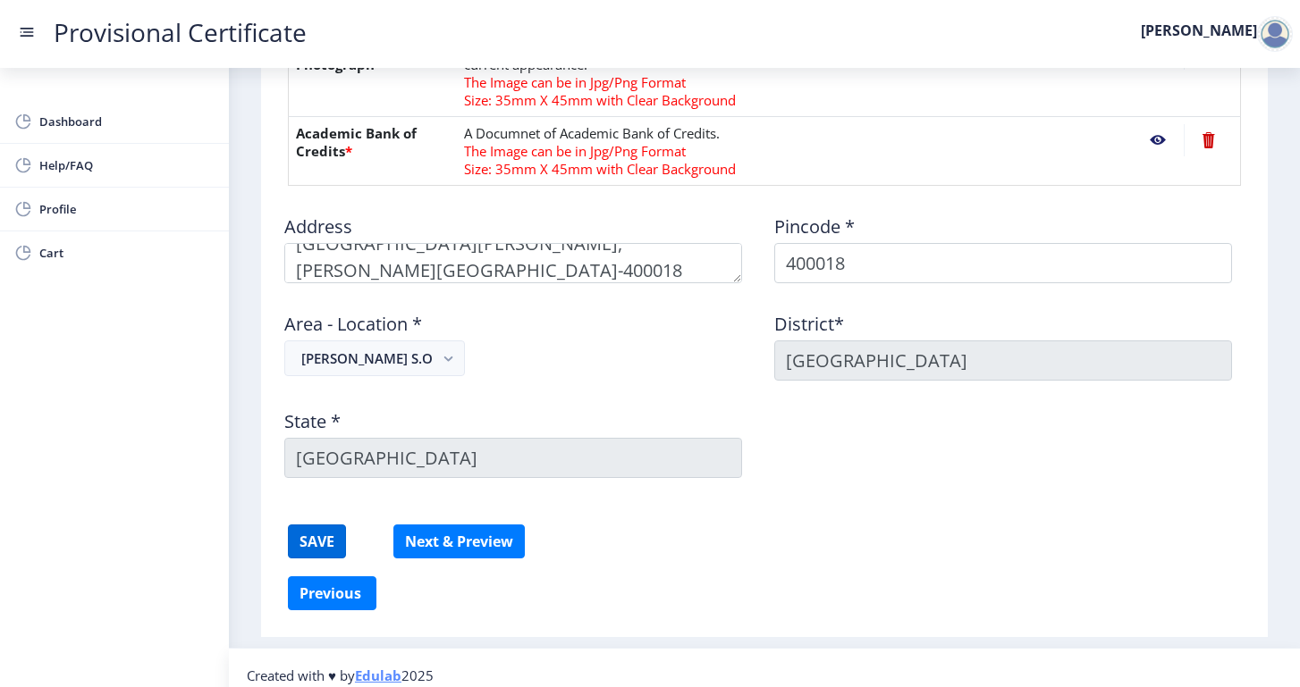
click at [327, 535] on button "SAVE" at bounding box center [317, 542] width 58 height 34
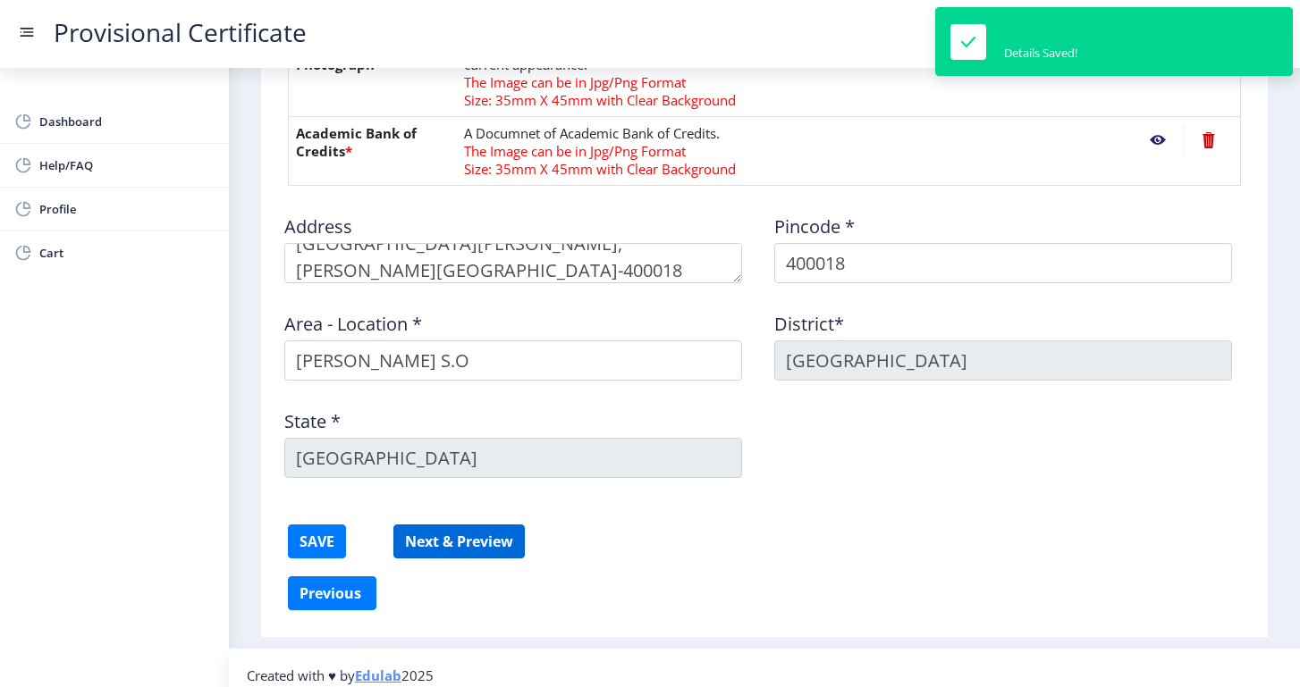
click at [454, 542] on button "Next & Preview" at bounding box center [458, 542] width 131 height 34
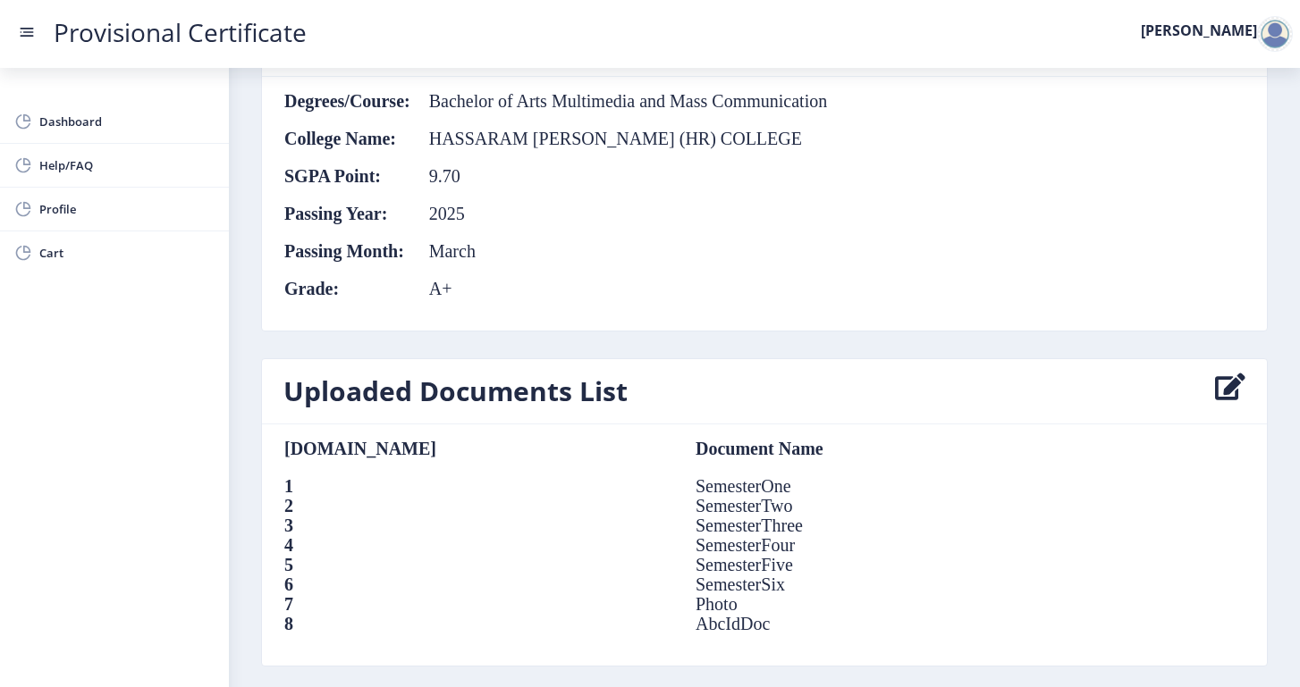
scroll to position [1051, 0]
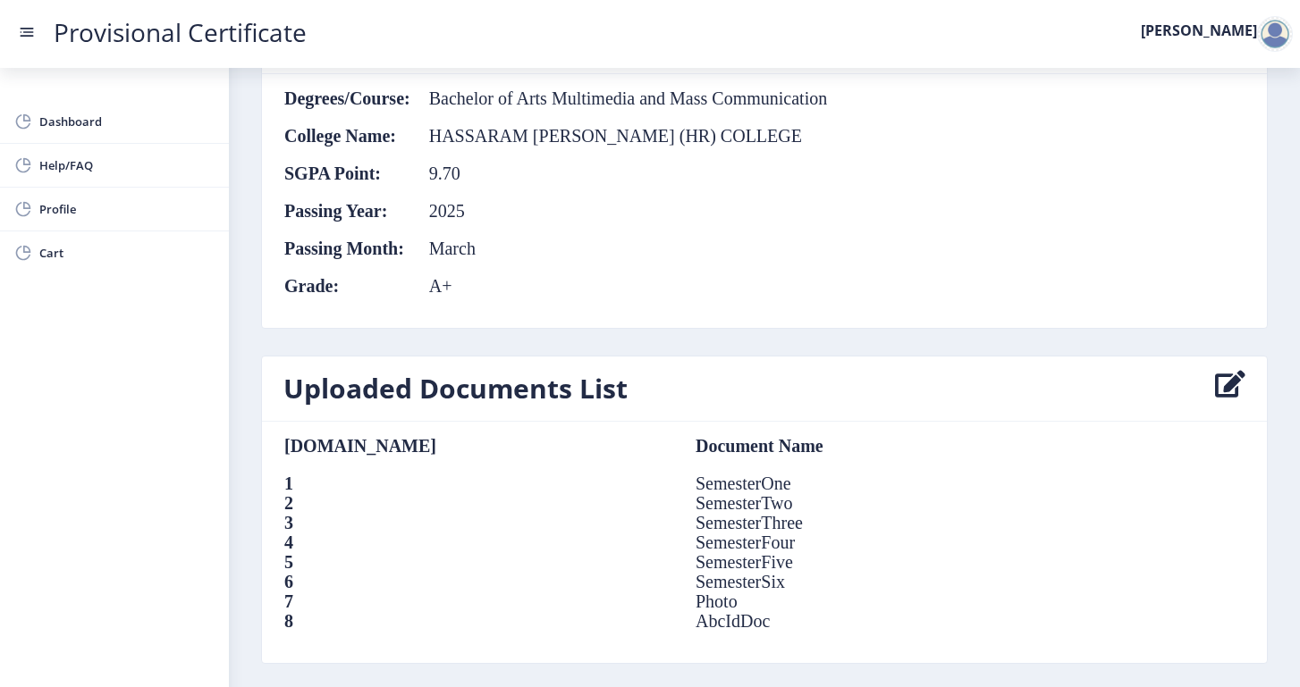
click at [1234, 388] on icon at bounding box center [1230, 389] width 30 height 36
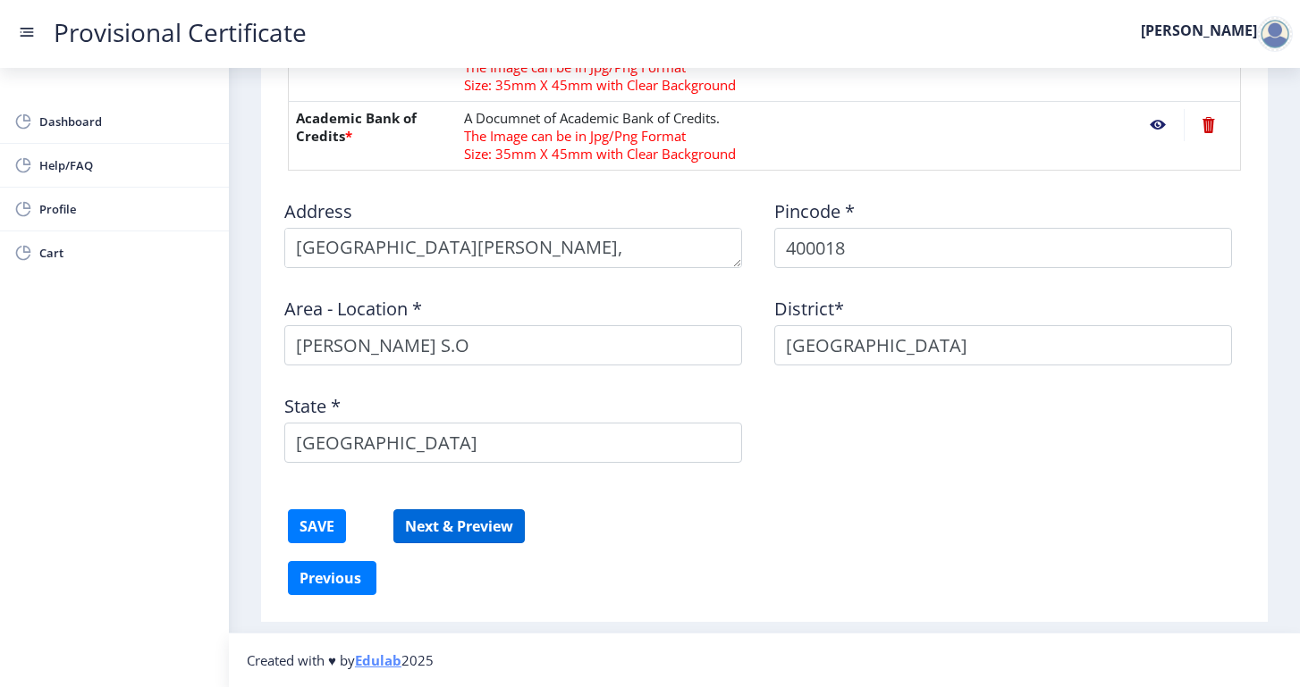
scroll to position [938, 0]
click at [439, 531] on button "Next & Preview" at bounding box center [458, 526] width 131 height 34
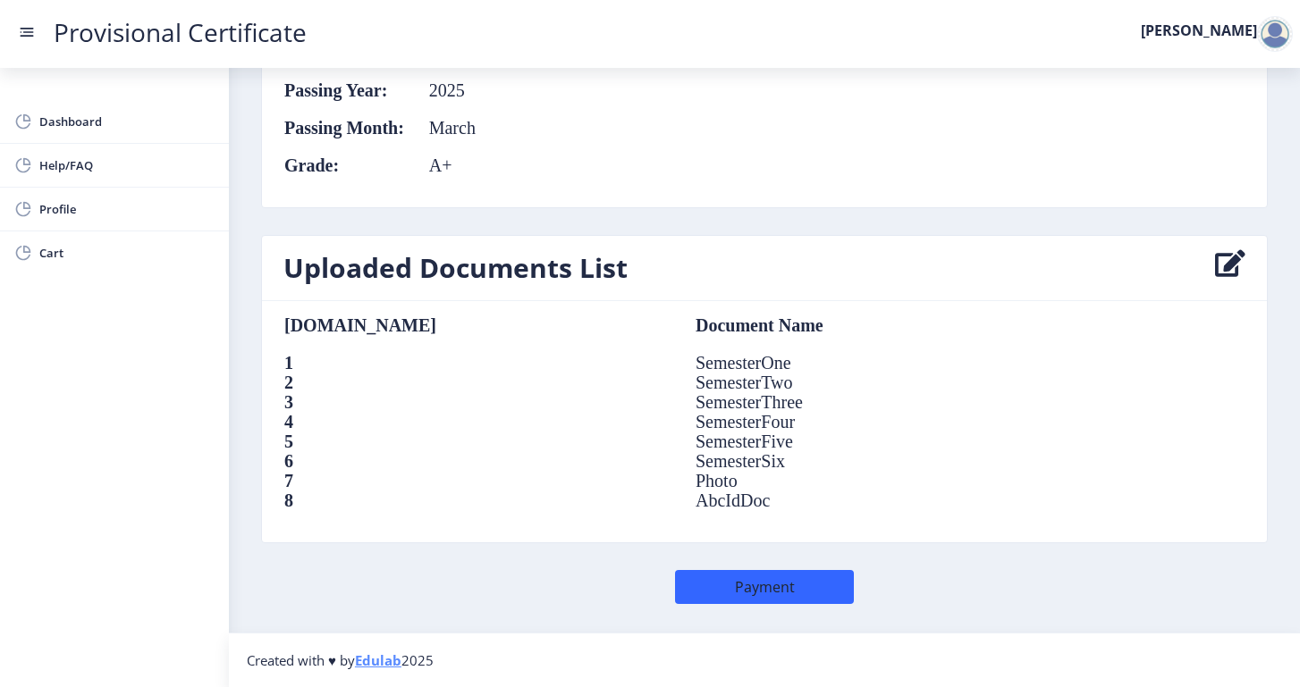
scroll to position [1171, 0]
click at [761, 578] on button "Payment" at bounding box center [764, 588] width 179 height 34
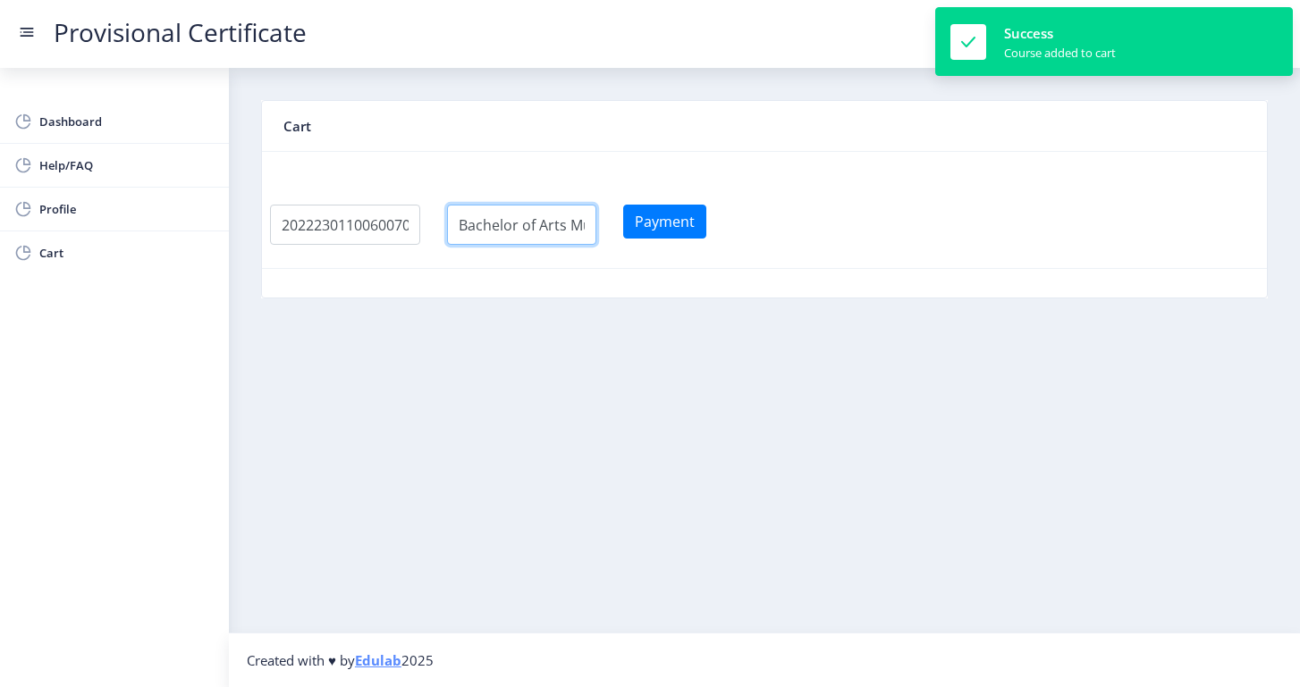
click at [575, 230] on input "textarea" at bounding box center [522, 225] width 150 height 40
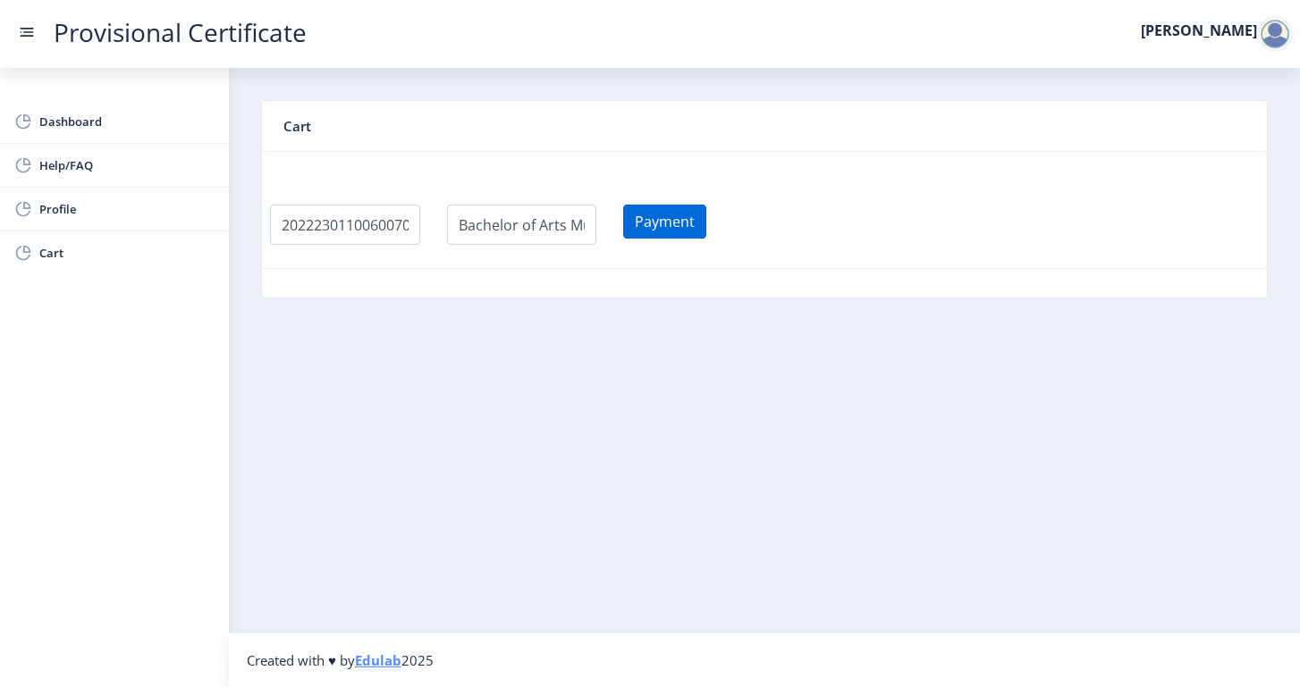
click at [671, 223] on button "Payment" at bounding box center [664, 222] width 83 height 34
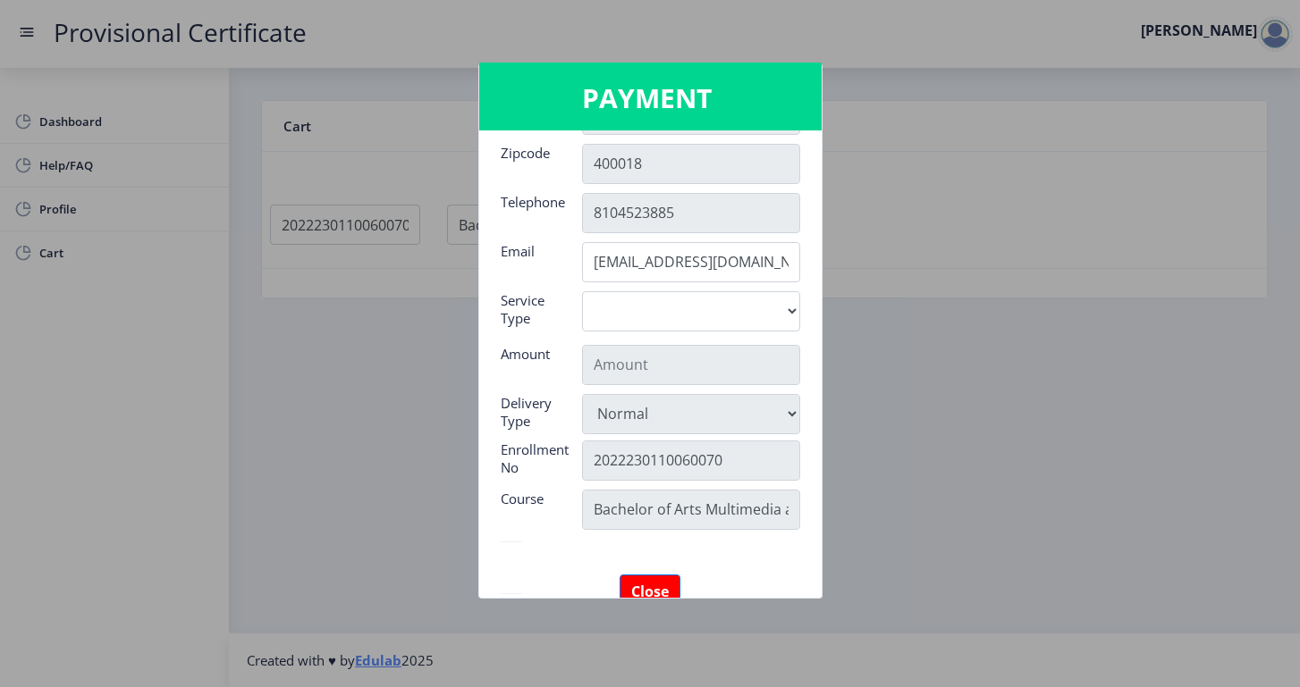
scroll to position [232, 0]
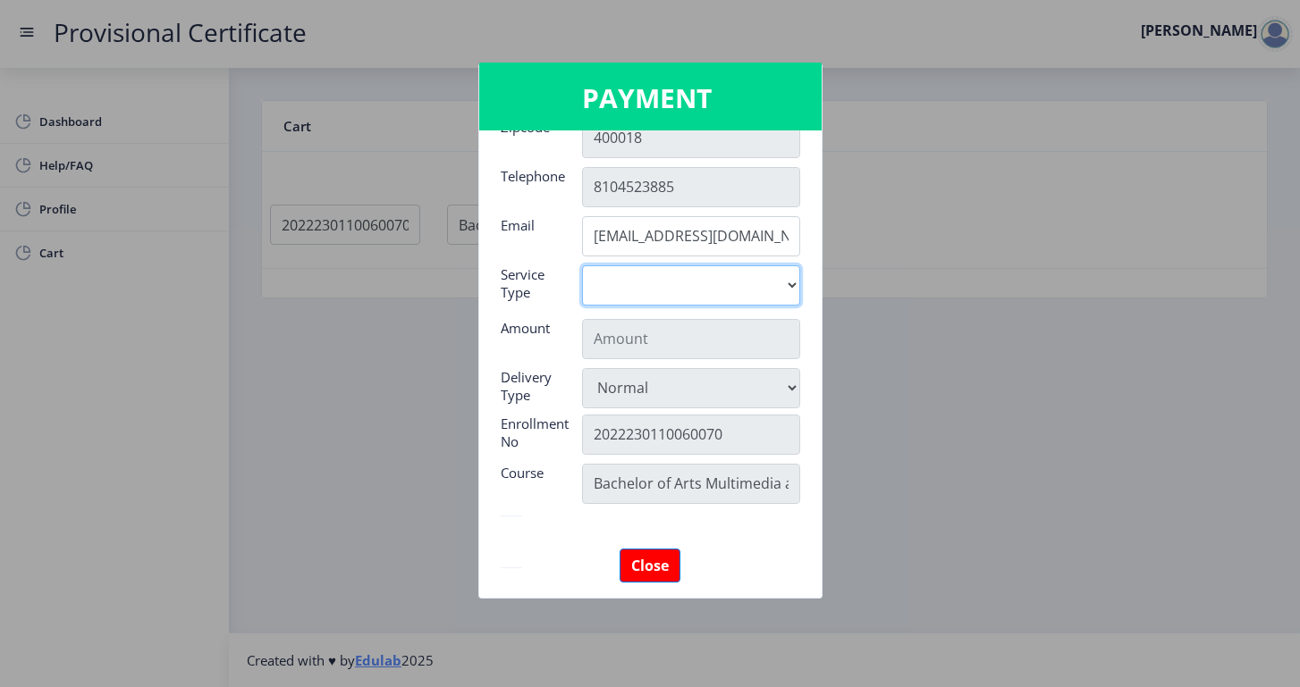
select select "old"
type input "795"
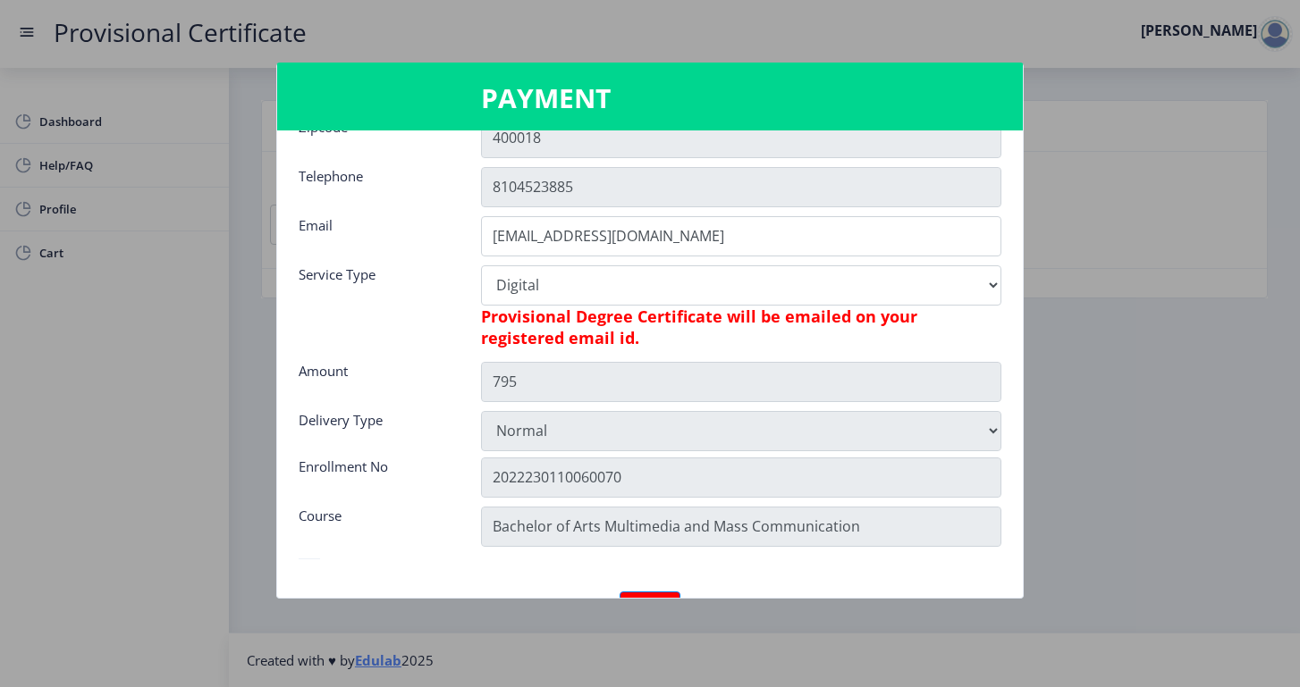
click at [653, 332] on h6 "Provisional Degree Certificate will be emailed on your registered email id." at bounding box center [741, 327] width 520 height 43
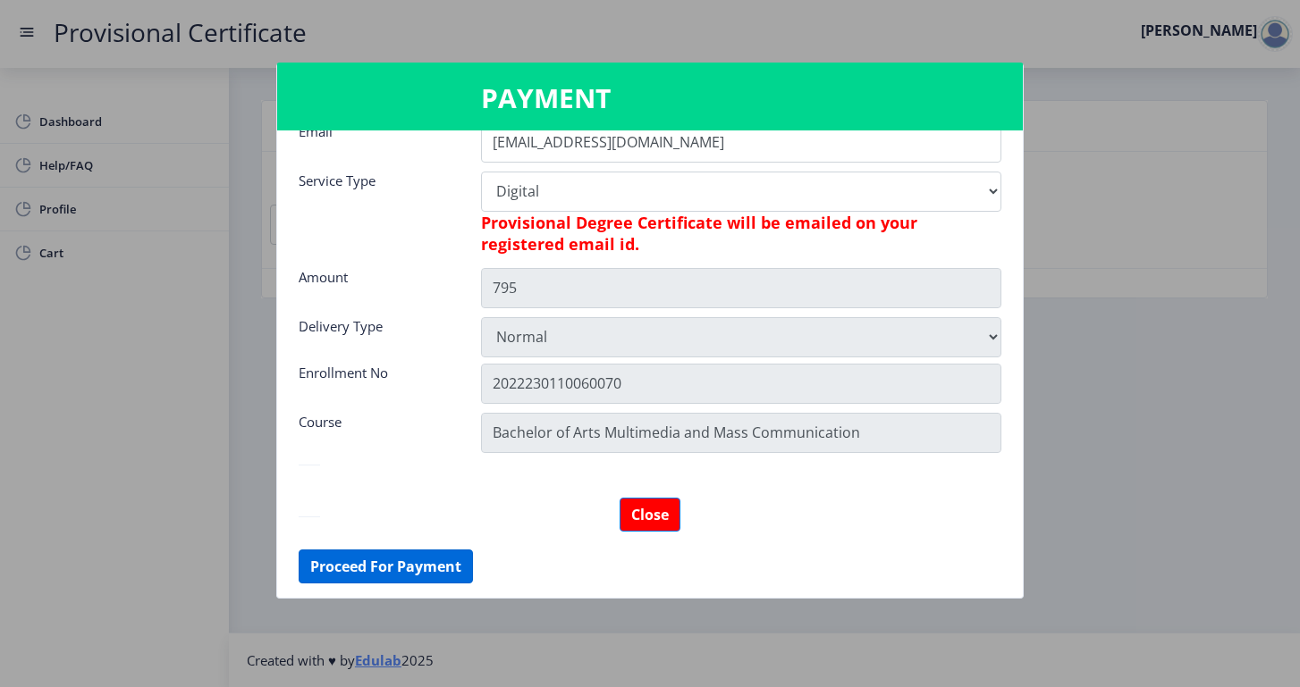
scroll to position [326, 0]
click at [383, 561] on button "Proceed For Payment" at bounding box center [386, 567] width 174 height 34
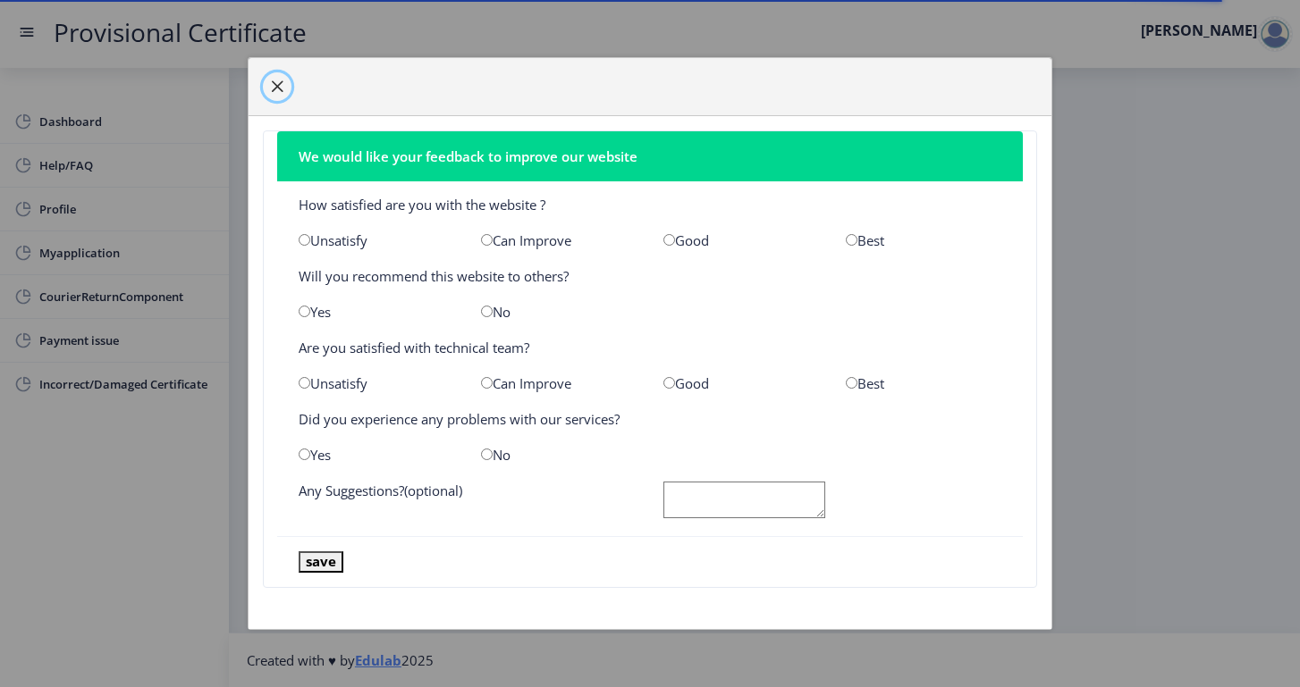
click at [275, 85] on span "button" at bounding box center [277, 87] width 14 height 14
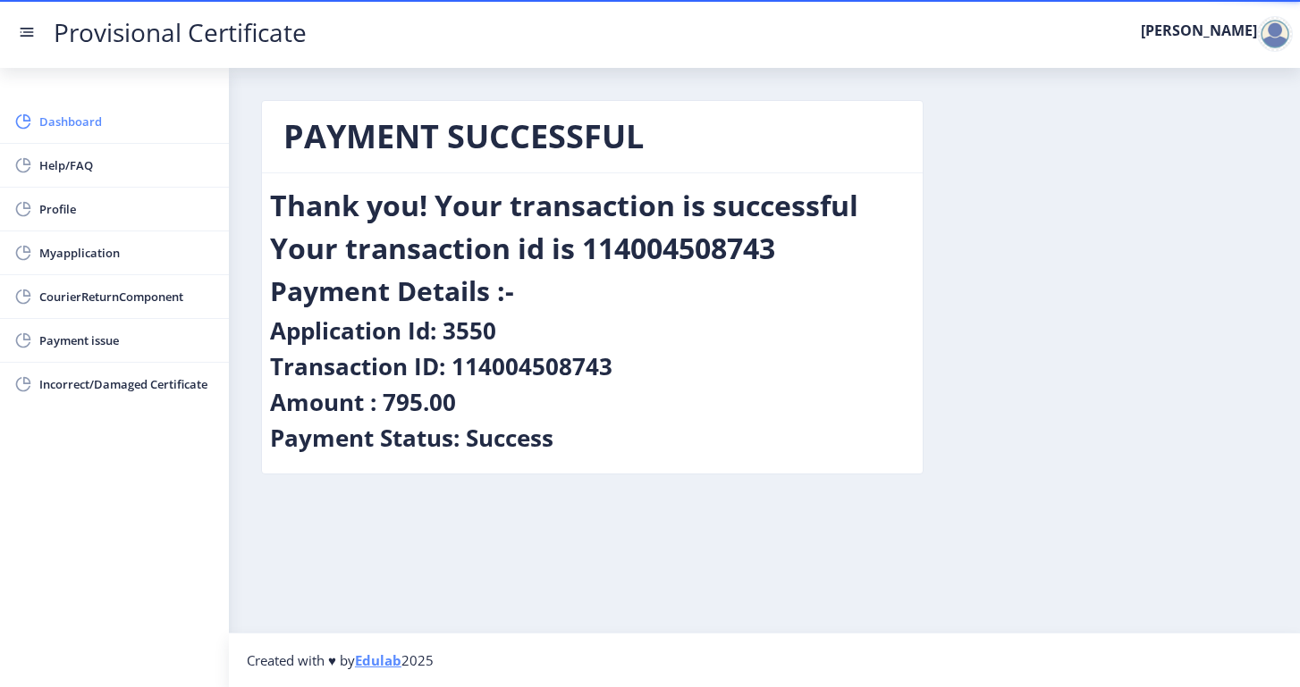
click at [124, 116] on span "Dashboard" at bounding box center [126, 121] width 175 height 21
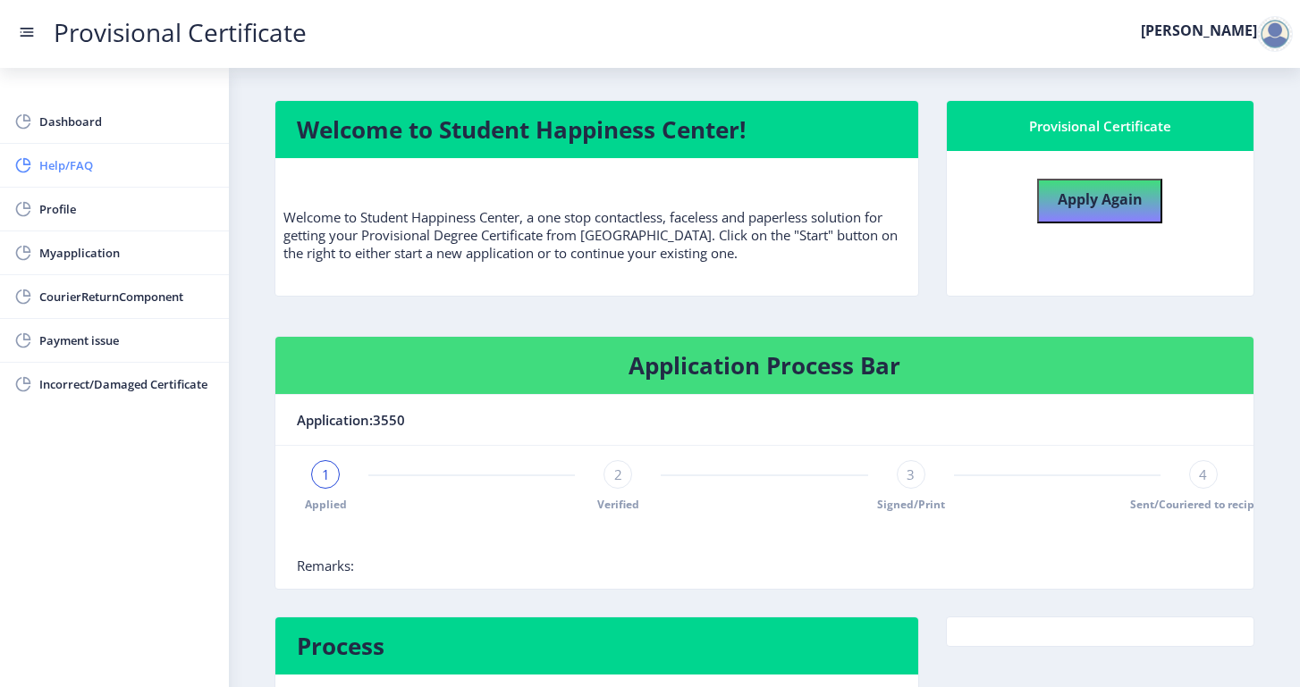
click at [70, 164] on span "Help/FAQ" at bounding box center [126, 165] width 175 height 21
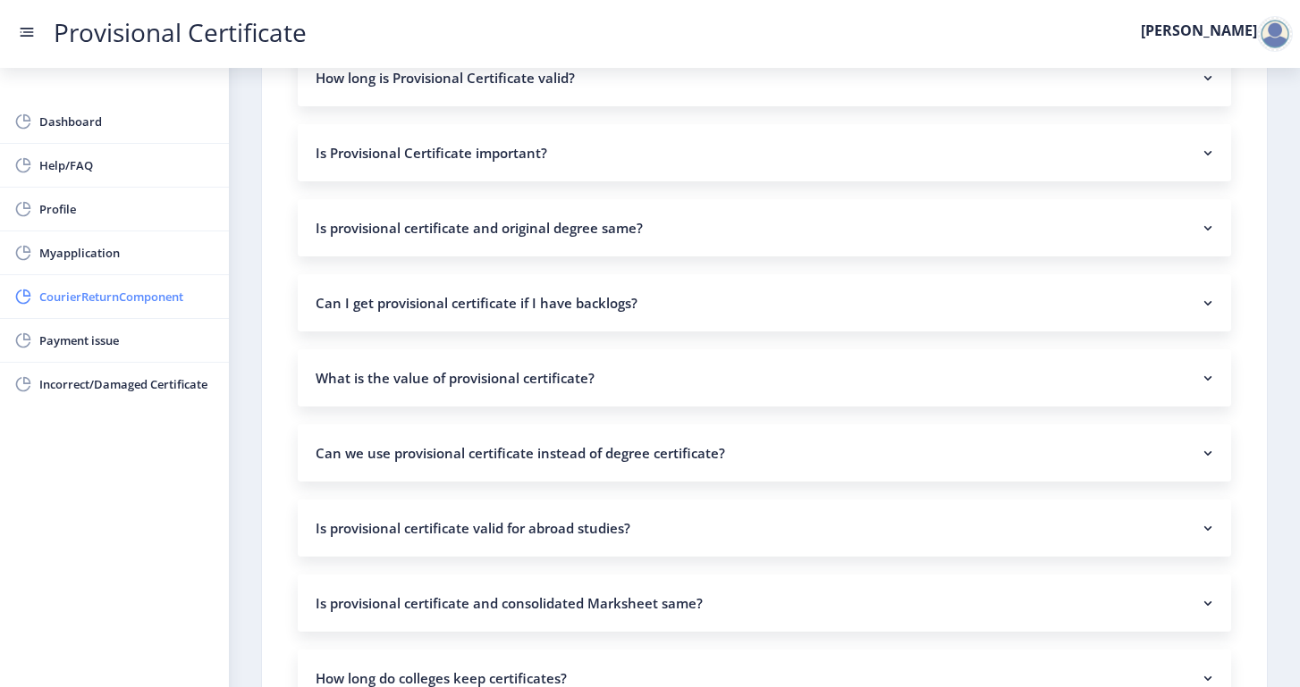
scroll to position [276, 0]
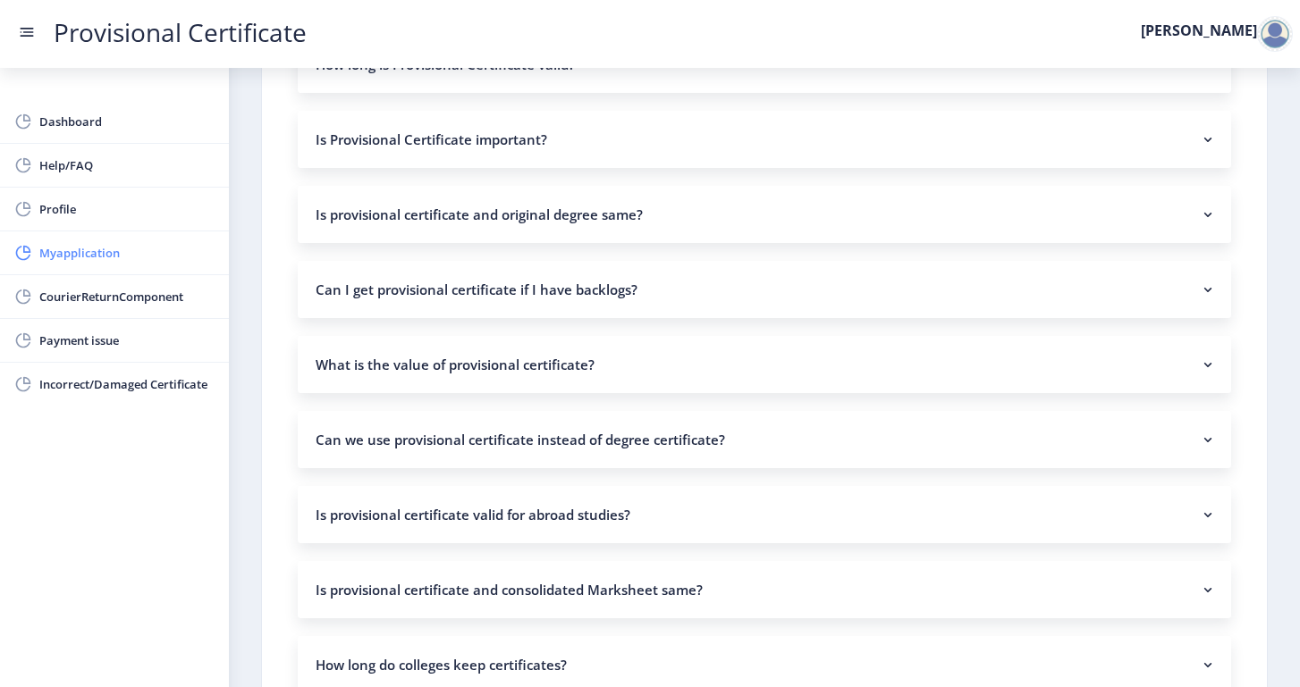
click at [90, 257] on span "Myapplication" at bounding box center [126, 252] width 175 height 21
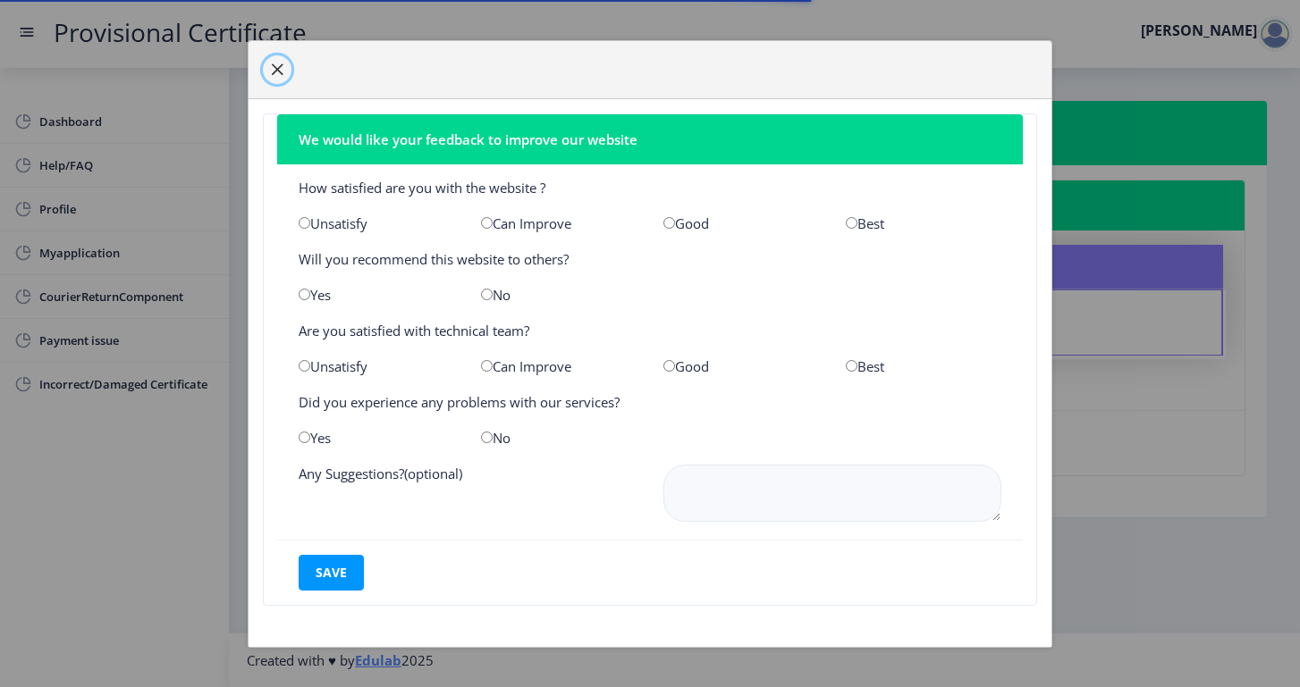
click at [276, 63] on span "button" at bounding box center [277, 70] width 14 height 14
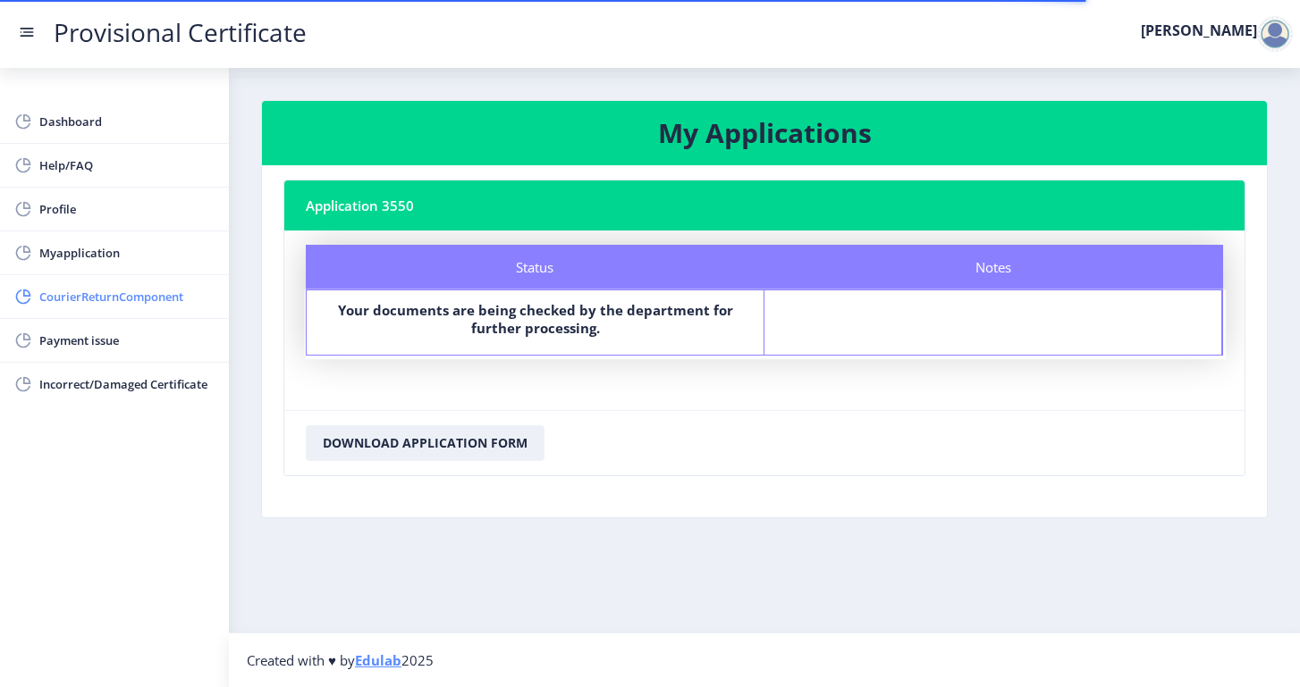
click at [158, 305] on span "CourierReturnComponent" at bounding box center [126, 296] width 175 height 21
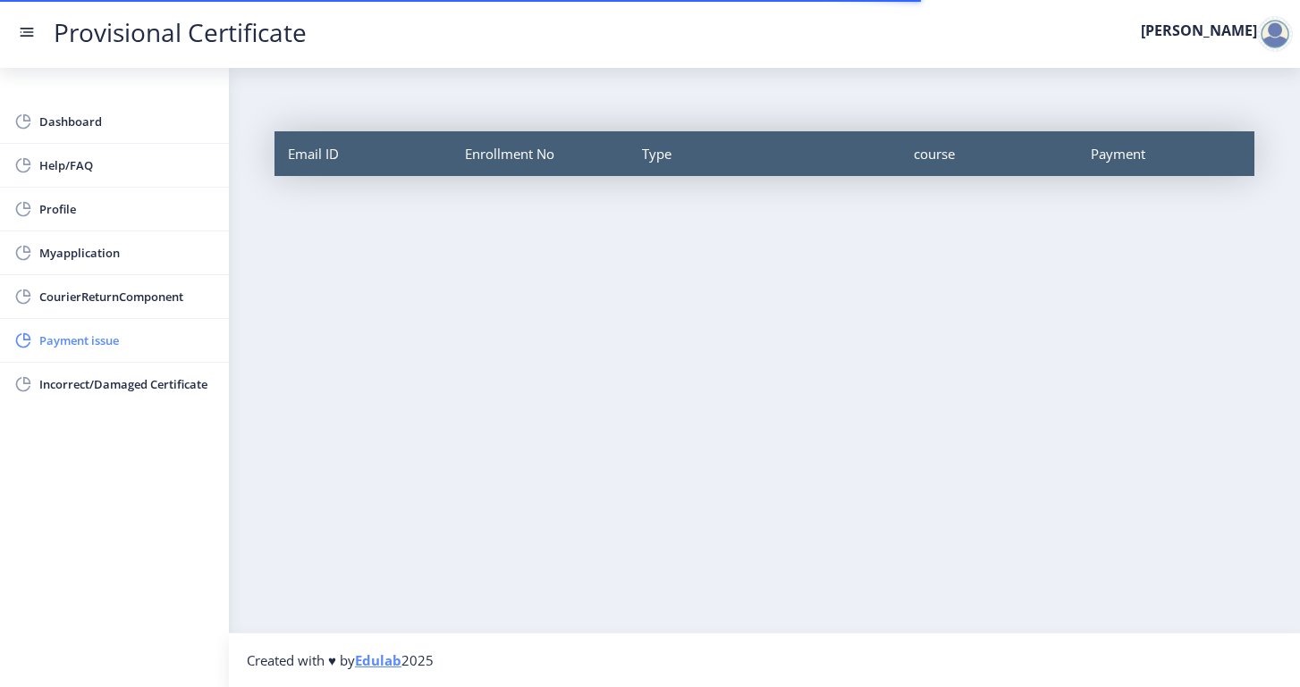
click at [123, 333] on span "Payment issue" at bounding box center [126, 340] width 175 height 21
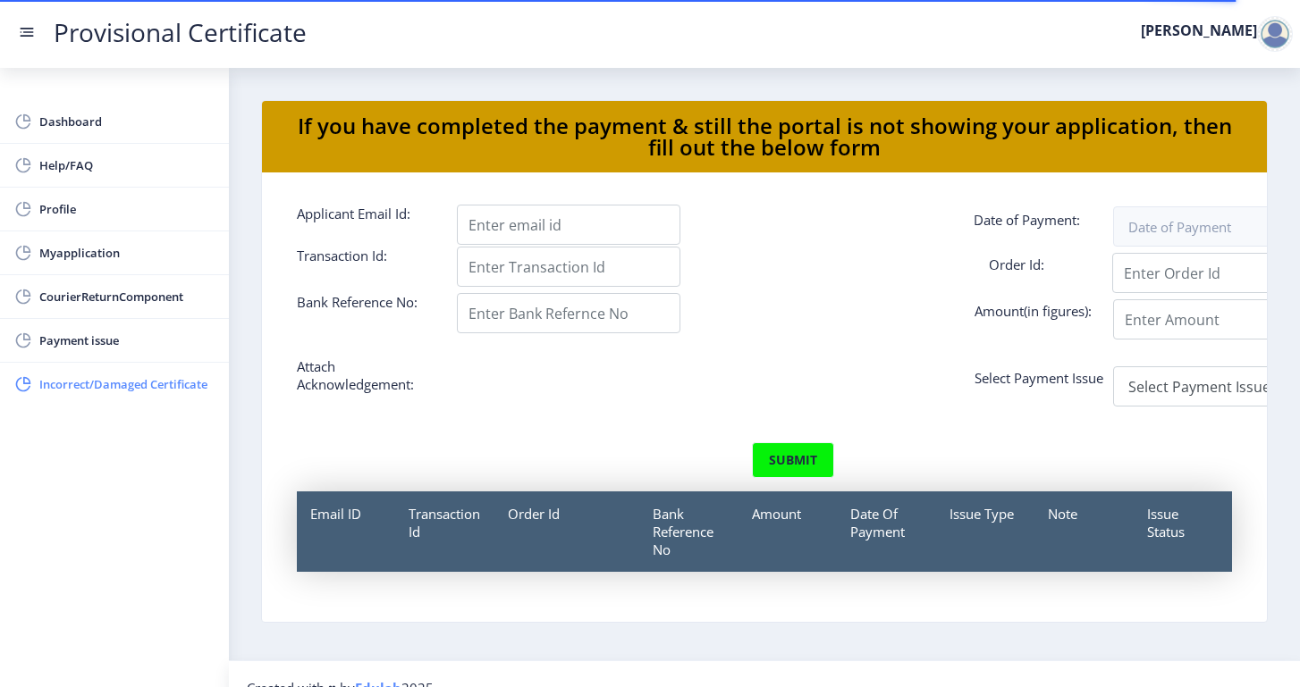
click at [136, 387] on span "Incorrect/Damaged Certificate" at bounding box center [126, 384] width 175 height 21
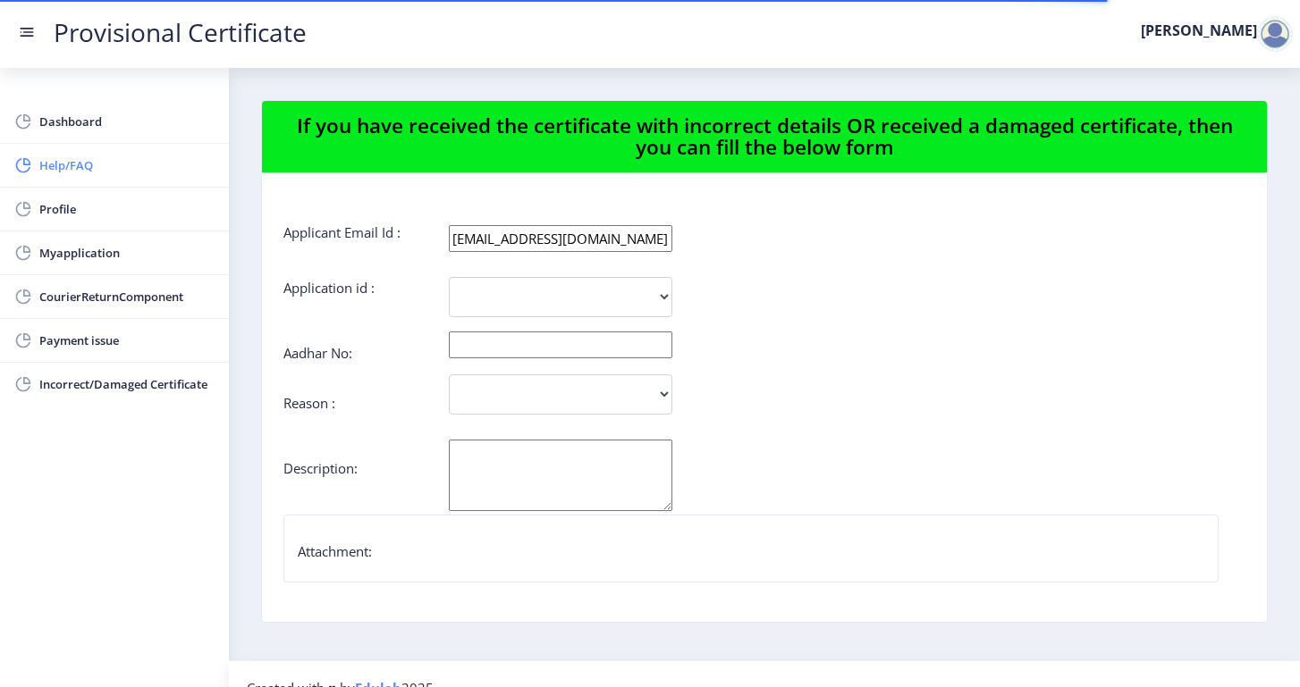
click at [94, 156] on span "Help/FAQ" at bounding box center [126, 165] width 175 height 21
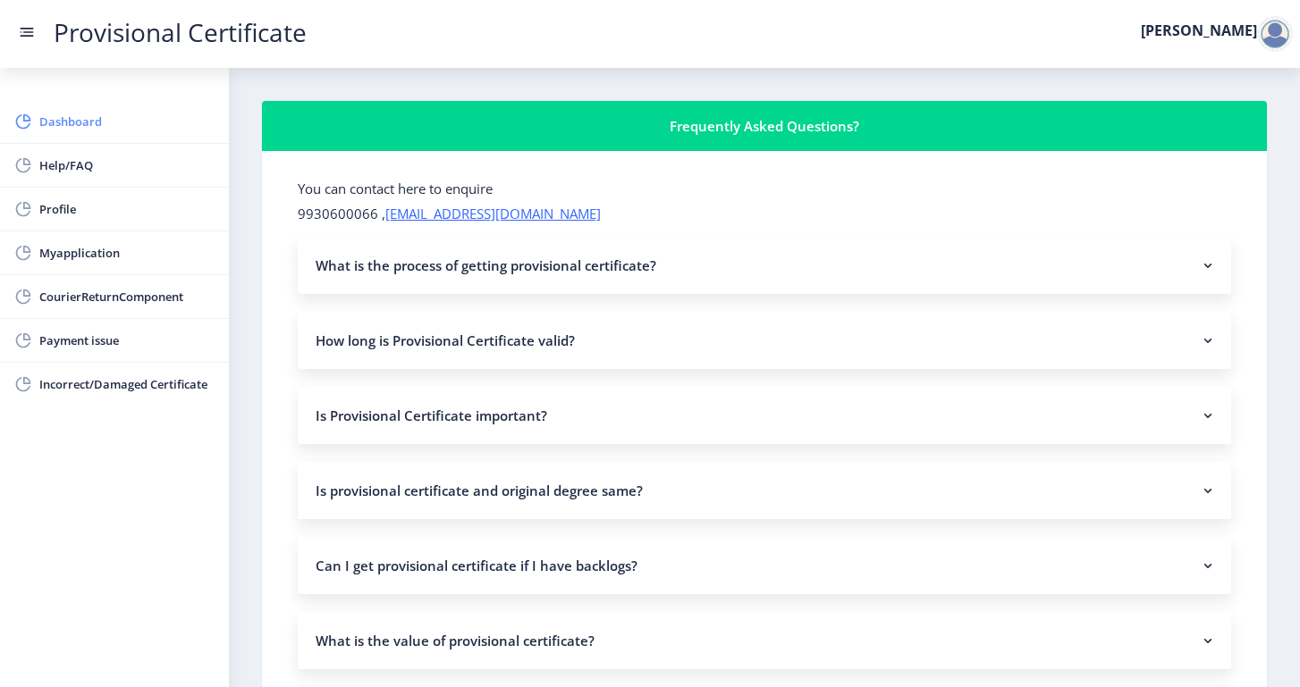
click at [100, 119] on span "Dashboard" at bounding box center [126, 121] width 175 height 21
